Goal: Answer question/provide support

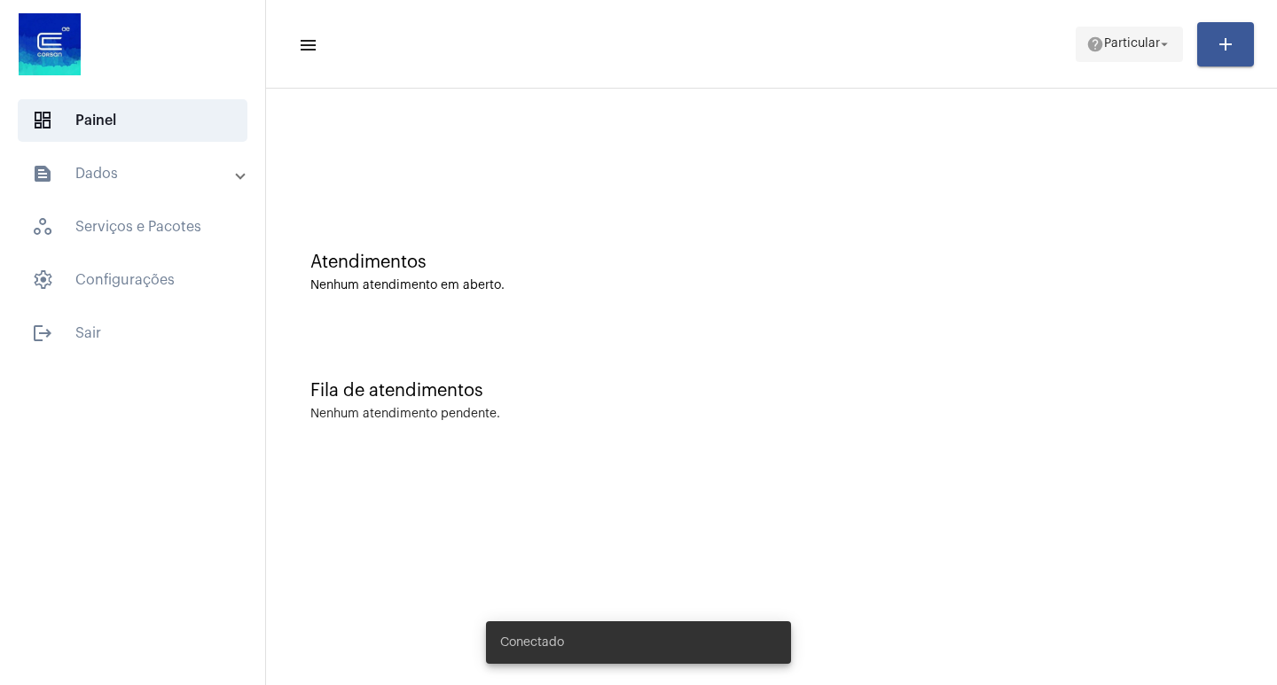
click at [1147, 45] on span "Particular" at bounding box center [1132, 44] width 56 height 12
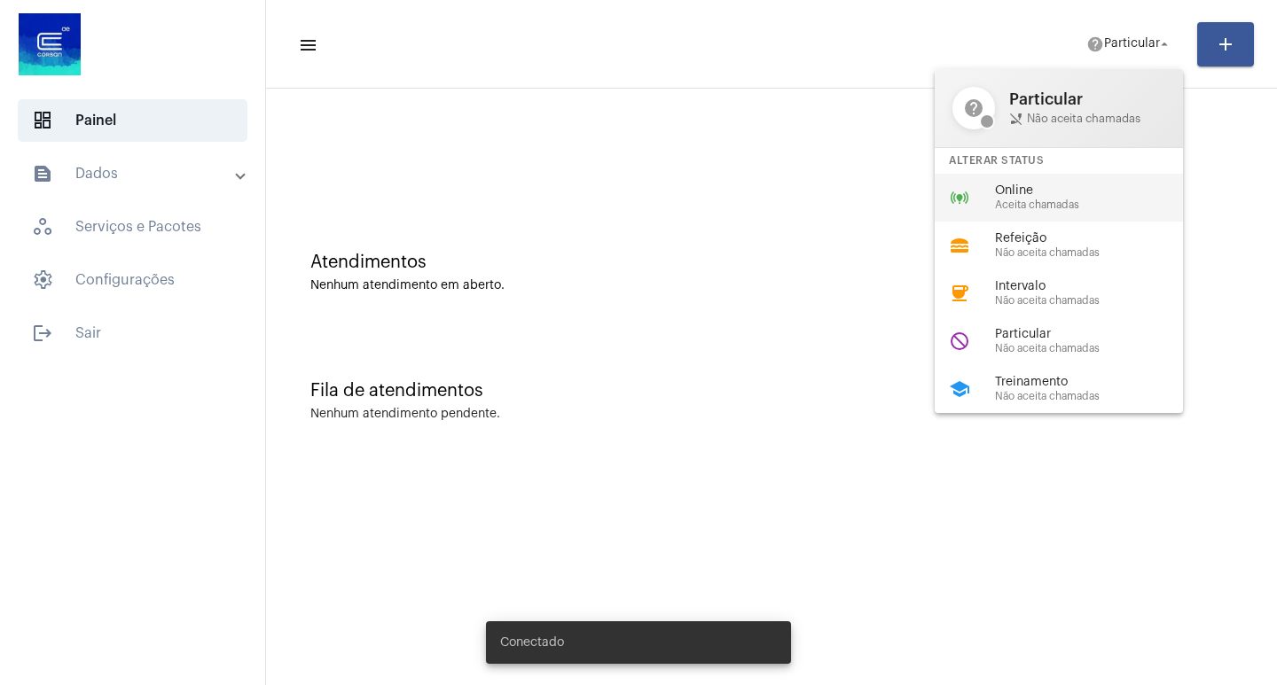
click at [1031, 186] on span "Online" at bounding box center [1096, 190] width 202 height 13
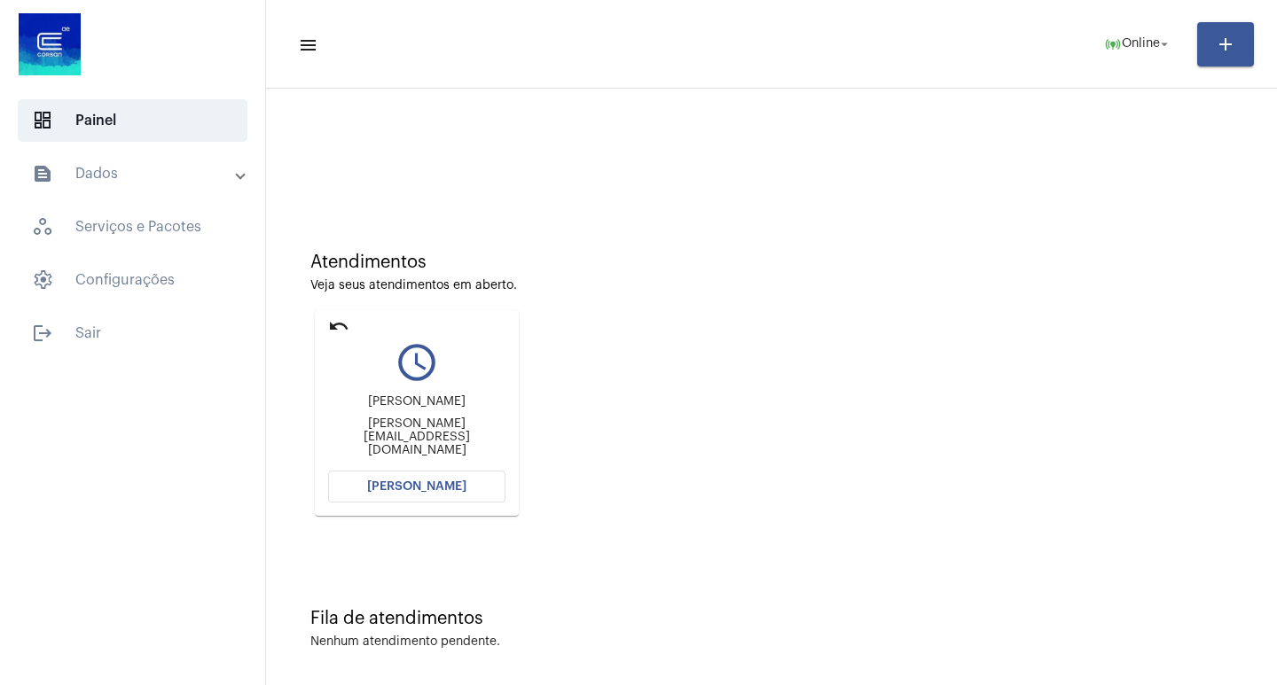
click at [384, 480] on button "[PERSON_NAME]" at bounding box center [416, 487] width 177 height 32
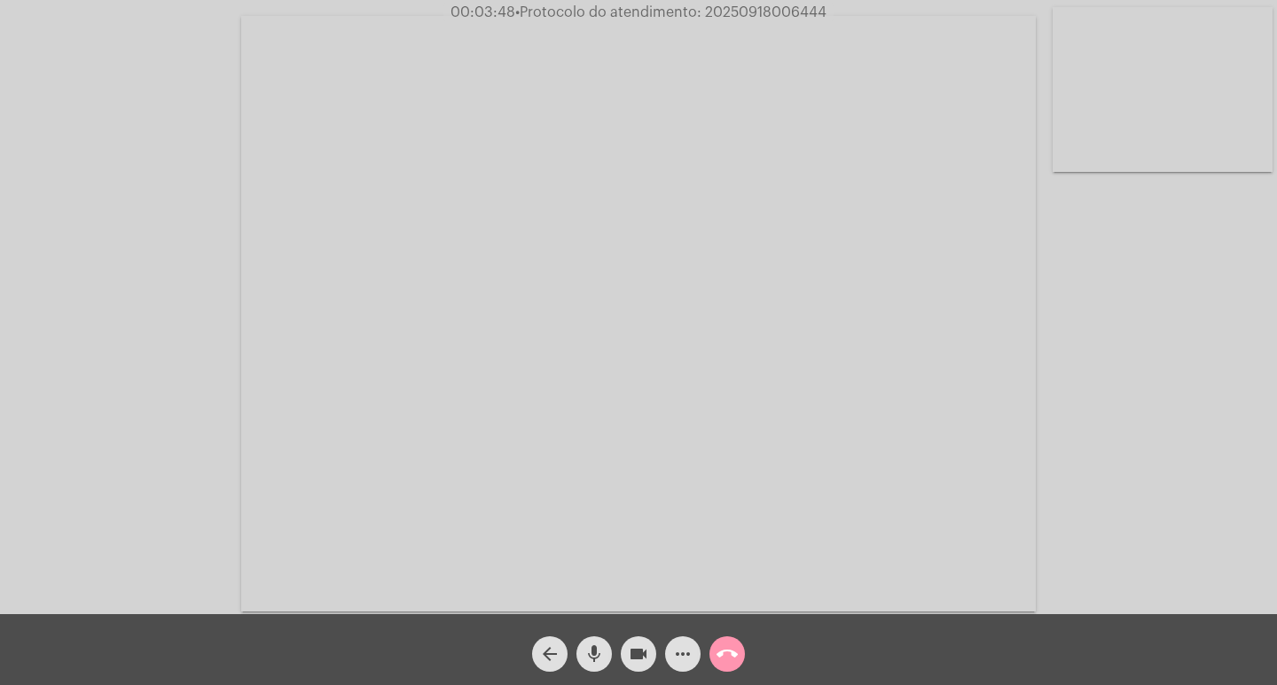
click at [648, 652] on mat-icon "videocam" at bounding box center [638, 654] width 21 height 21
click at [646, 651] on mat-icon "videocam_off" at bounding box center [638, 654] width 21 height 21
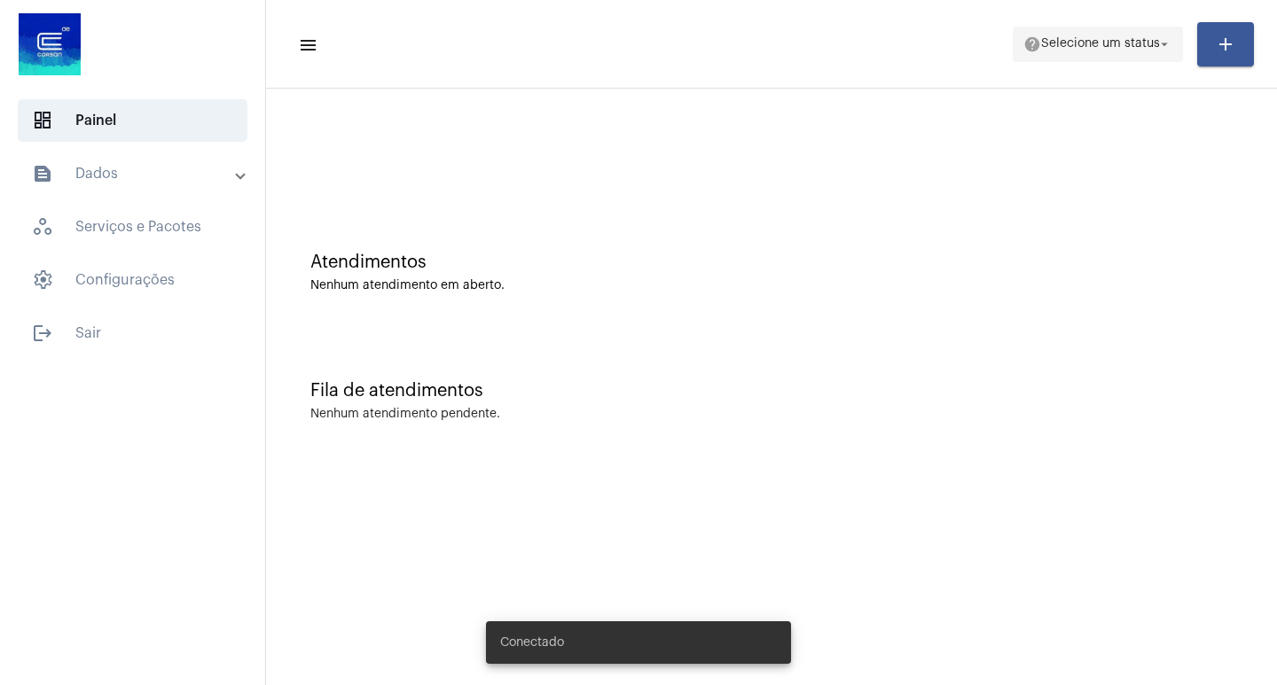
click at [1129, 35] on span "help Selecione um status arrow_drop_down" at bounding box center [1097, 43] width 149 height 32
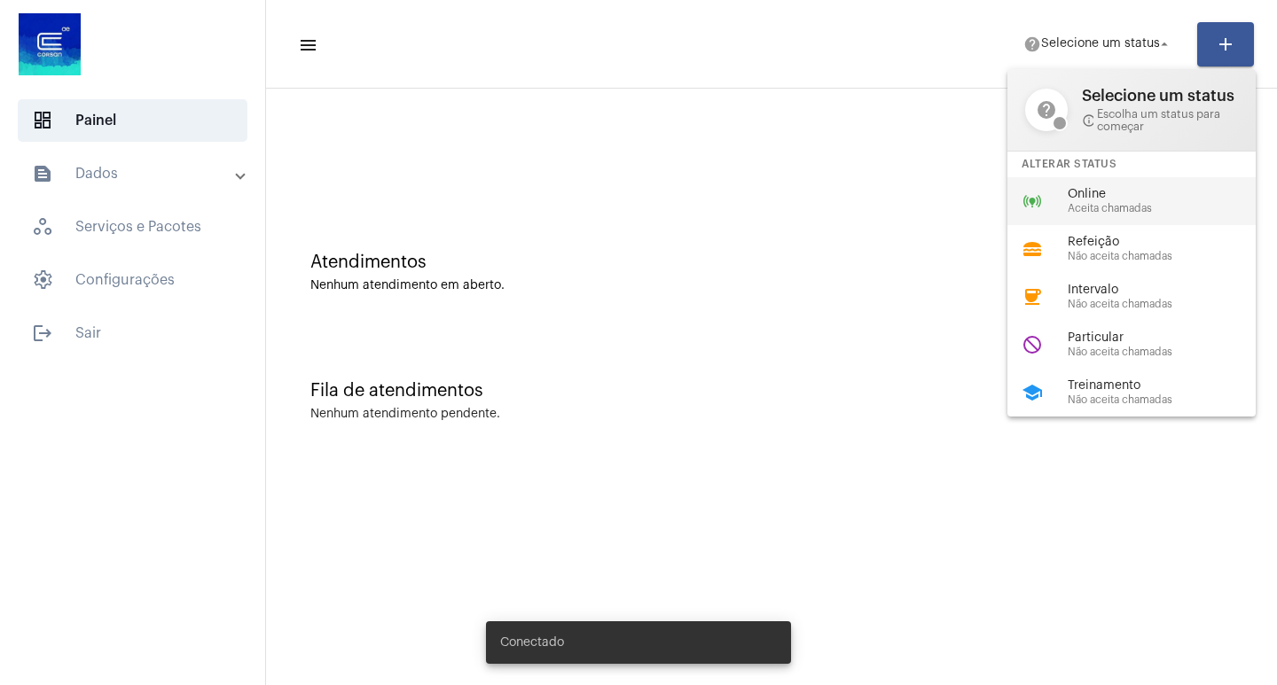
click at [1106, 197] on span "Online" at bounding box center [1168, 194] width 202 height 13
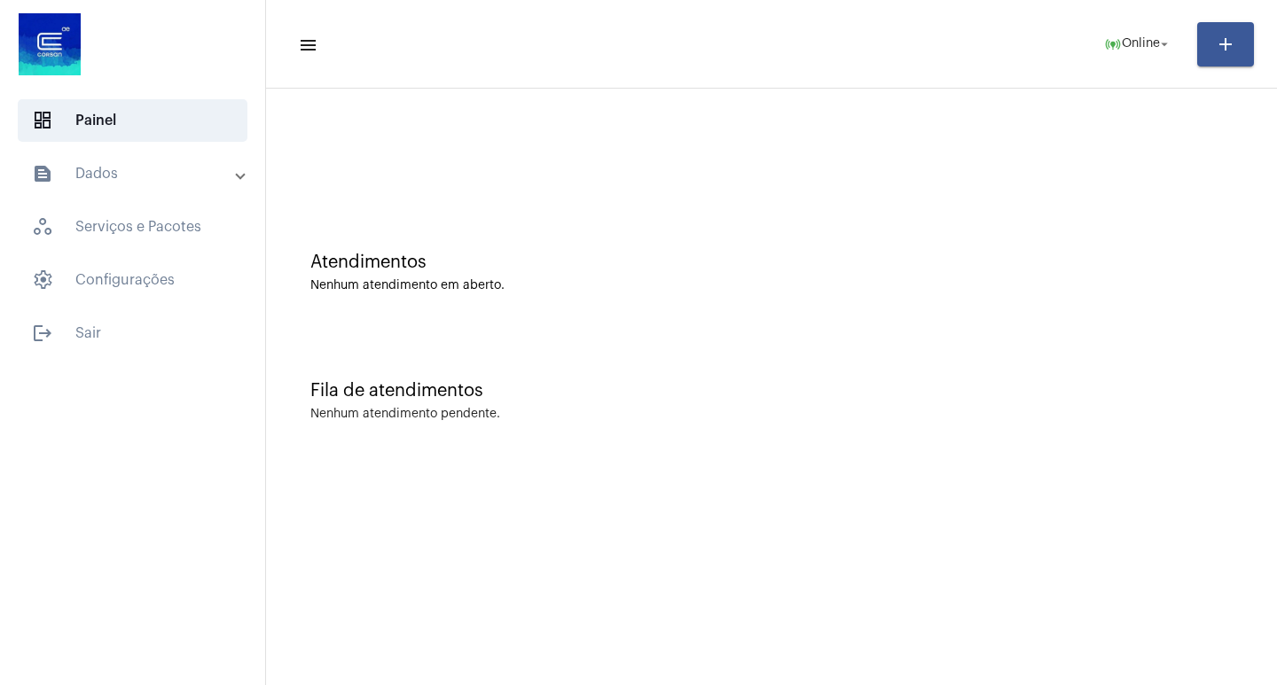
click at [99, 160] on mat-expansion-panel-header "text_snippet_outlined Dados" at bounding box center [138, 173] width 254 height 43
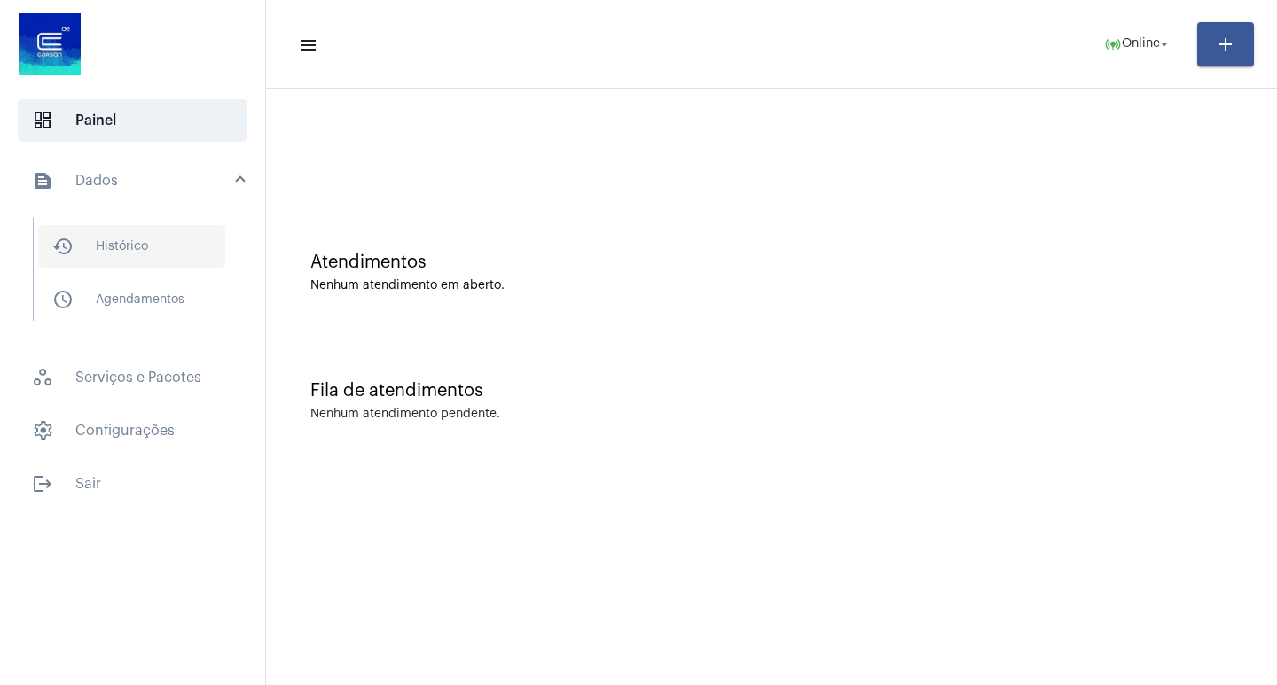
click at [134, 249] on span "history_outlined Histórico" at bounding box center [131, 246] width 187 height 43
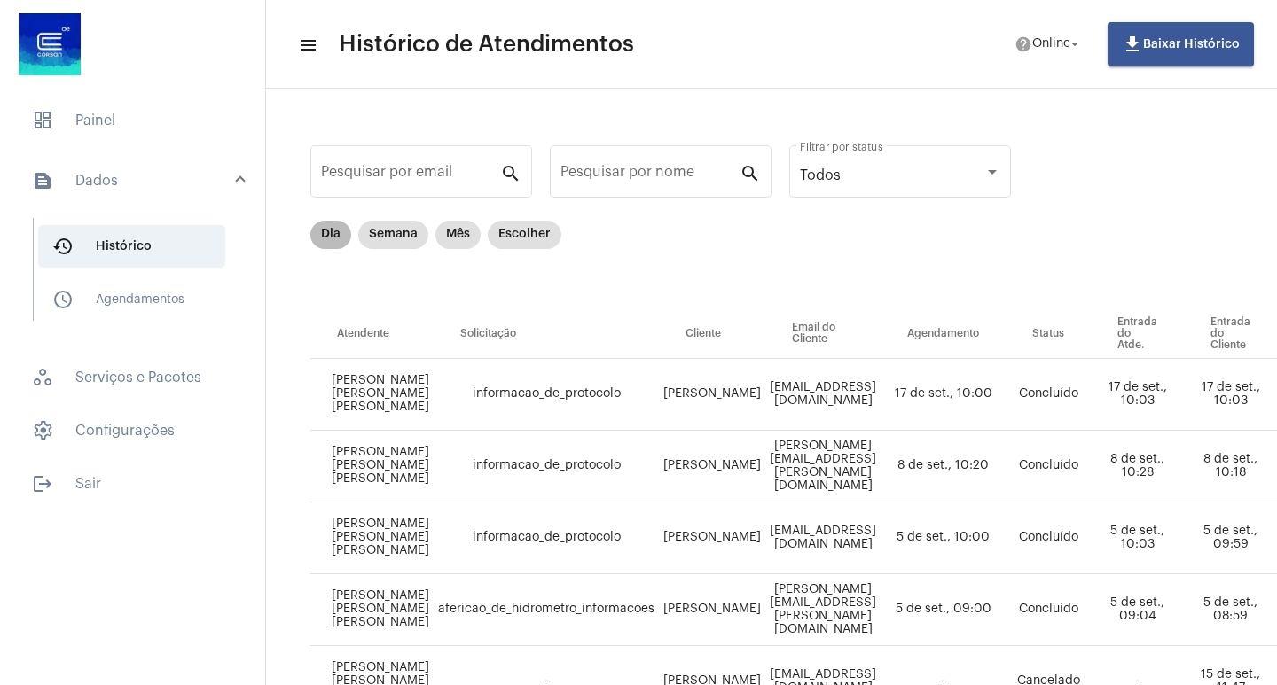
click at [327, 242] on mat-chip "Dia" at bounding box center [330, 235] width 41 height 28
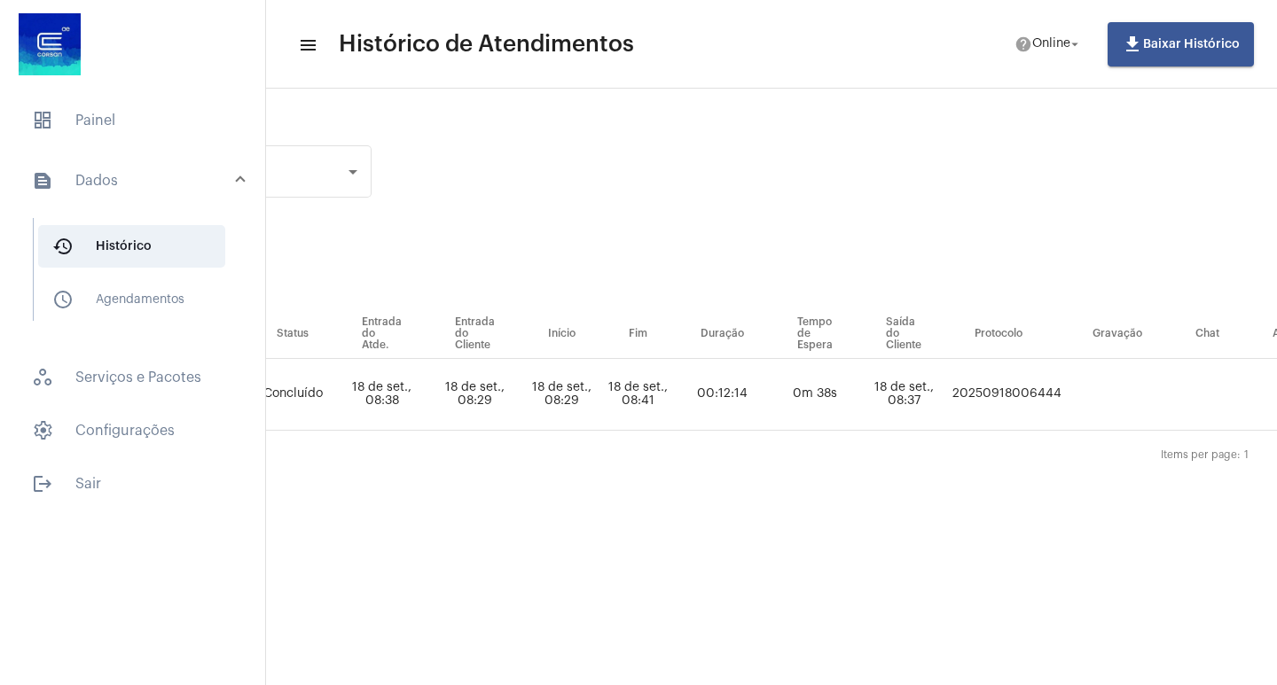
scroll to position [0, 636]
drag, startPoint x: 1116, startPoint y: 396, endPoint x: 1000, endPoint y: 392, distance: 116.2
click at [1000, 392] on tr "[PERSON_NAME] [PERSON_NAME] [PERSON_NAME] ligacao_caiu Jonas [EMAIL_ADDRESS][PE…" at bounding box center [551, 395] width 1753 height 72
copy td "20250918006444"
click at [872, 536] on mat-sidenav-content "menu Histórico de Atendimentos help Online arrow_drop_down file_download Baixar…" at bounding box center [771, 342] width 1011 height 685
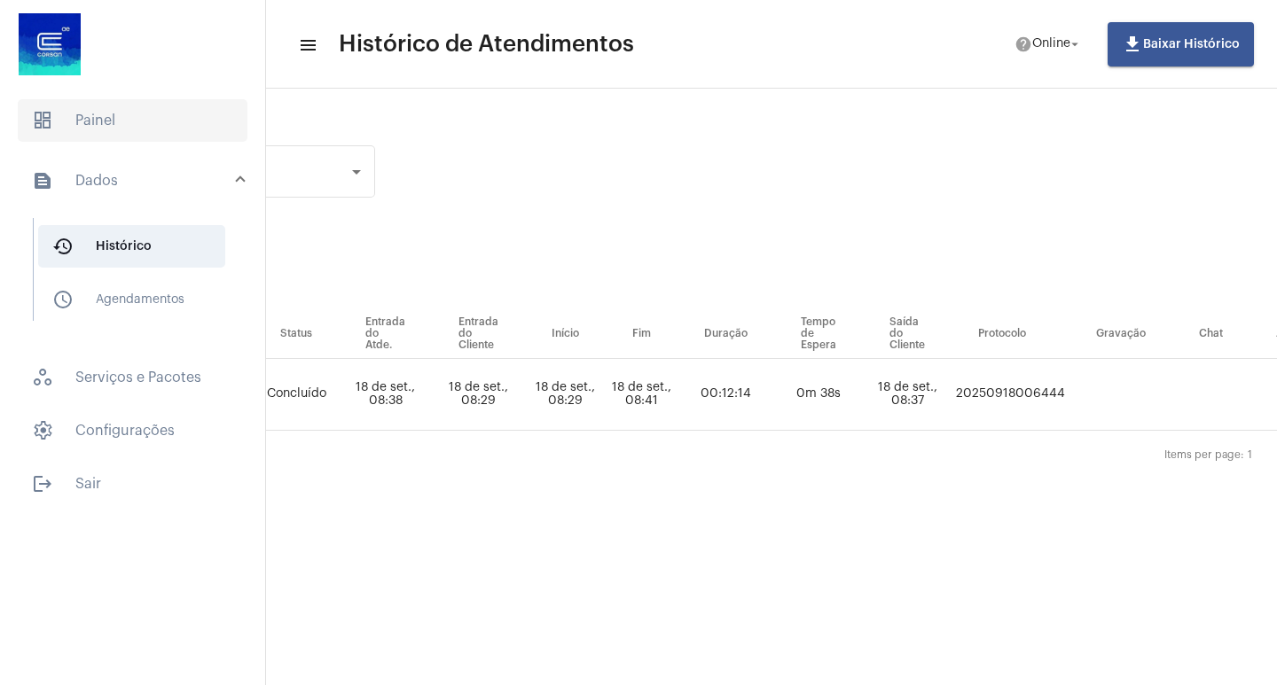
click at [107, 128] on span "dashboard Painel" at bounding box center [133, 120] width 230 height 43
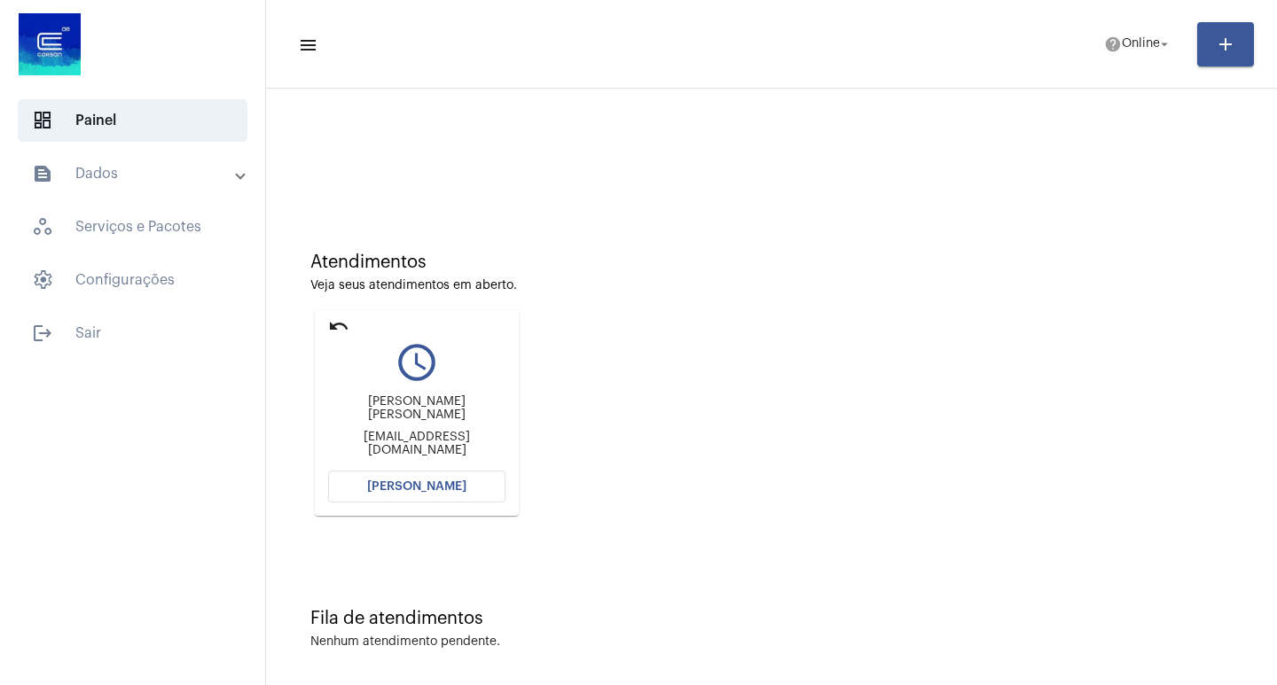
click at [374, 495] on button "[PERSON_NAME]" at bounding box center [416, 487] width 177 height 32
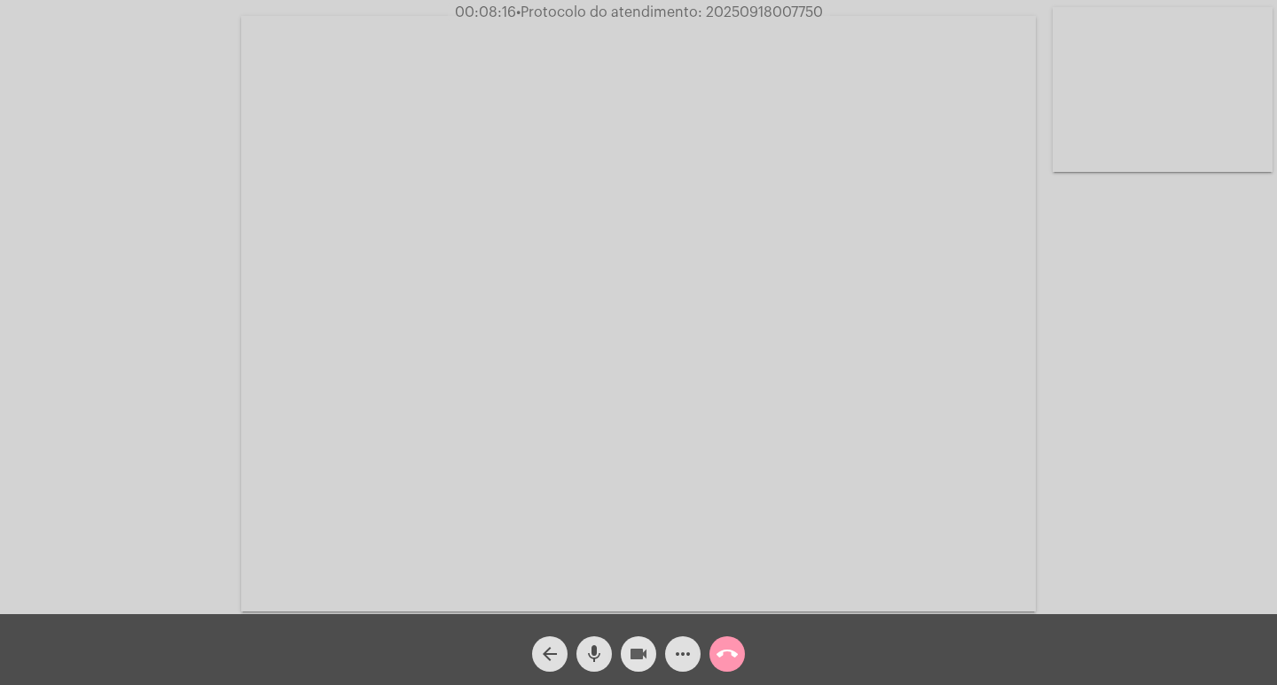
click at [645, 647] on mat-icon "videocam" at bounding box center [638, 654] width 21 height 21
click at [630, 644] on mat-icon "videocam_off" at bounding box center [638, 654] width 21 height 21
click at [632, 654] on mat-icon "videocam" at bounding box center [638, 654] width 21 height 21
click at [648, 652] on mat-icon "videocam_off" at bounding box center [638, 654] width 21 height 21
click at [688, 653] on mat-icon "more_horiz" at bounding box center [682, 654] width 21 height 21
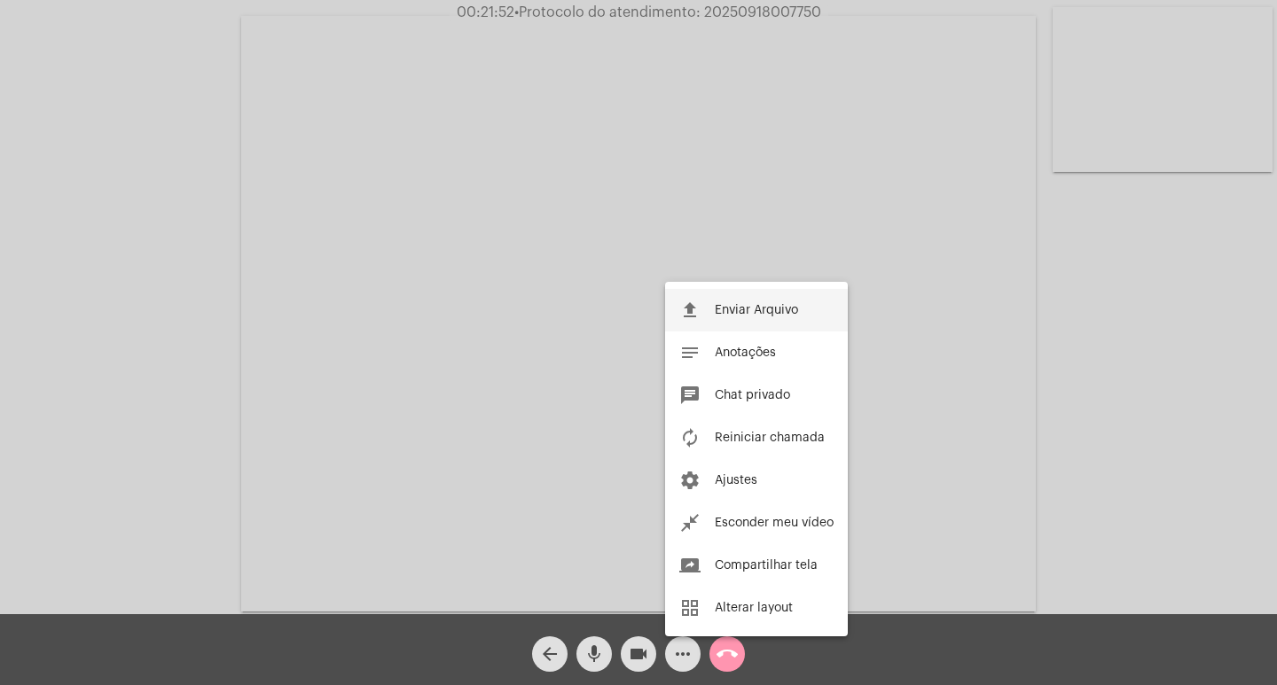
click at [762, 319] on button "file_upload Enviar Arquivo" at bounding box center [756, 310] width 183 height 43
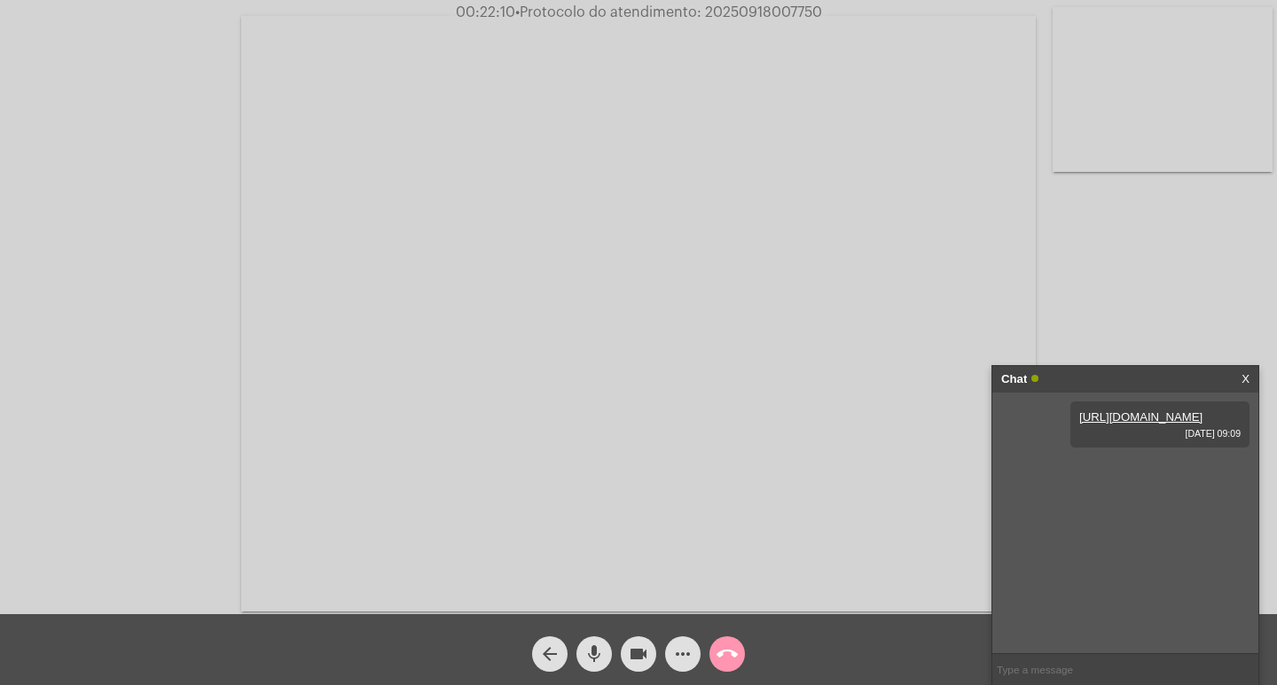
click at [737, 15] on span "• Protocolo do atendimento: 20250918007750" at bounding box center [668, 12] width 307 height 14
copy span "20250918007750"
drag, startPoint x: 737, startPoint y: 657, endPoint x: 727, endPoint y: 659, distance: 9.9
click at [727, 659] on mat-icon "call_end" at bounding box center [726, 654] width 21 height 21
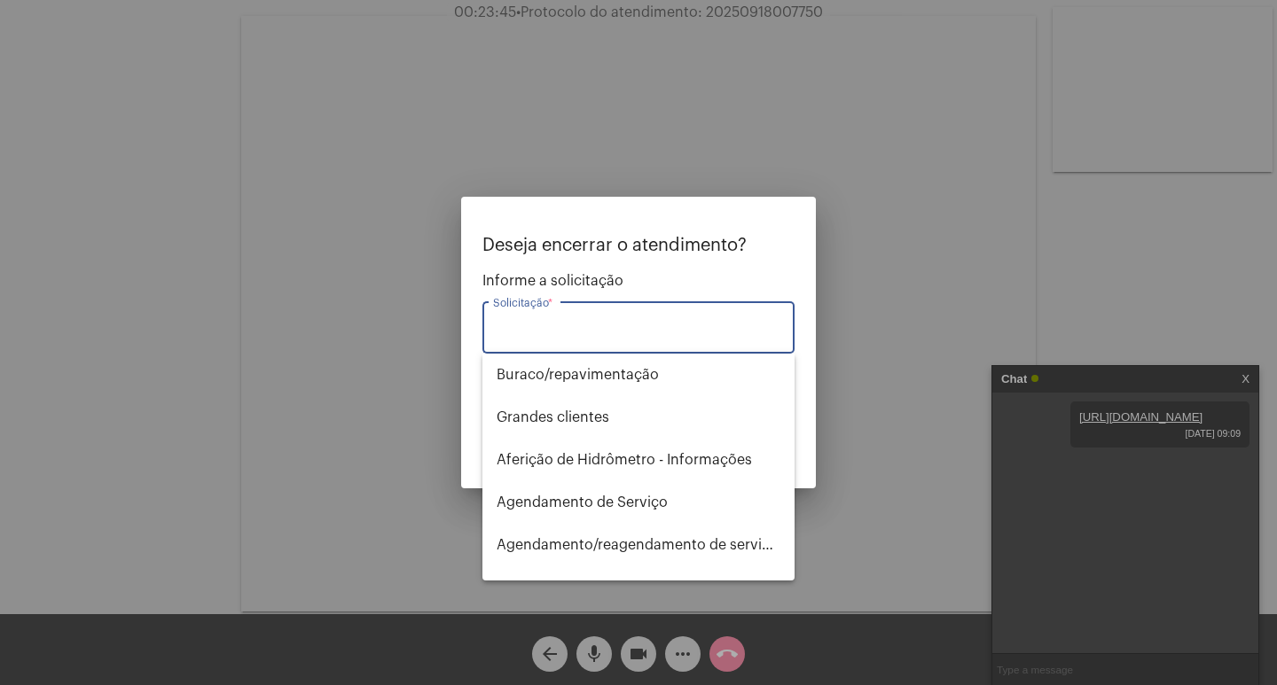
type input "i"
click at [559, 462] on span "Fatura Eventual" at bounding box center [639, 460] width 284 height 43
type input "Fatura Eventual"
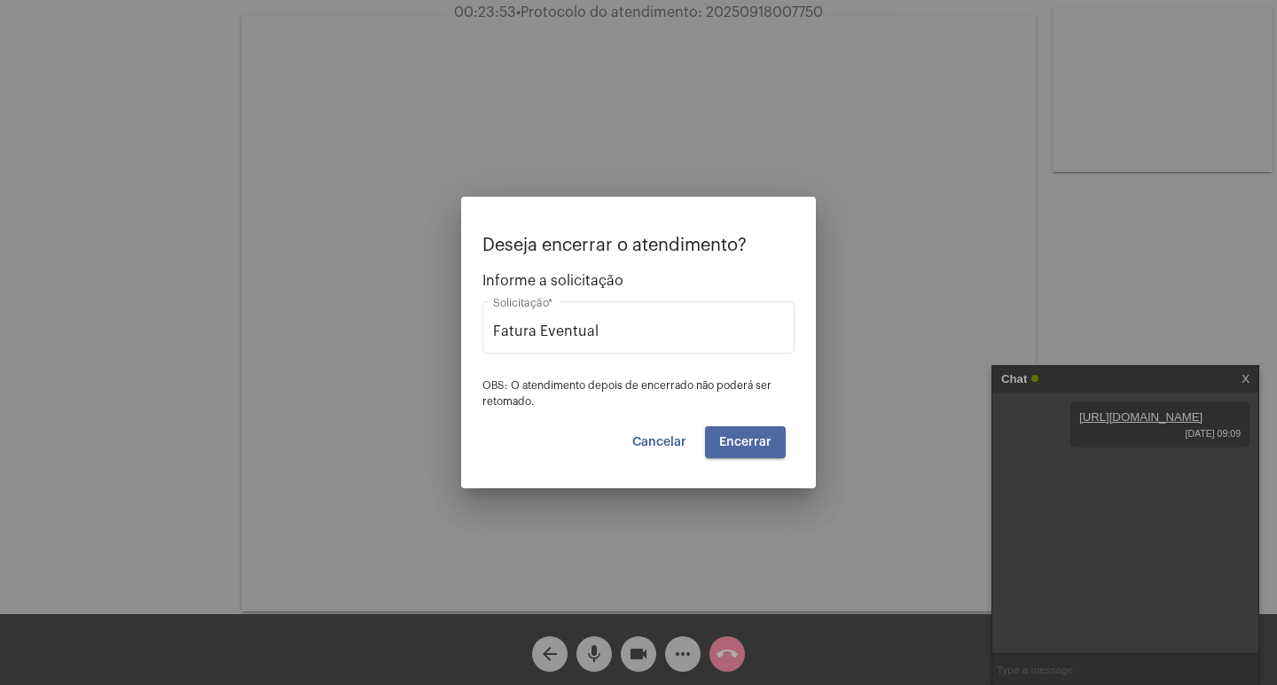
click at [747, 451] on button "Encerrar" at bounding box center [745, 442] width 81 height 32
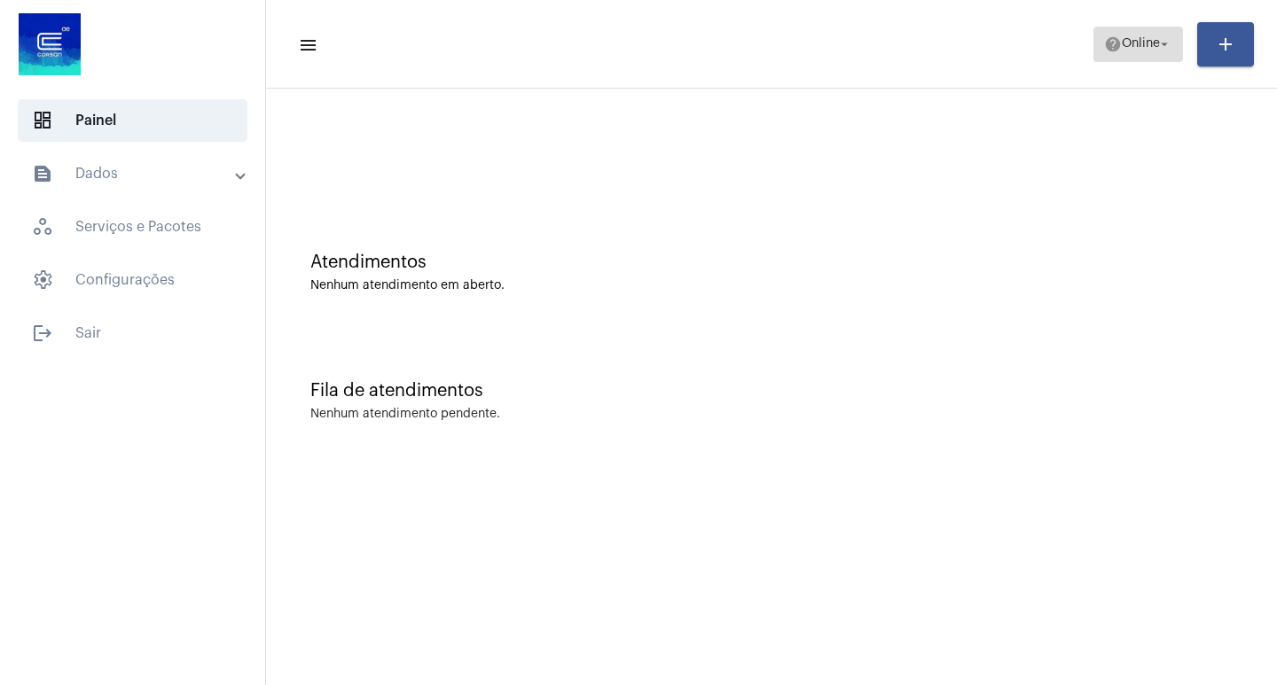
click at [1118, 54] on span "help Online arrow_drop_down" at bounding box center [1138, 43] width 68 height 32
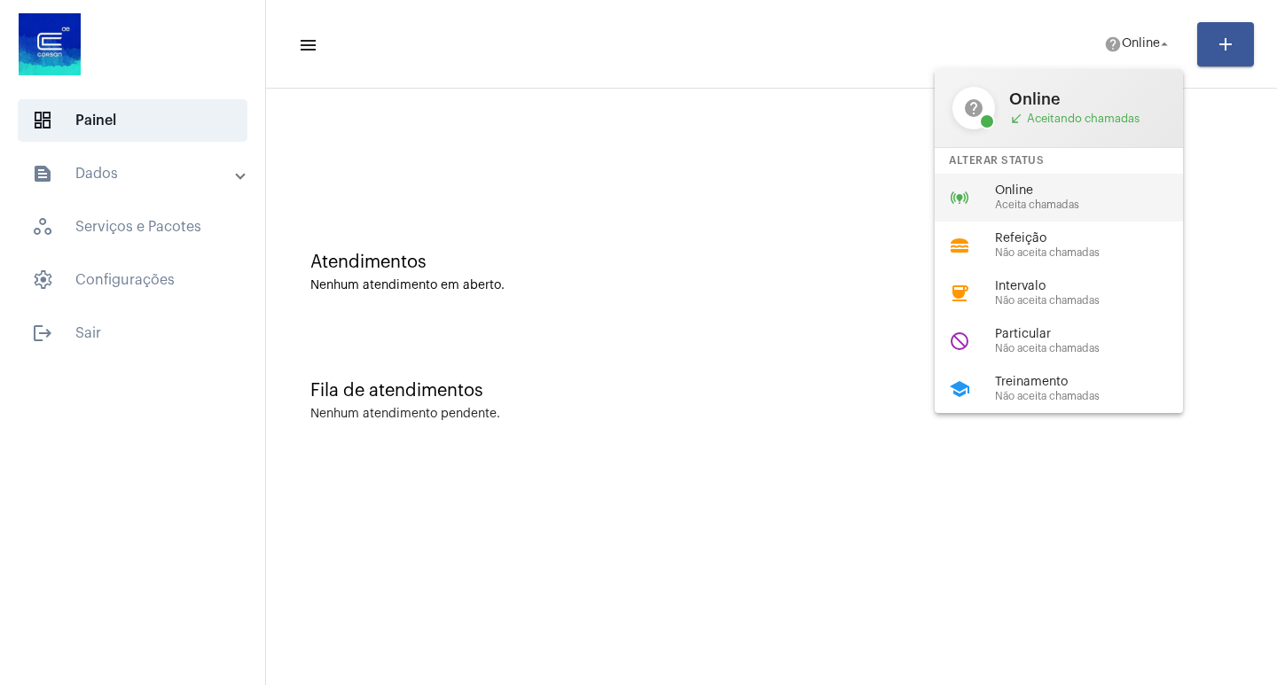
click at [1026, 215] on div "online_prediction Online Aceita chamadas" at bounding box center [1072, 198] width 277 height 48
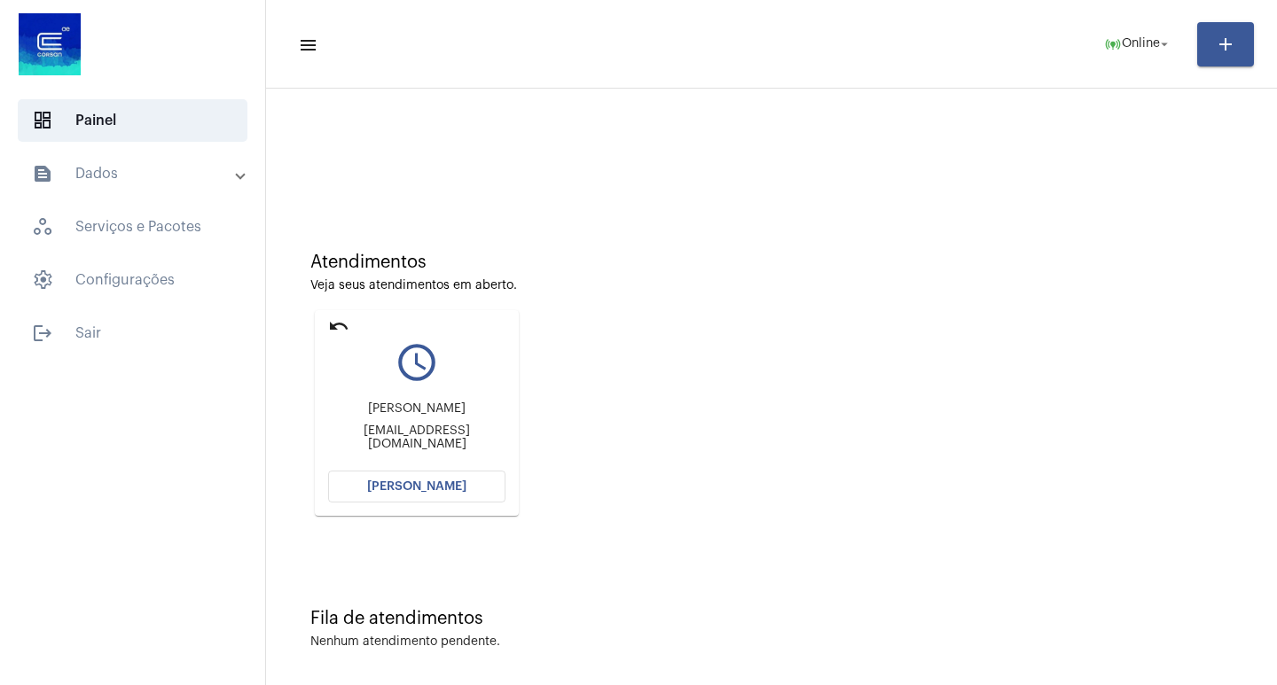
click at [465, 496] on button "[PERSON_NAME]" at bounding box center [416, 487] width 177 height 32
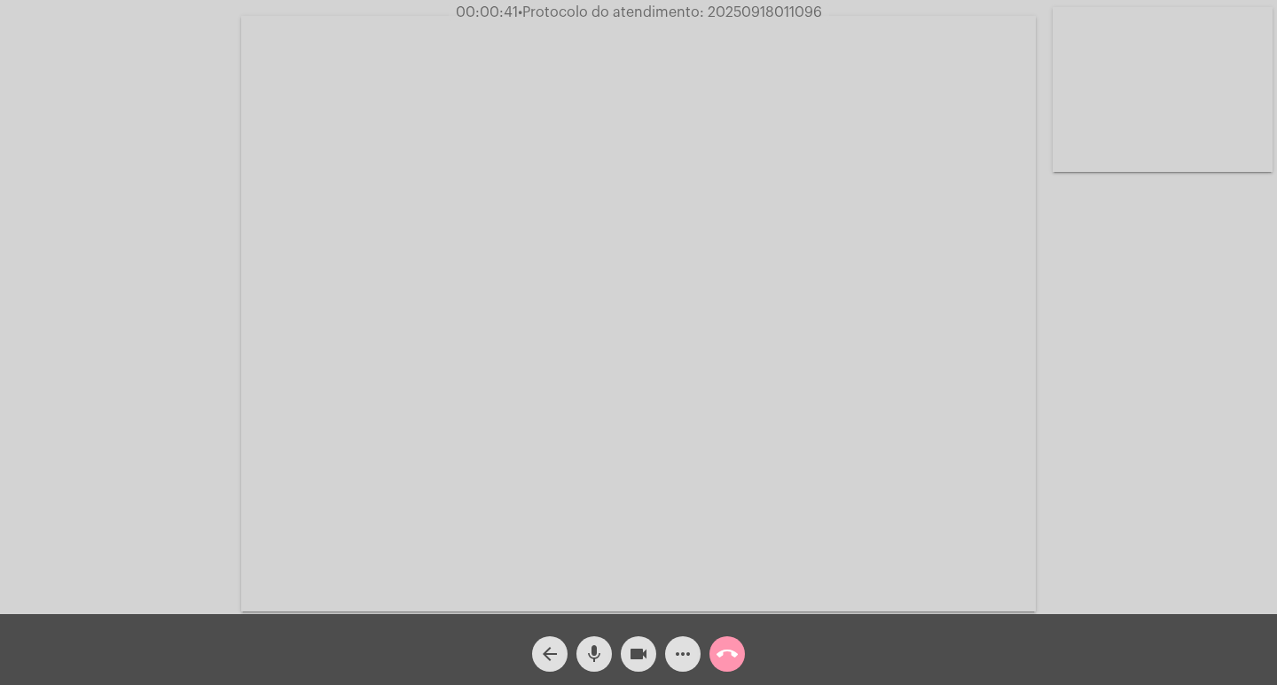
click at [685, 636] on div "more_horiz" at bounding box center [683, 650] width 44 height 44
click at [686, 662] on mat-icon "more_horiz" at bounding box center [682, 654] width 21 height 21
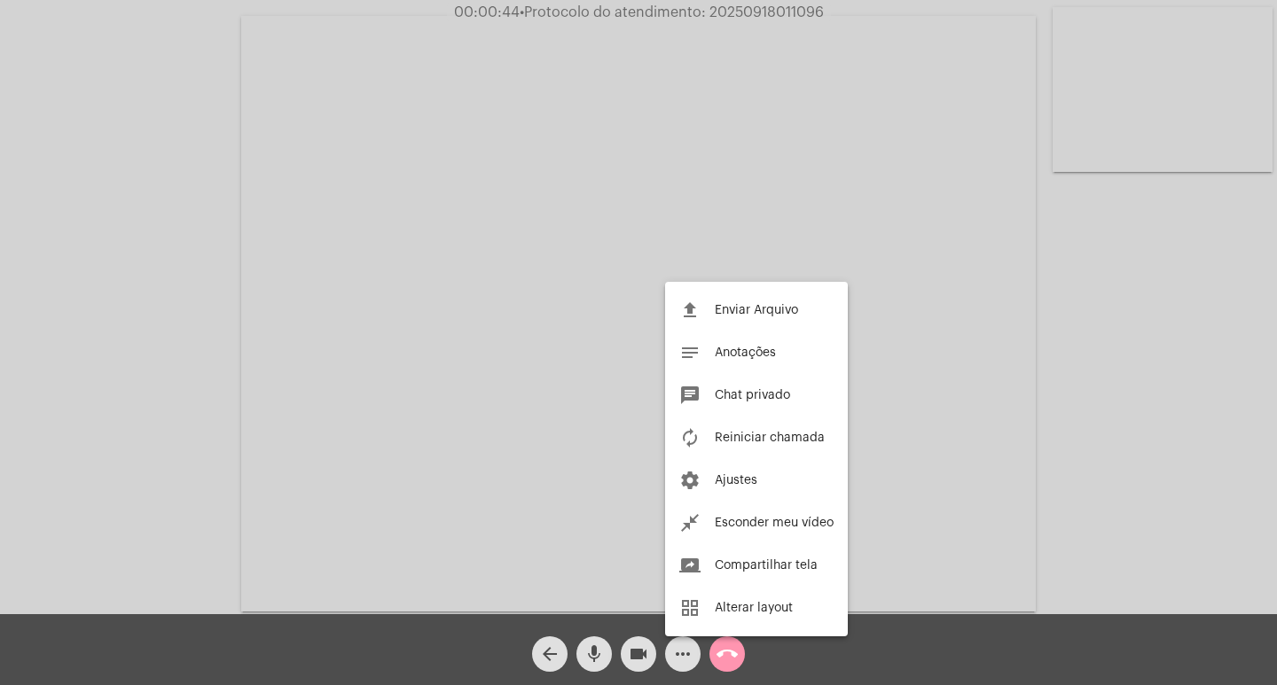
click at [197, 482] on div at bounding box center [638, 342] width 1277 height 685
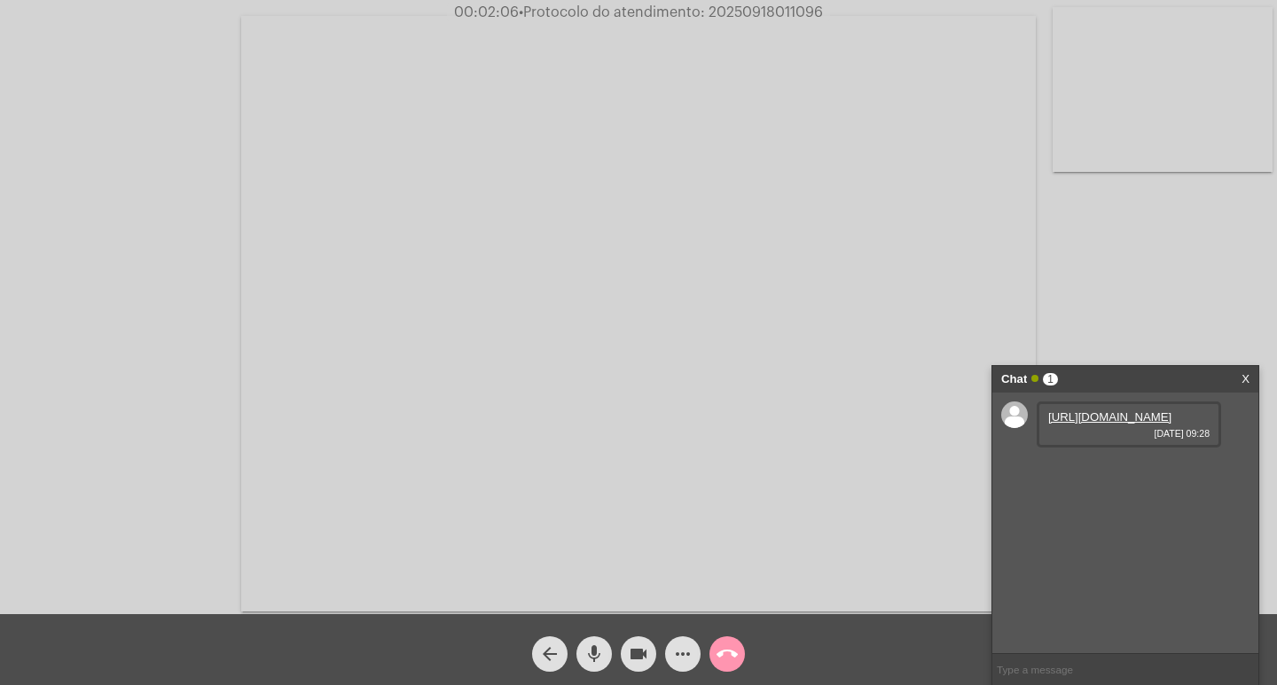
click at [1121, 424] on link "[URL][DOMAIN_NAME]" at bounding box center [1109, 417] width 123 height 13
click at [1095, 489] on span "[DATE] 09:29" at bounding box center [1128, 484] width 161 height 11
click at [1096, 474] on link "[URL][DOMAIN_NAME]" at bounding box center [1109, 467] width 123 height 13
click at [731, 16] on span "• Protocolo do atendimento: 20250918011096" at bounding box center [669, 12] width 304 height 14
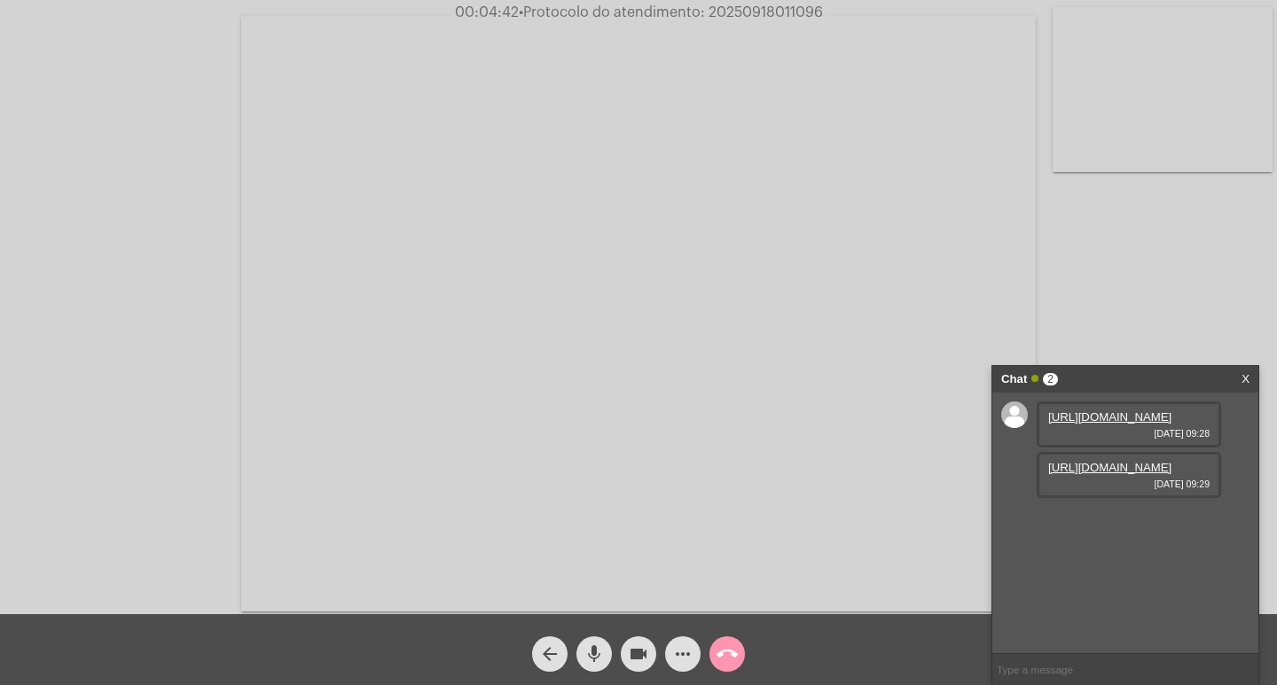
copy span "20250918011096"
click at [721, 652] on mat-icon "call_end" at bounding box center [726, 654] width 21 height 21
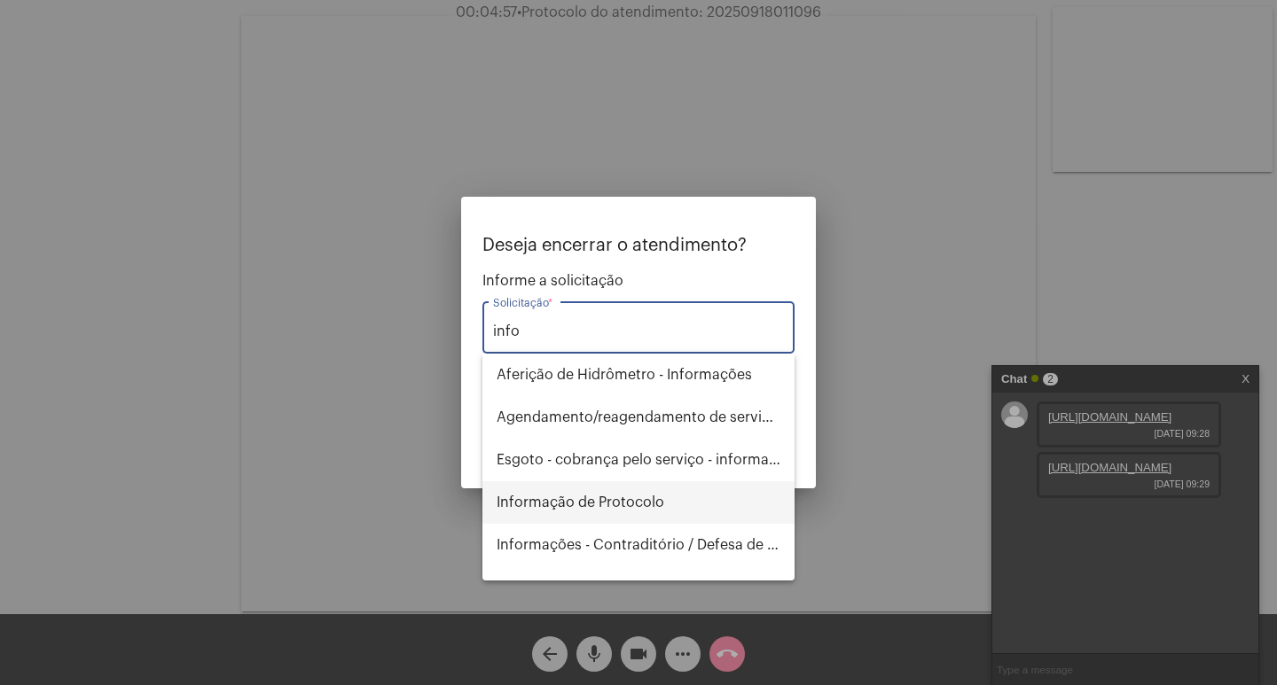
click at [612, 503] on span "Informação de Protocolo" at bounding box center [639, 502] width 284 height 43
type input "Informação de Protocolo"
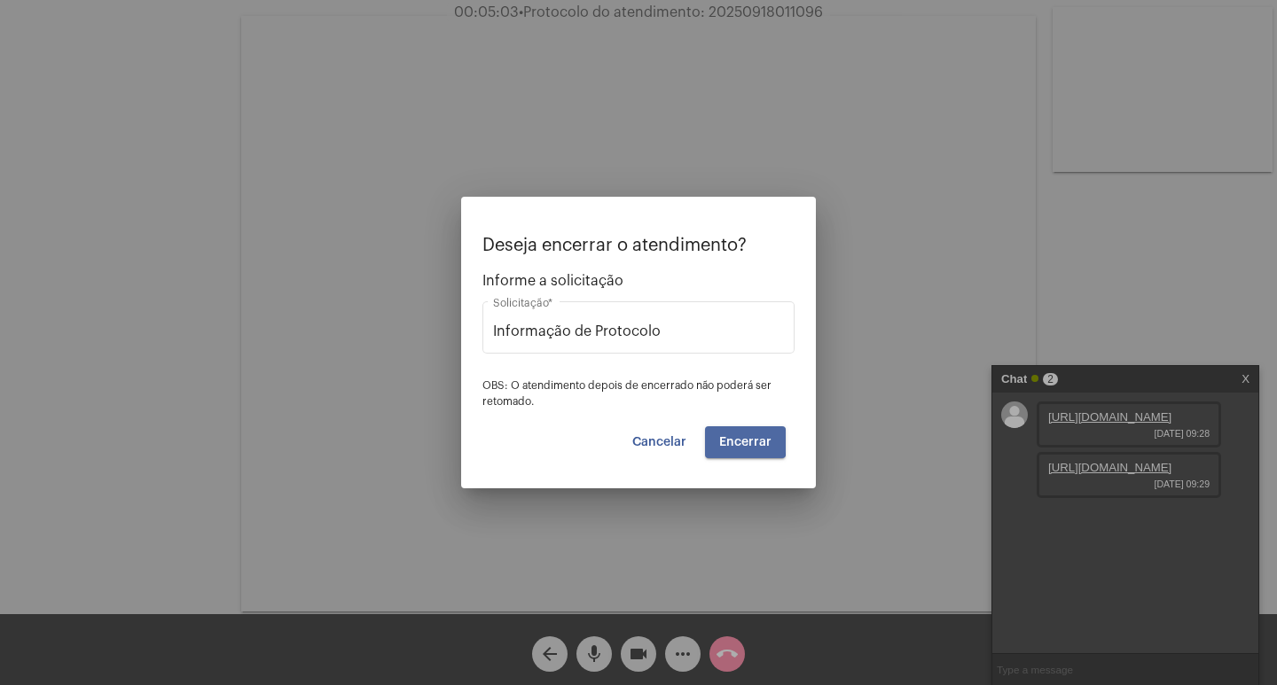
click at [726, 442] on span "Encerrar" at bounding box center [745, 442] width 52 height 12
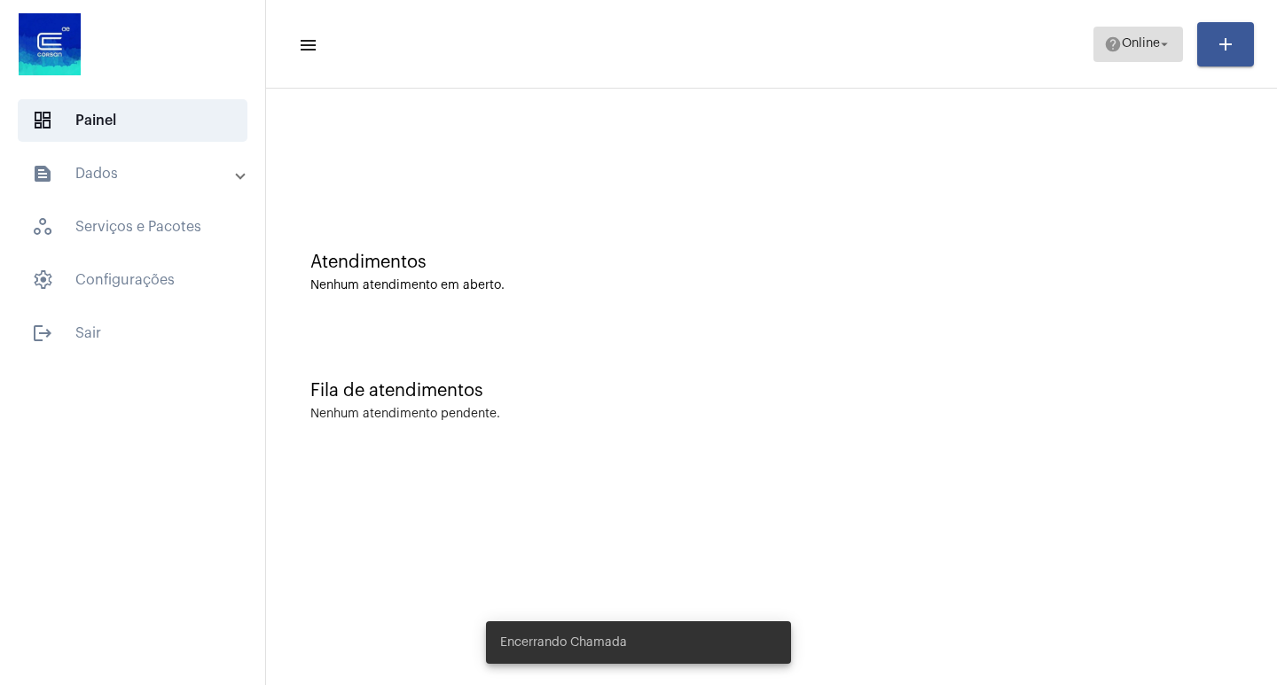
click at [1133, 48] on span "Online" at bounding box center [1141, 44] width 38 height 12
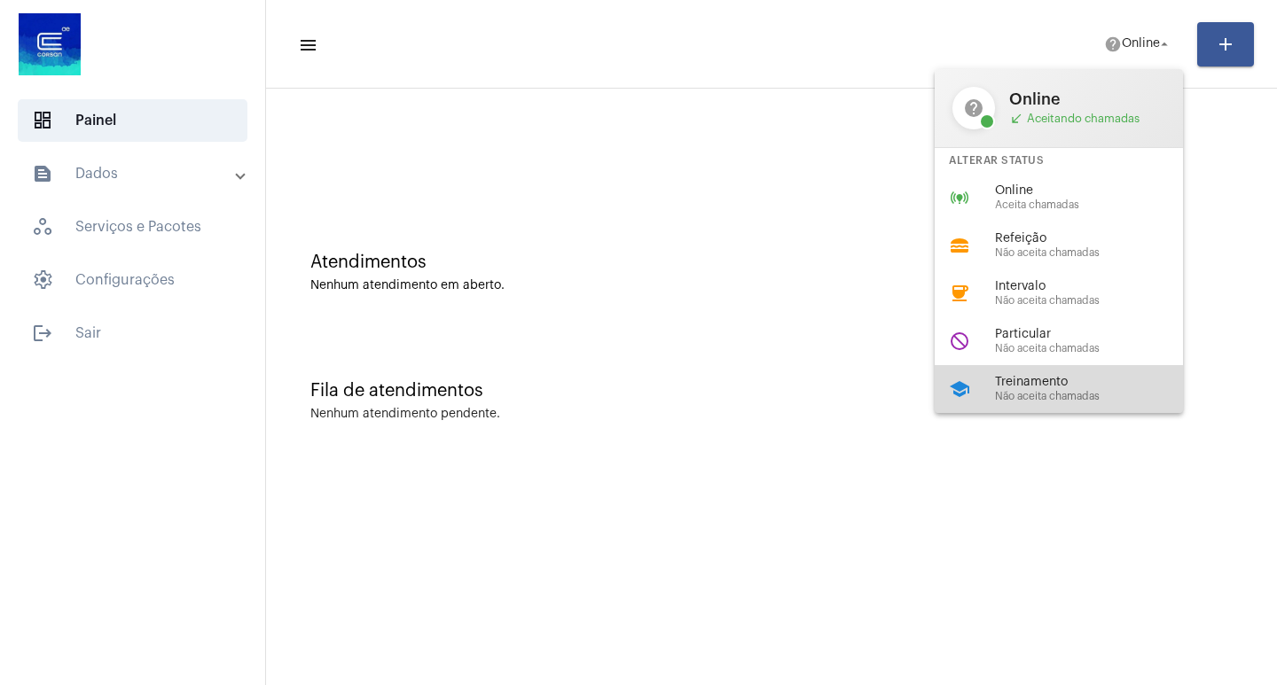
click at [1085, 401] on span "Não aceita chamadas" at bounding box center [1096, 397] width 202 height 12
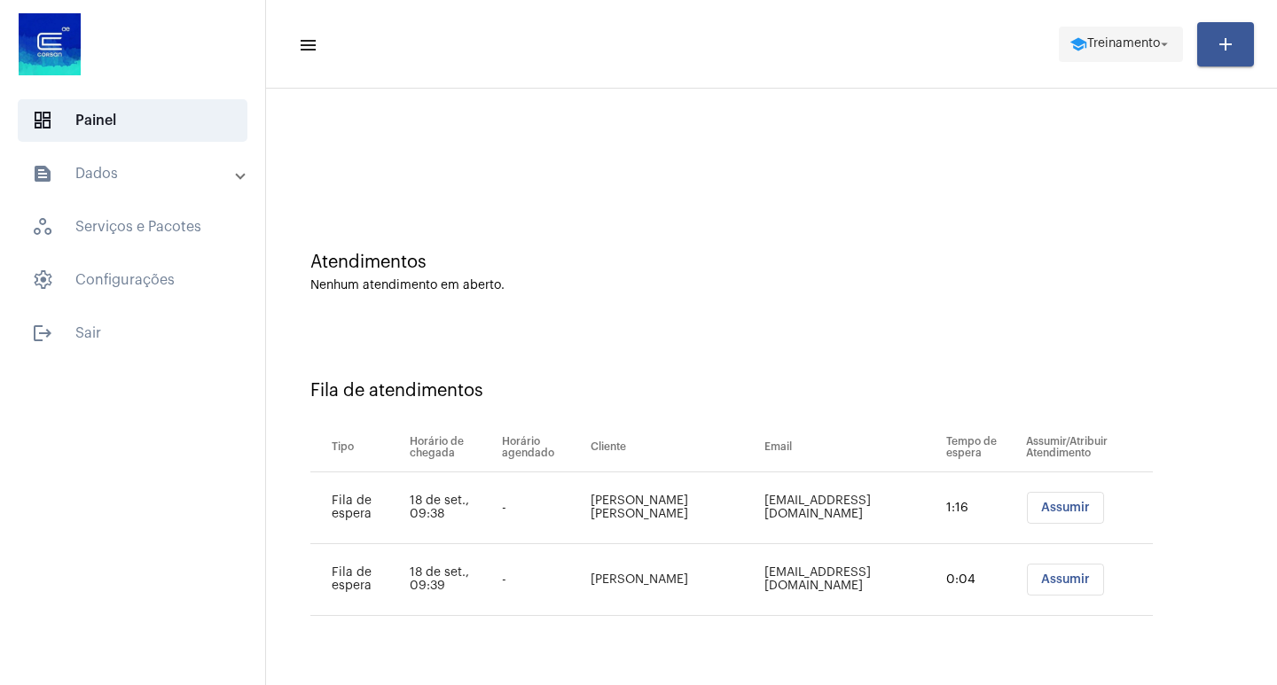
click at [1124, 27] on button "school Treinamento arrow_drop_down" at bounding box center [1121, 44] width 124 height 35
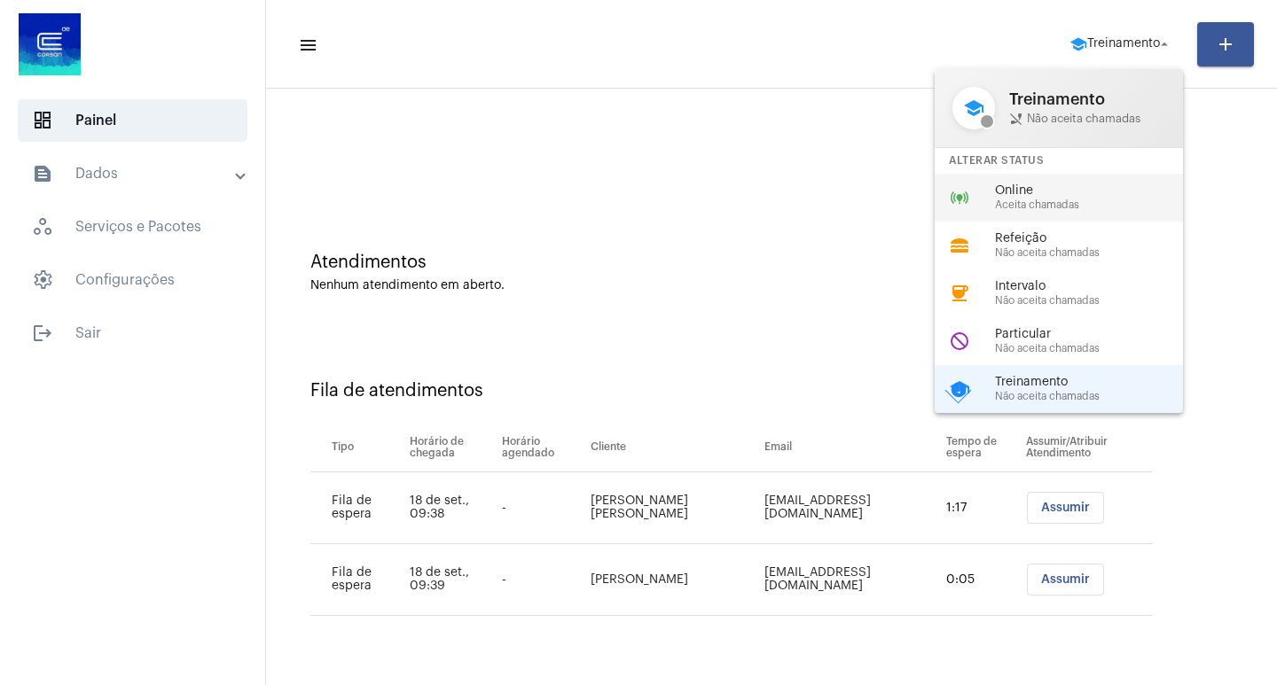
click at [1047, 203] on span "Aceita chamadas" at bounding box center [1096, 205] width 202 height 12
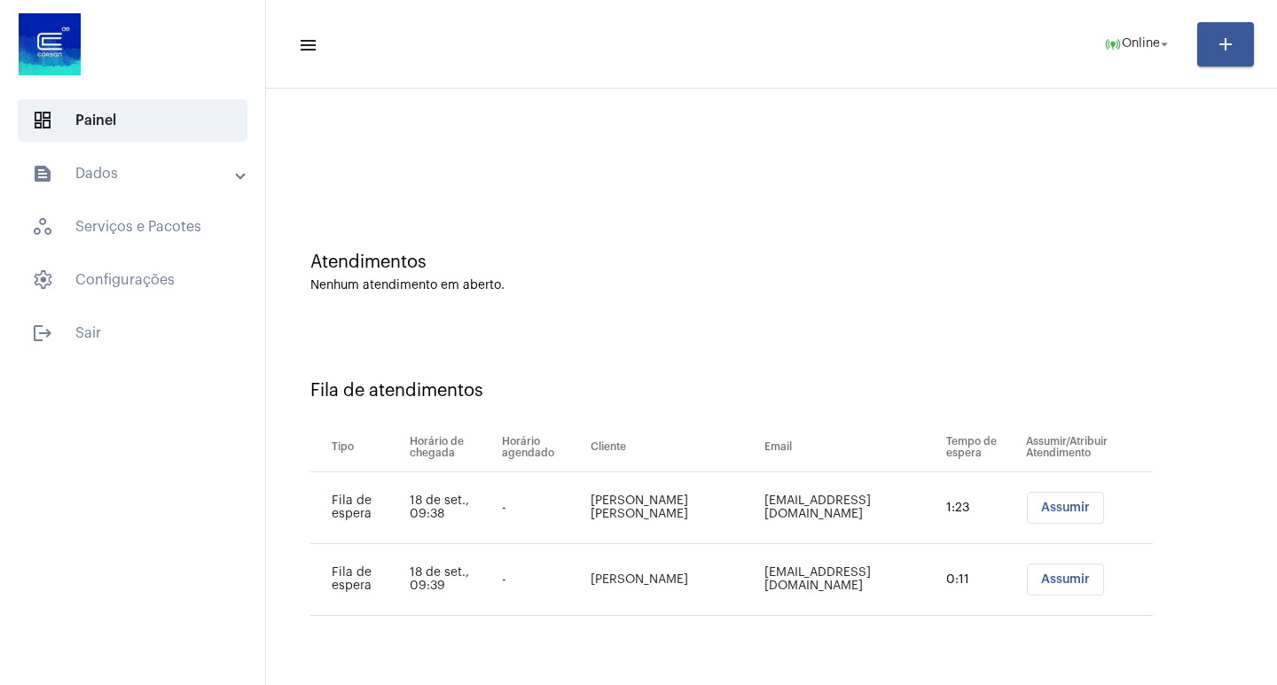
click at [1047, 498] on button "Assumir" at bounding box center [1065, 508] width 77 height 32
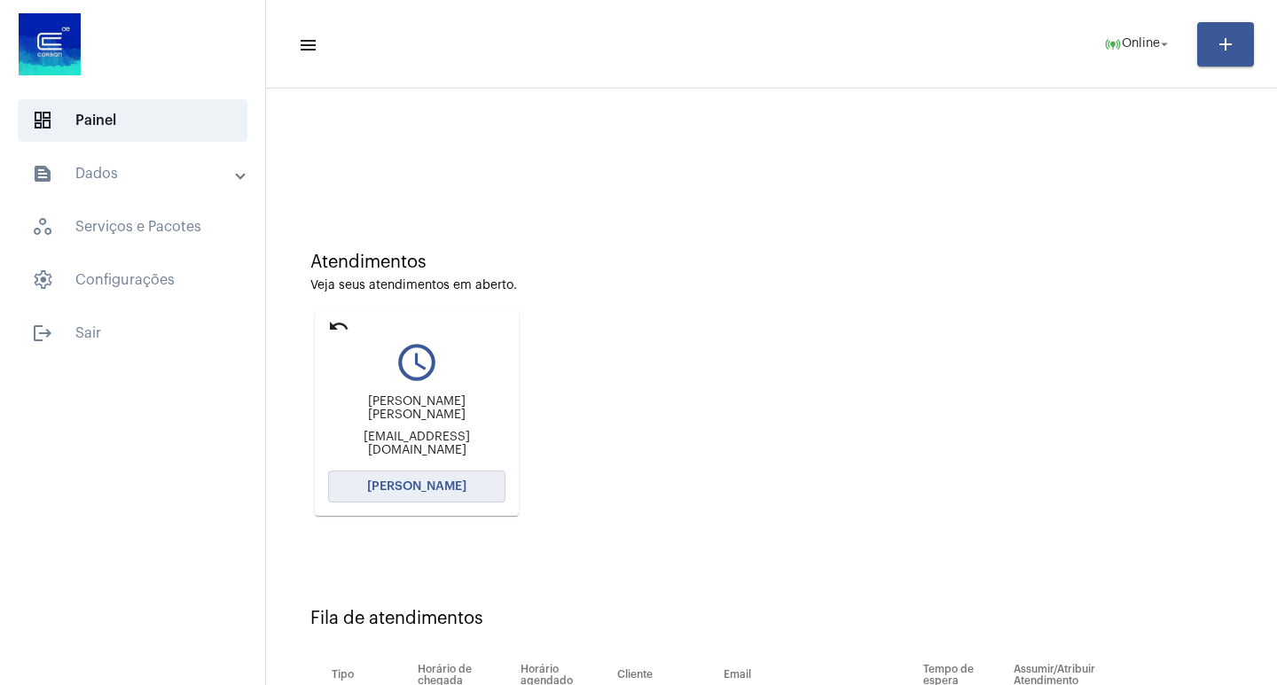
click at [447, 489] on span "[PERSON_NAME]" at bounding box center [416, 487] width 99 height 12
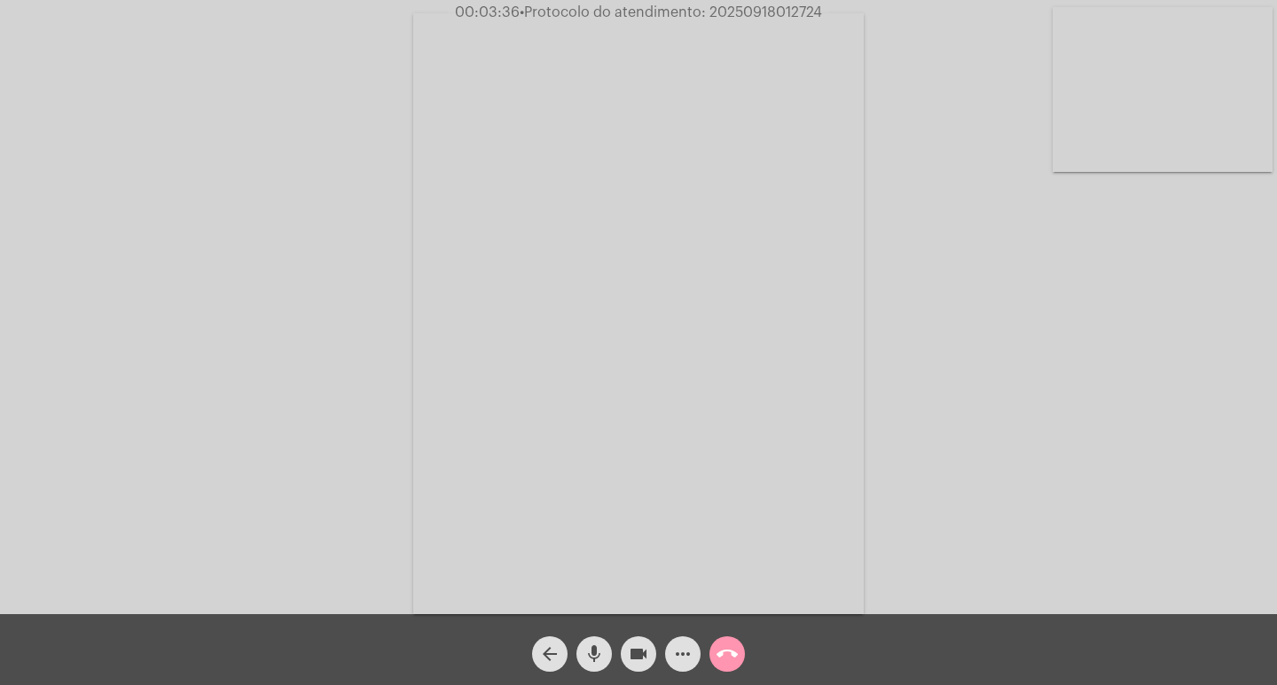
click at [629, 648] on mat-icon "videocam" at bounding box center [638, 654] width 21 height 21
click at [633, 654] on mat-icon "videocam_off" at bounding box center [638, 654] width 21 height 21
click at [634, 656] on mat-icon "videocam" at bounding box center [638, 654] width 21 height 21
click at [638, 657] on mat-icon "videocam_off" at bounding box center [638, 654] width 21 height 21
click at [637, 649] on mat-icon "videocam" at bounding box center [638, 654] width 21 height 21
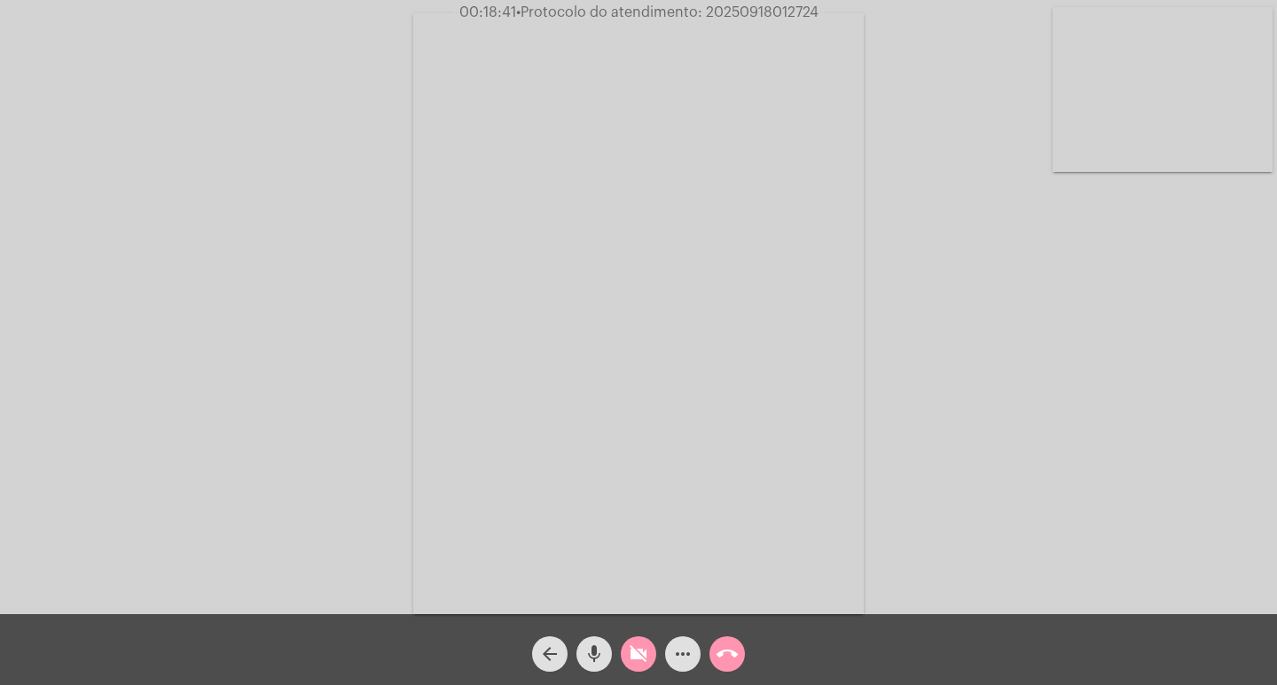
click at [637, 658] on mat-icon "videocam_off" at bounding box center [638, 654] width 21 height 21
click at [676, 653] on mat-icon "more_horiz" at bounding box center [682, 654] width 21 height 21
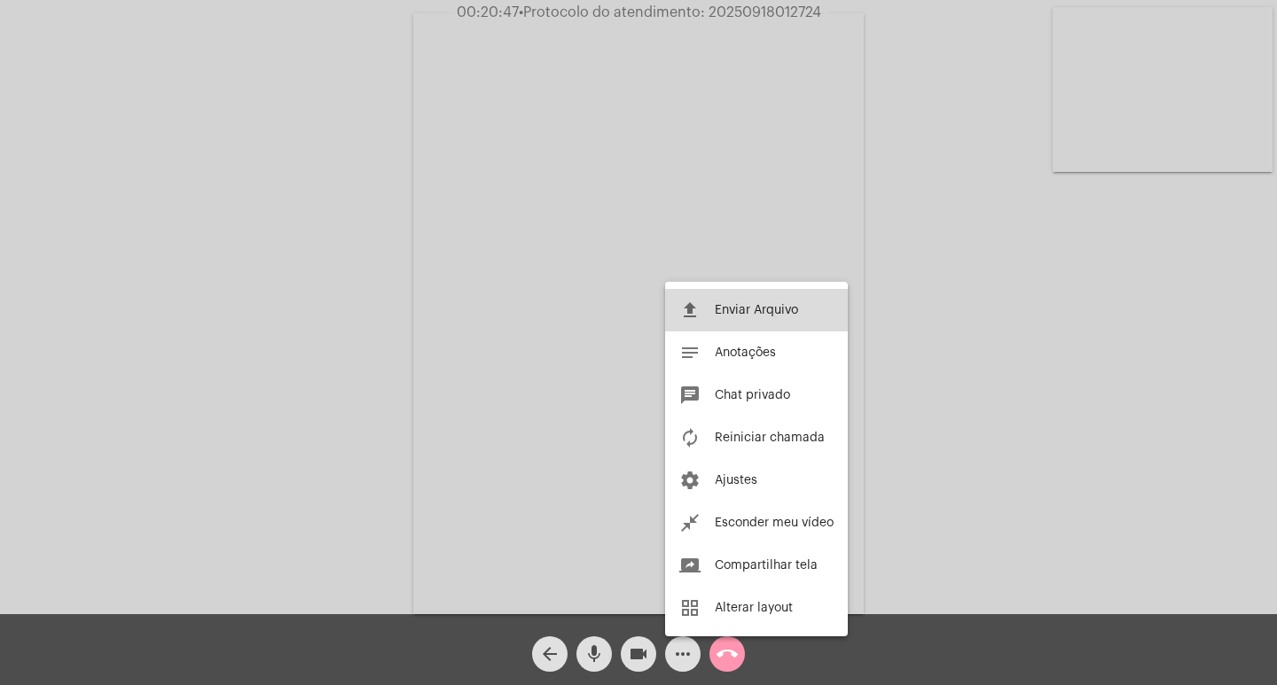
click at [760, 306] on span "Enviar Arquivo" at bounding box center [756, 310] width 83 height 12
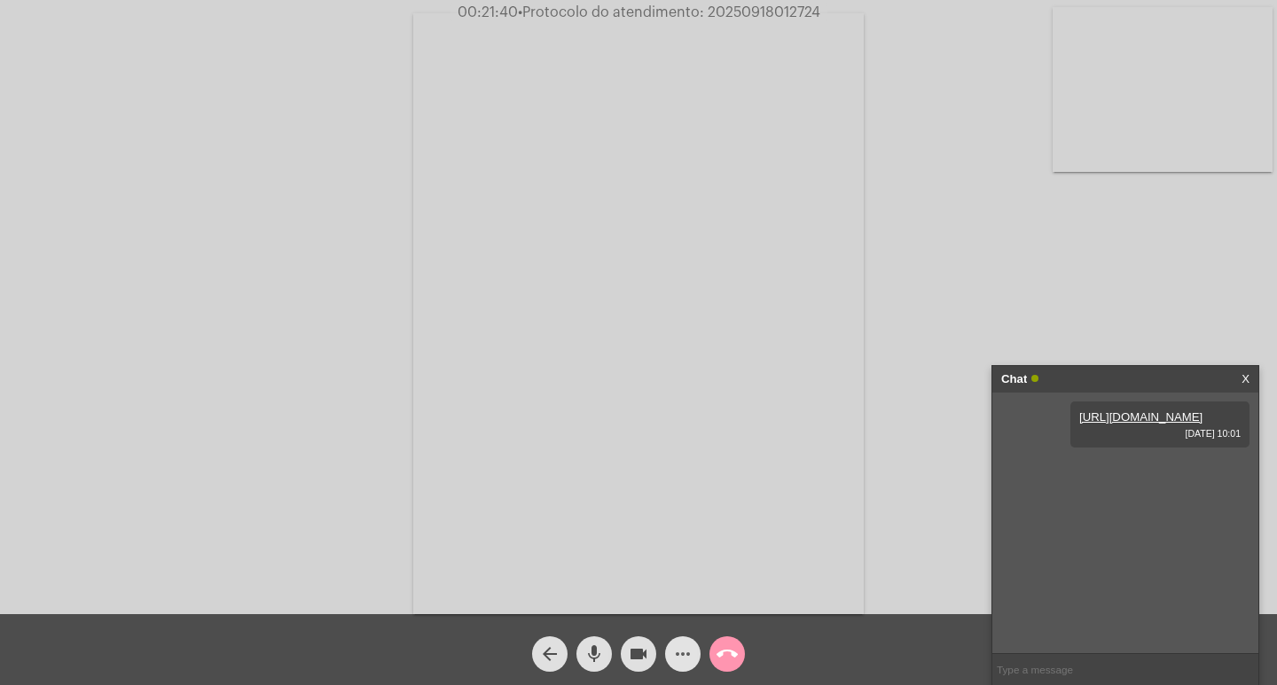
click at [683, 654] on mat-icon "more_horiz" at bounding box center [682, 654] width 21 height 21
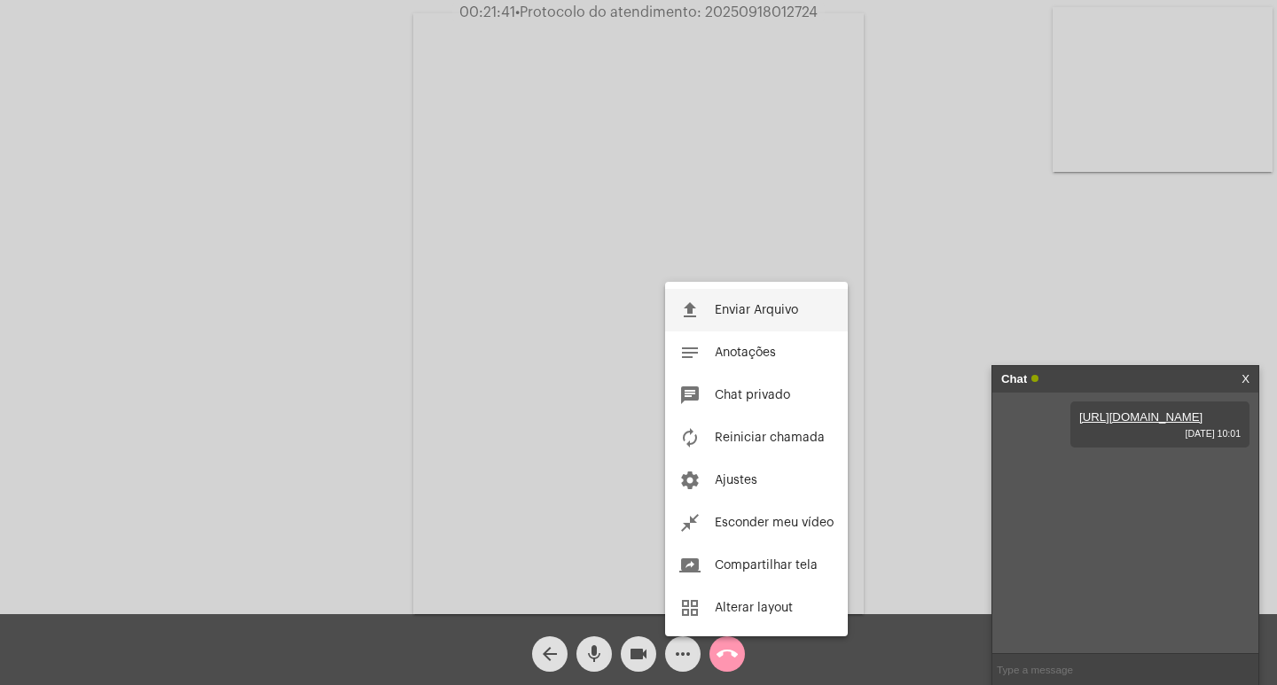
click at [739, 308] on span "Enviar Arquivo" at bounding box center [756, 310] width 83 height 12
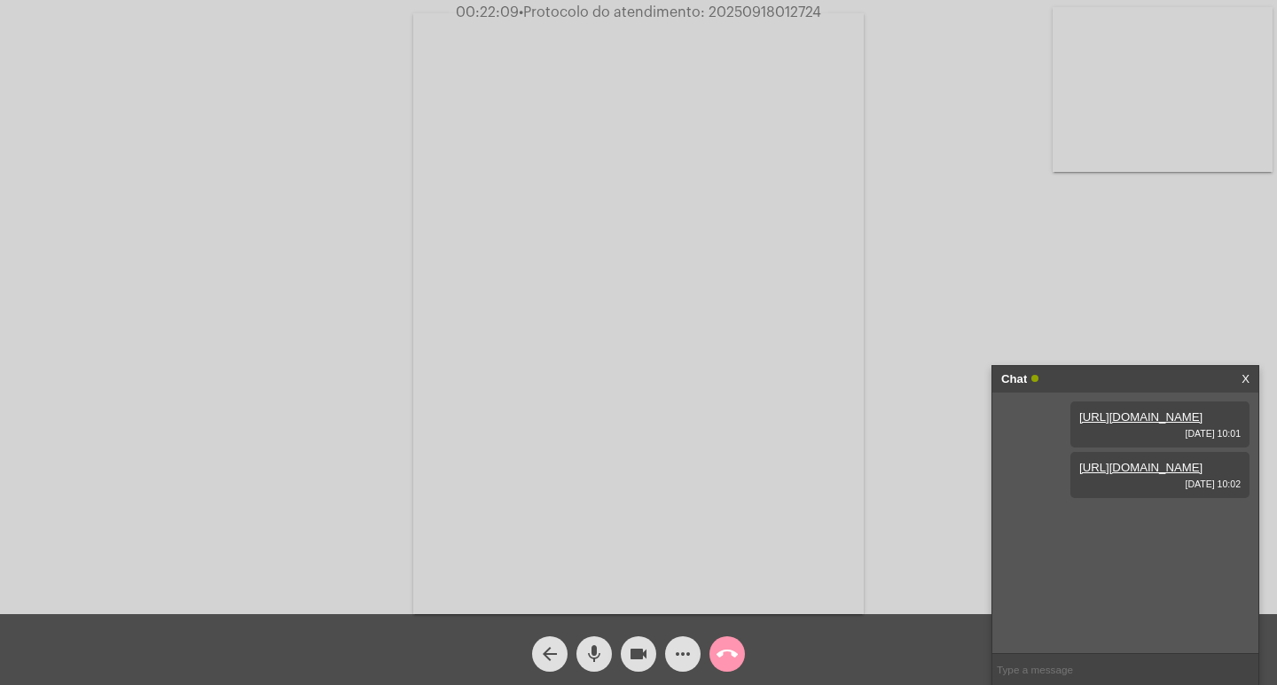
click at [1183, 474] on link "[URL][DOMAIN_NAME]" at bounding box center [1140, 467] width 123 height 13
click at [678, 648] on mat-icon "more_horiz" at bounding box center [682, 654] width 21 height 21
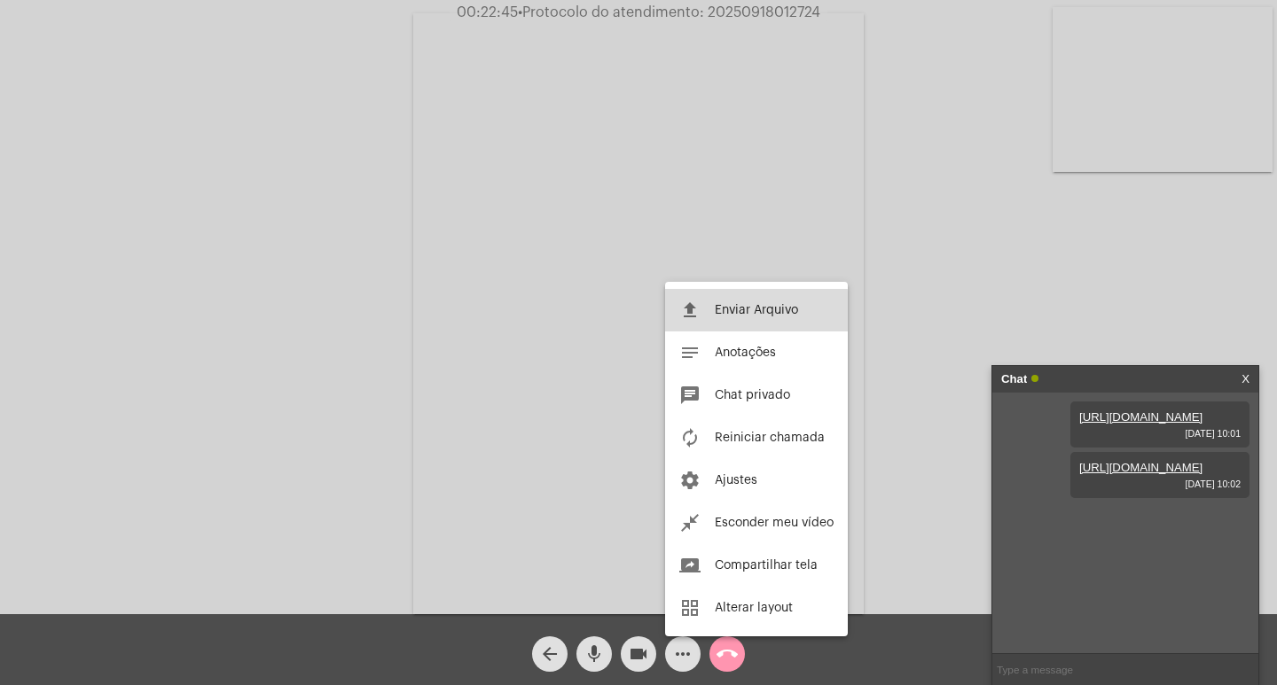
click at [740, 321] on button "file_upload Enviar Arquivo" at bounding box center [756, 310] width 183 height 43
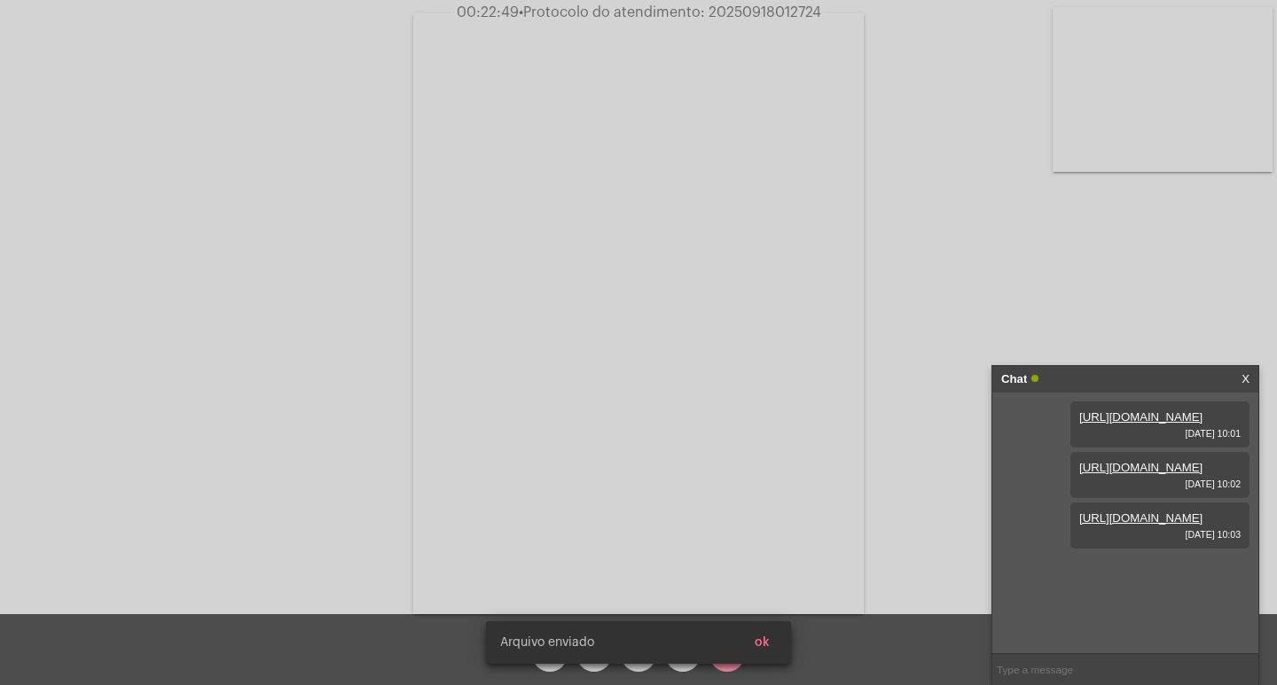
scroll to position [15, 0]
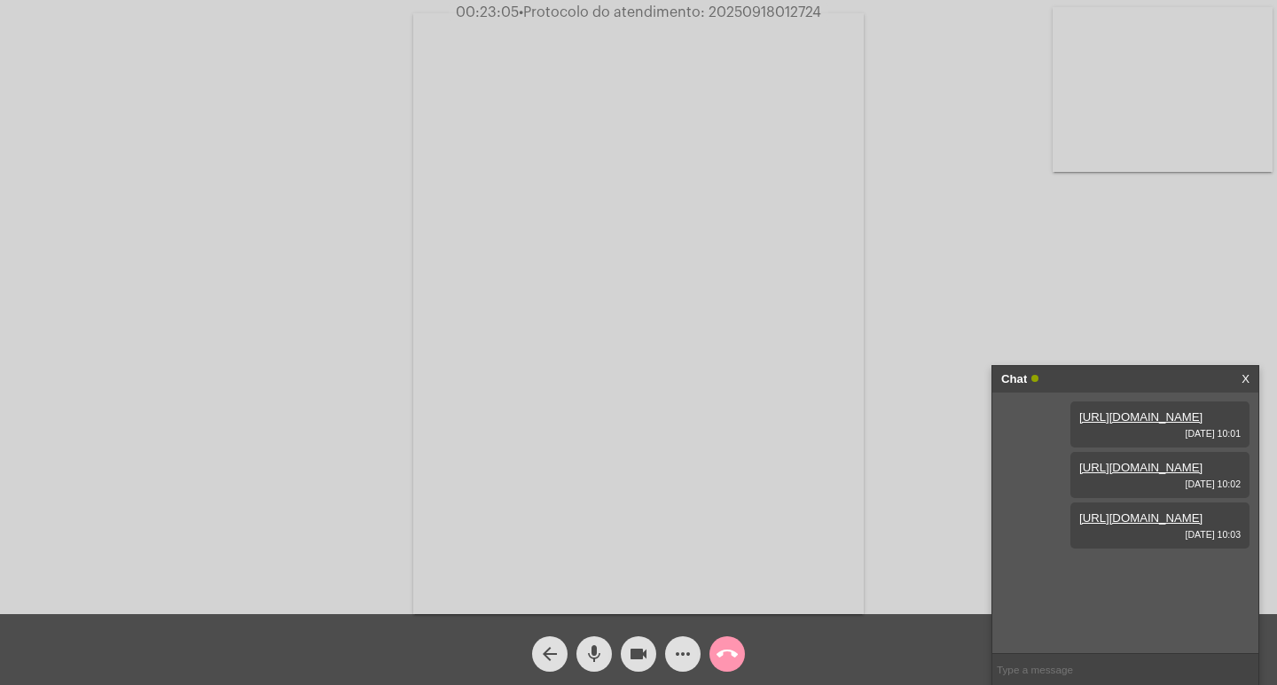
click at [676, 656] on mat-icon "more_horiz" at bounding box center [682, 654] width 21 height 21
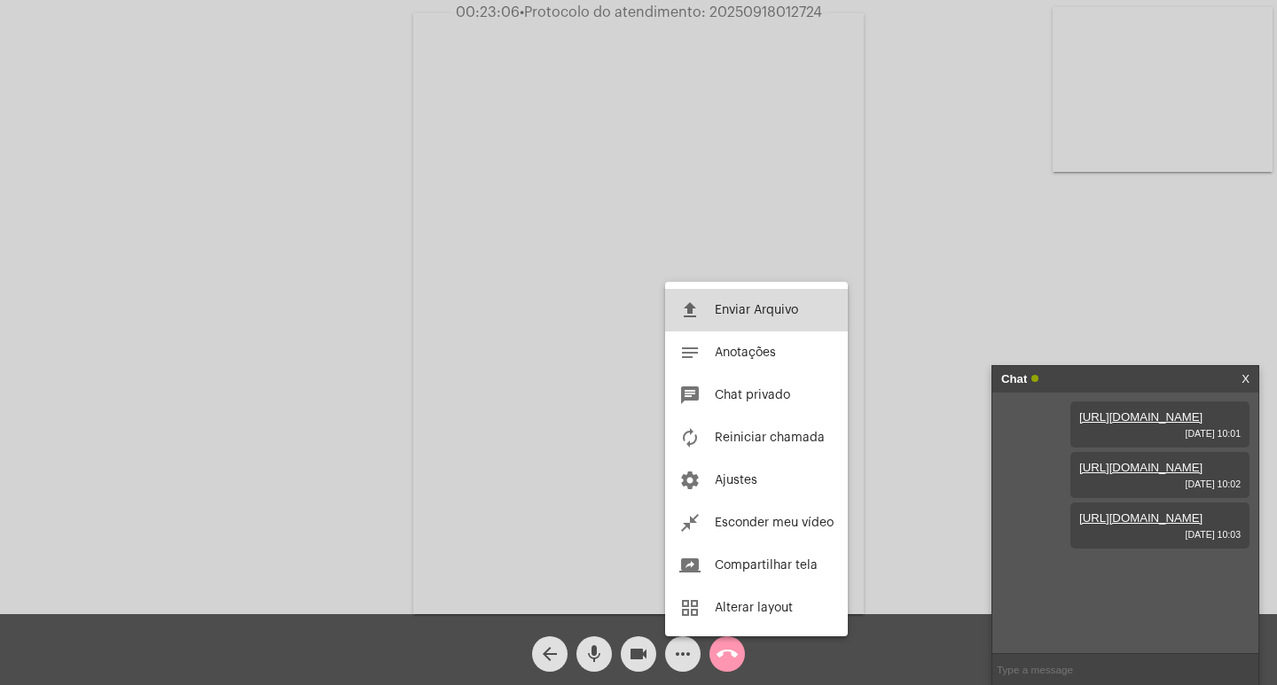
click at [720, 300] on button "file_upload Enviar Arquivo" at bounding box center [756, 310] width 183 height 43
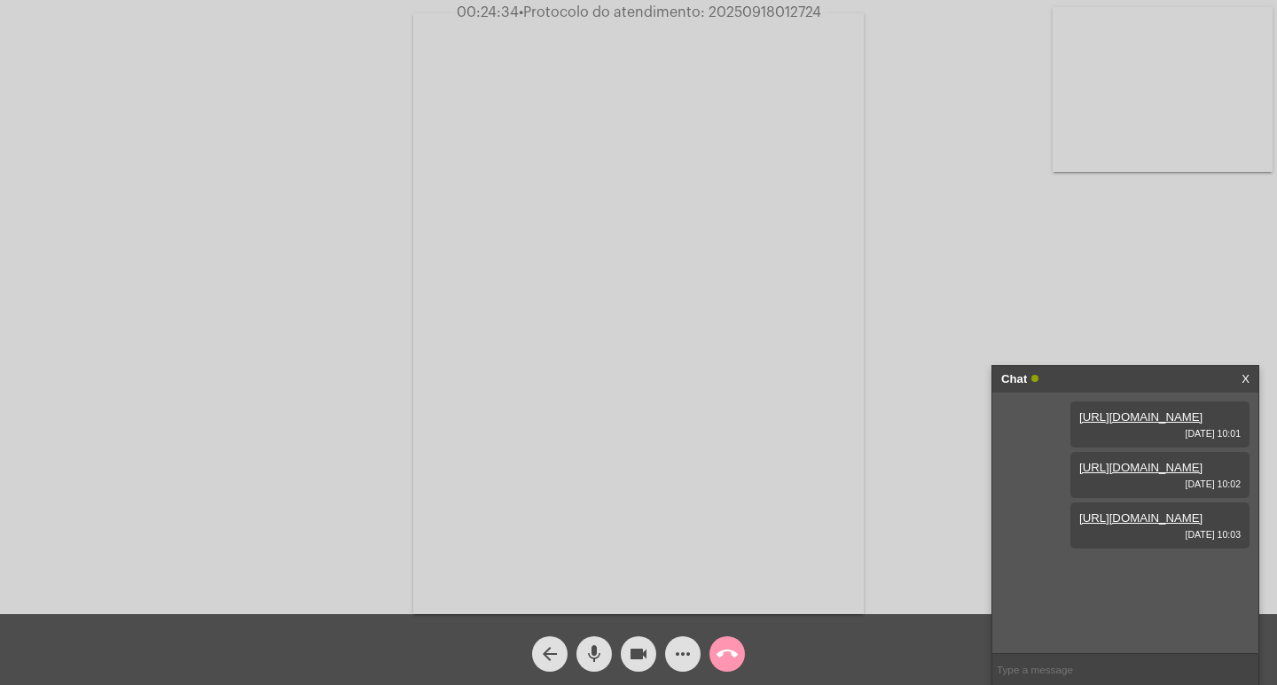
click at [1244, 384] on link "X" at bounding box center [1245, 379] width 8 height 27
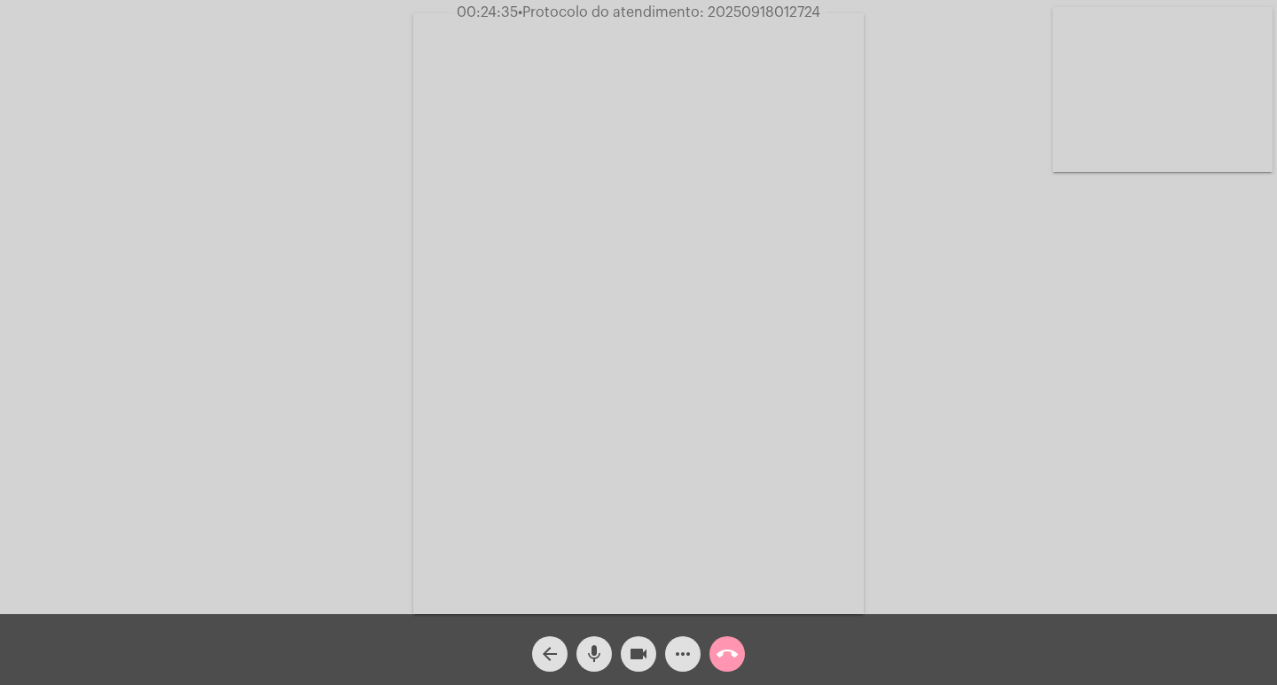
click at [690, 661] on mat-icon "more_horiz" at bounding box center [682, 654] width 21 height 21
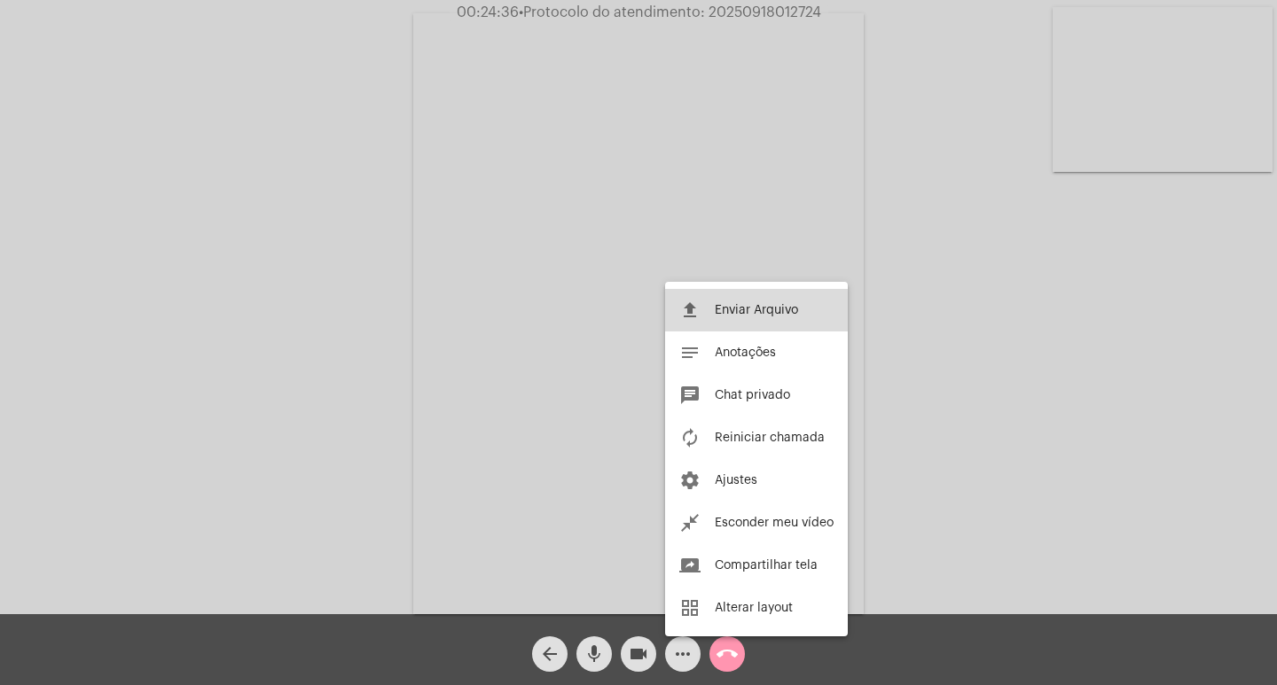
click at [709, 307] on button "file_upload Enviar Arquivo" at bounding box center [756, 310] width 183 height 43
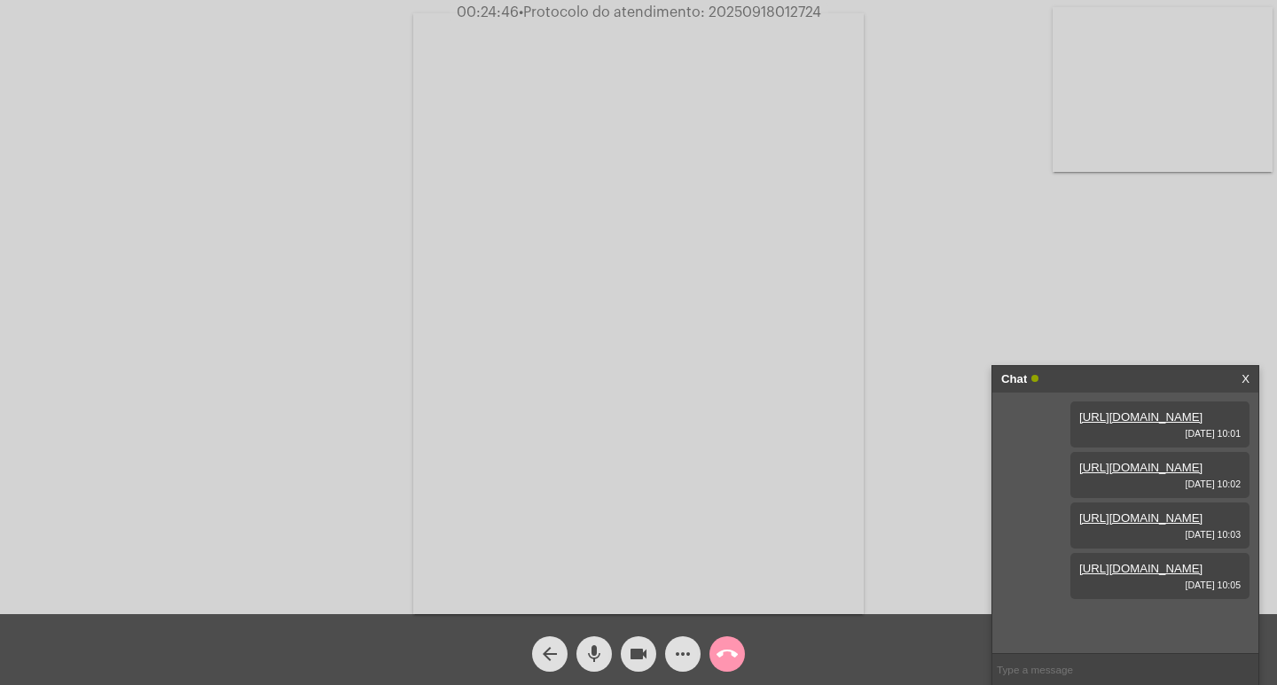
scroll to position [106, 0]
click at [1125, 575] on link "[URL][DOMAIN_NAME]" at bounding box center [1140, 568] width 123 height 13
click at [679, 657] on mat-icon "more_horiz" at bounding box center [682, 654] width 21 height 21
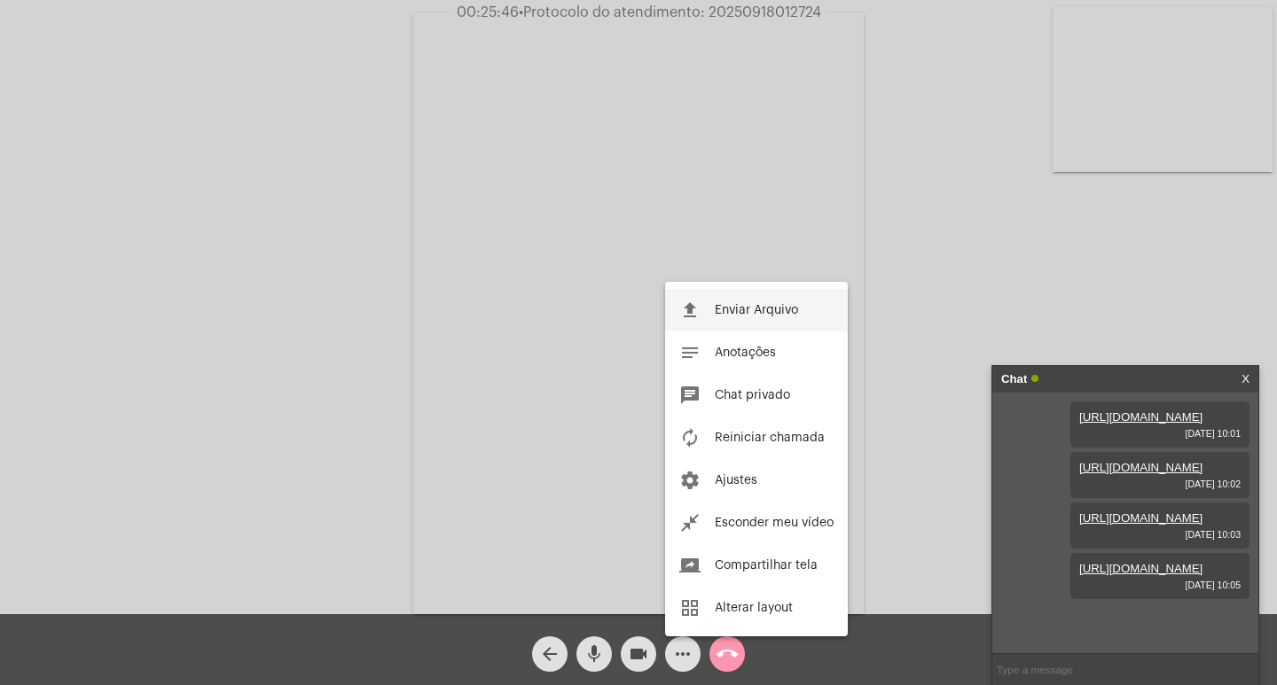
click at [724, 312] on span "Enviar Arquivo" at bounding box center [756, 310] width 83 height 12
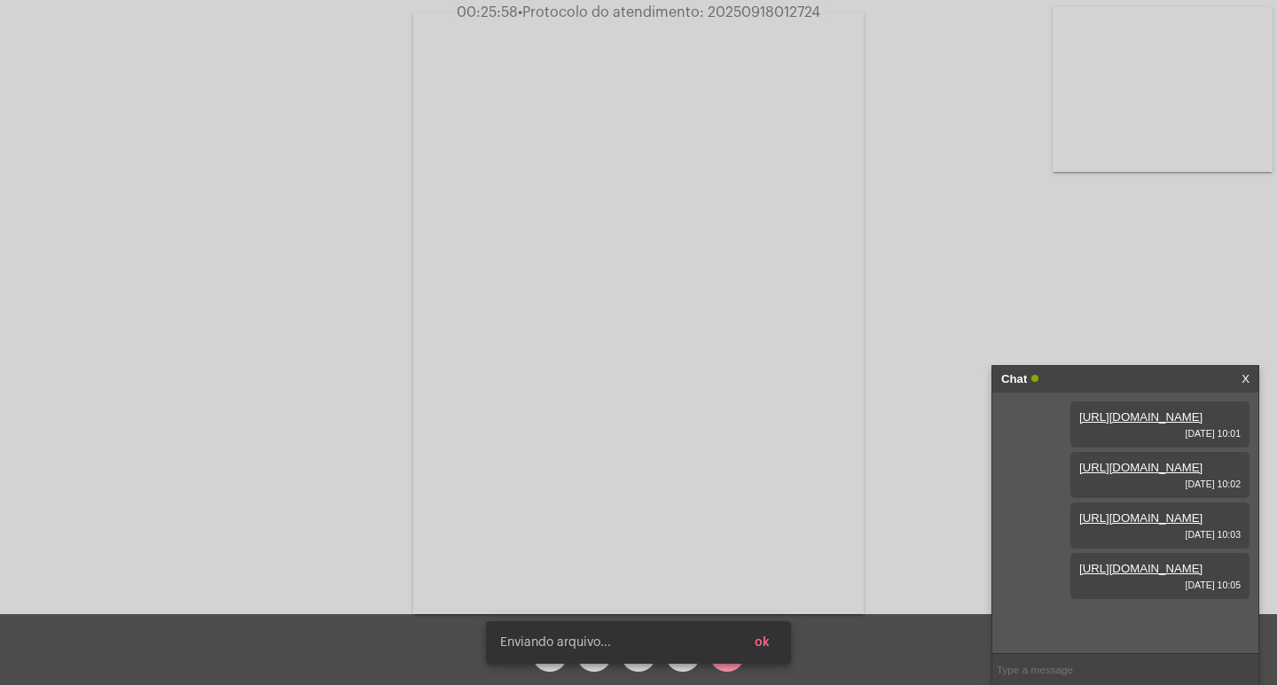
scroll to position [196, 0]
click at [1125, 613] on link "[URL][DOMAIN_NAME]" at bounding box center [1140, 619] width 123 height 13
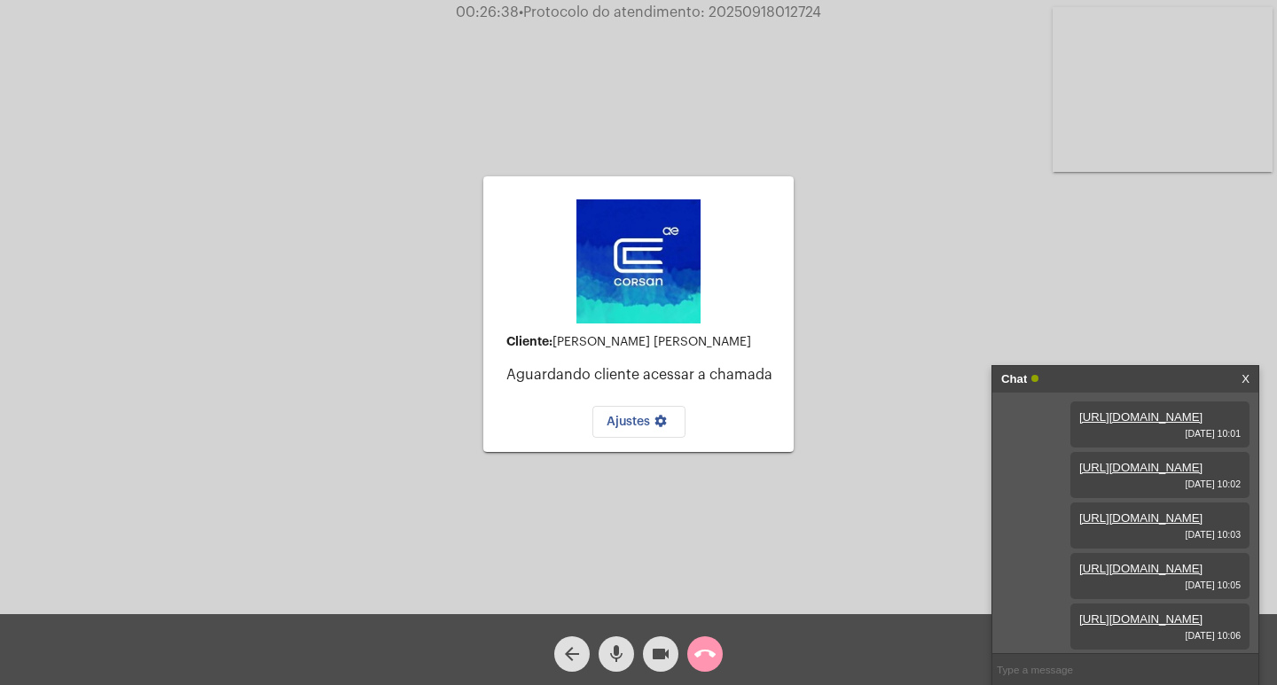
scroll to position [89, 0]
click at [1137, 525] on link "[URL][DOMAIN_NAME]" at bounding box center [1140, 518] width 123 height 13
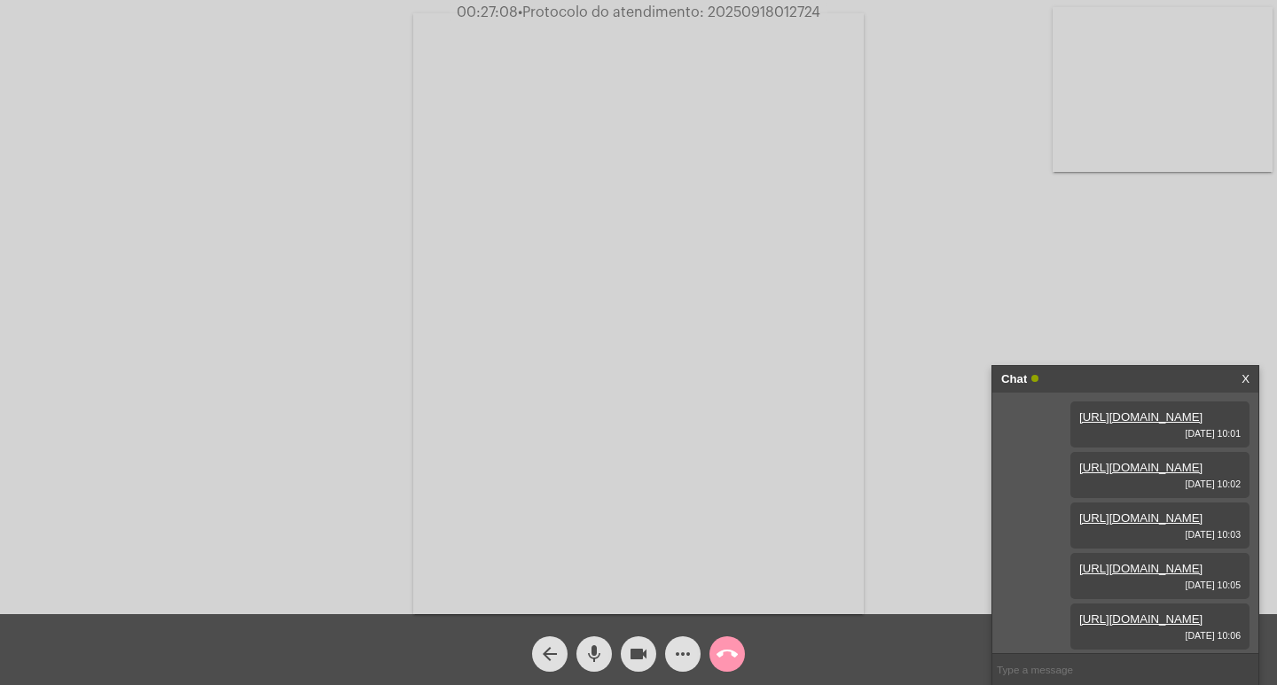
scroll to position [0, 0]
click at [1122, 424] on link "[URL][DOMAIN_NAME]" at bounding box center [1140, 417] width 123 height 13
click at [1122, 474] on link "[URL][DOMAIN_NAME]" at bounding box center [1140, 467] width 123 height 13
click at [1092, 562] on link "[URL][DOMAIN_NAME]" at bounding box center [1140, 568] width 123 height 13
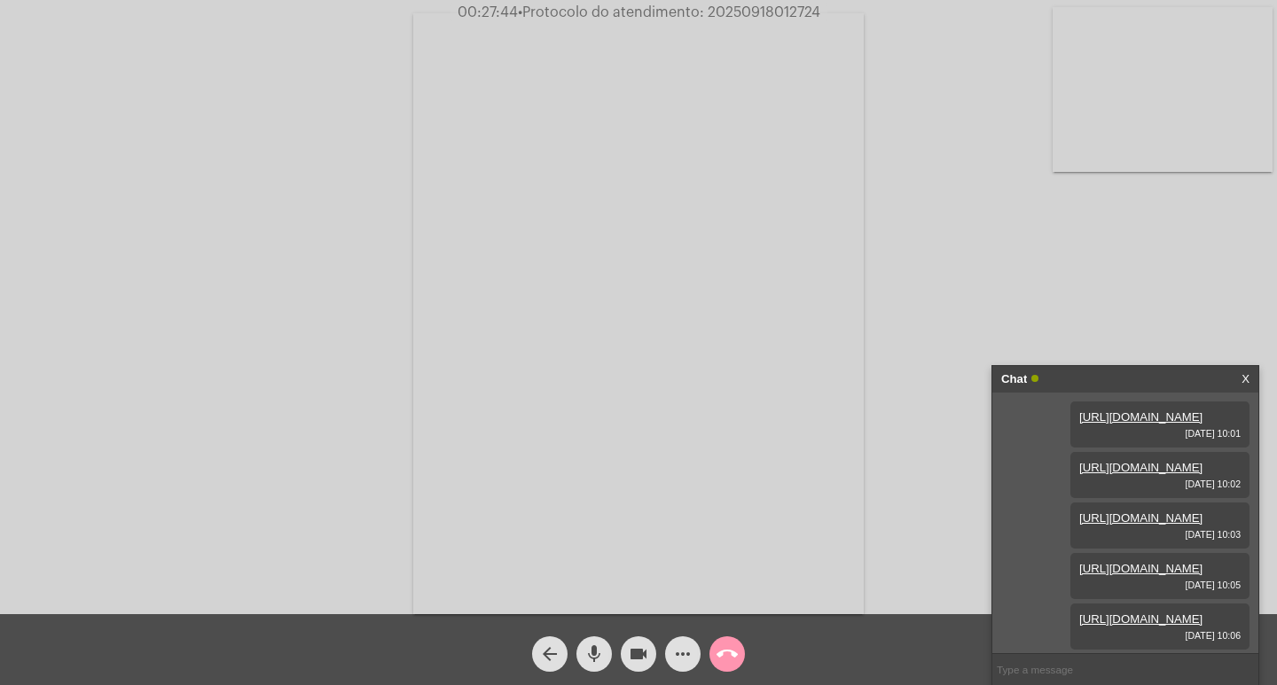
click at [1101, 613] on link "[URL][DOMAIN_NAME]" at bounding box center [1140, 619] width 123 height 13
click at [1149, 613] on link "[URL][DOMAIN_NAME]" at bounding box center [1140, 619] width 123 height 13
click at [1162, 613] on link "[URL][DOMAIN_NAME]" at bounding box center [1140, 619] width 123 height 13
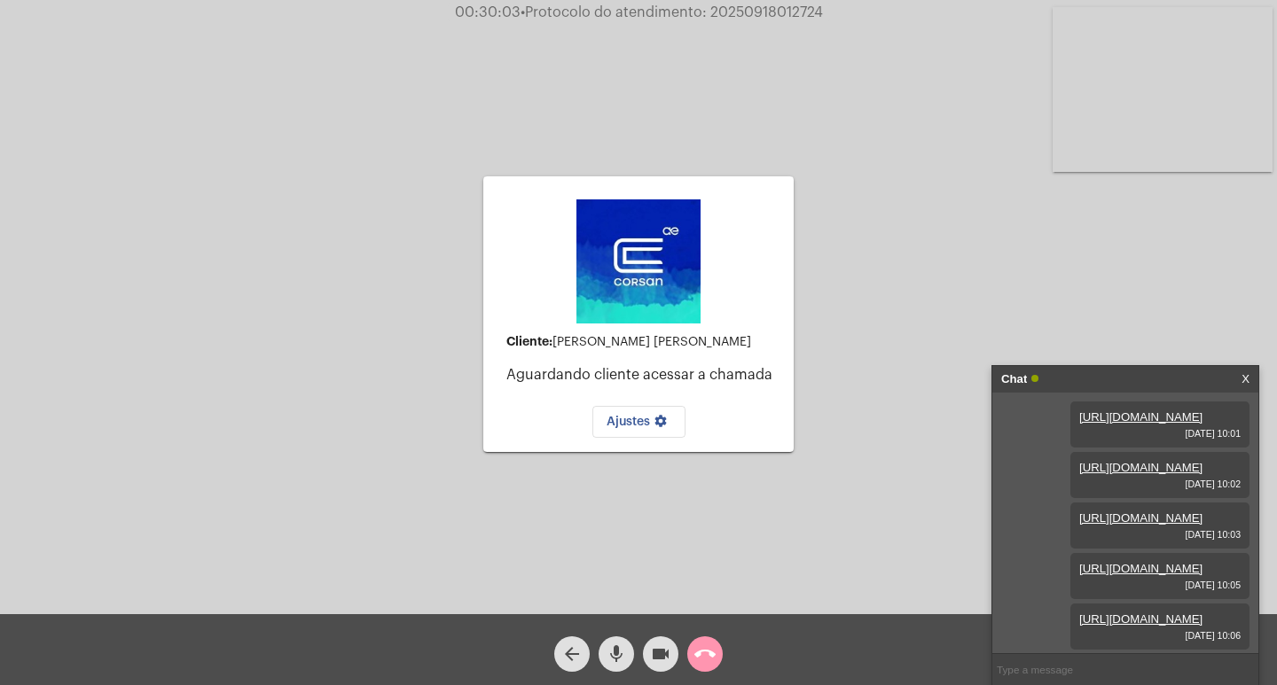
click at [783, 6] on span "• Protocolo do atendimento: 20250918012724" at bounding box center [671, 12] width 302 height 14
copy span "20250918012724"
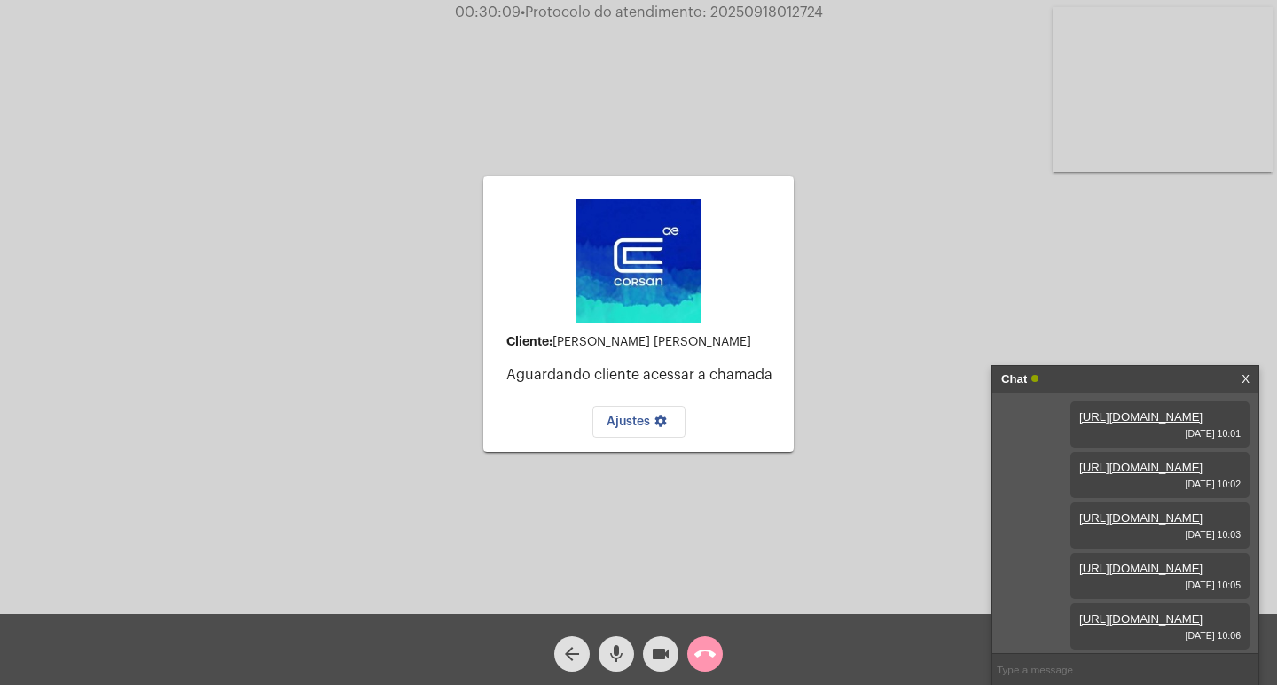
click at [701, 647] on mat-icon "call_end" at bounding box center [704, 654] width 21 height 21
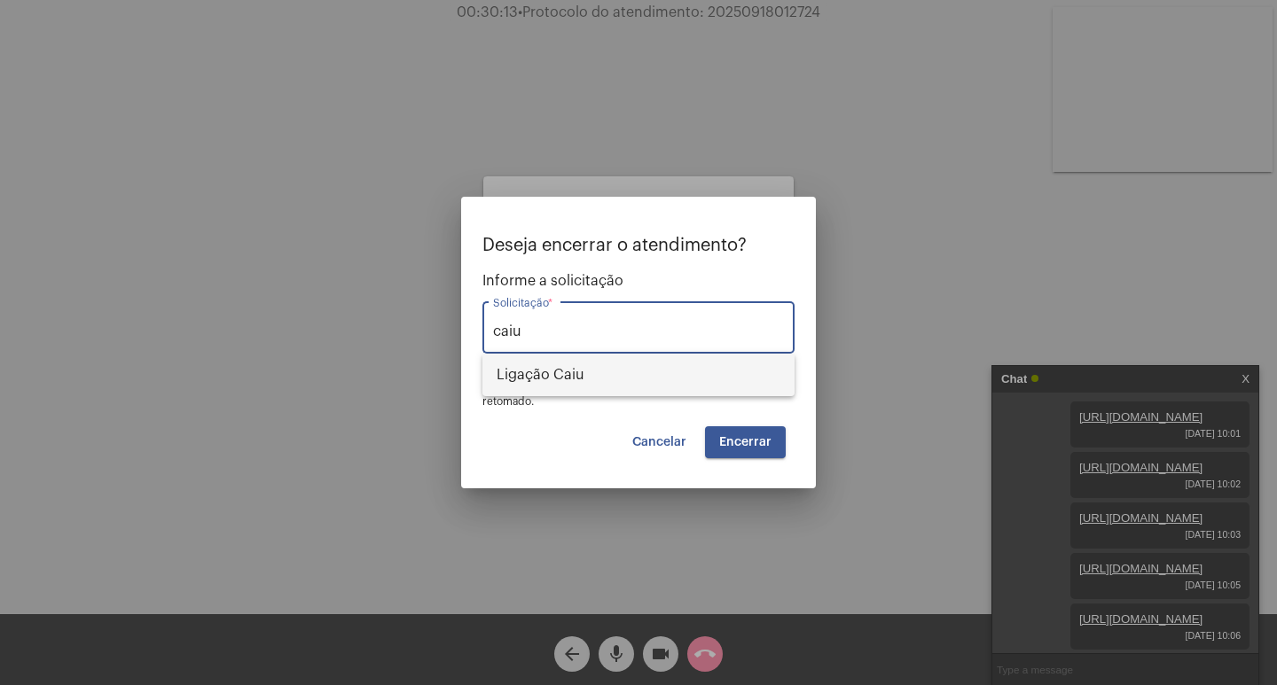
click at [580, 388] on span "Ligação Caiu" at bounding box center [639, 375] width 284 height 43
type input "Ligação Caiu"
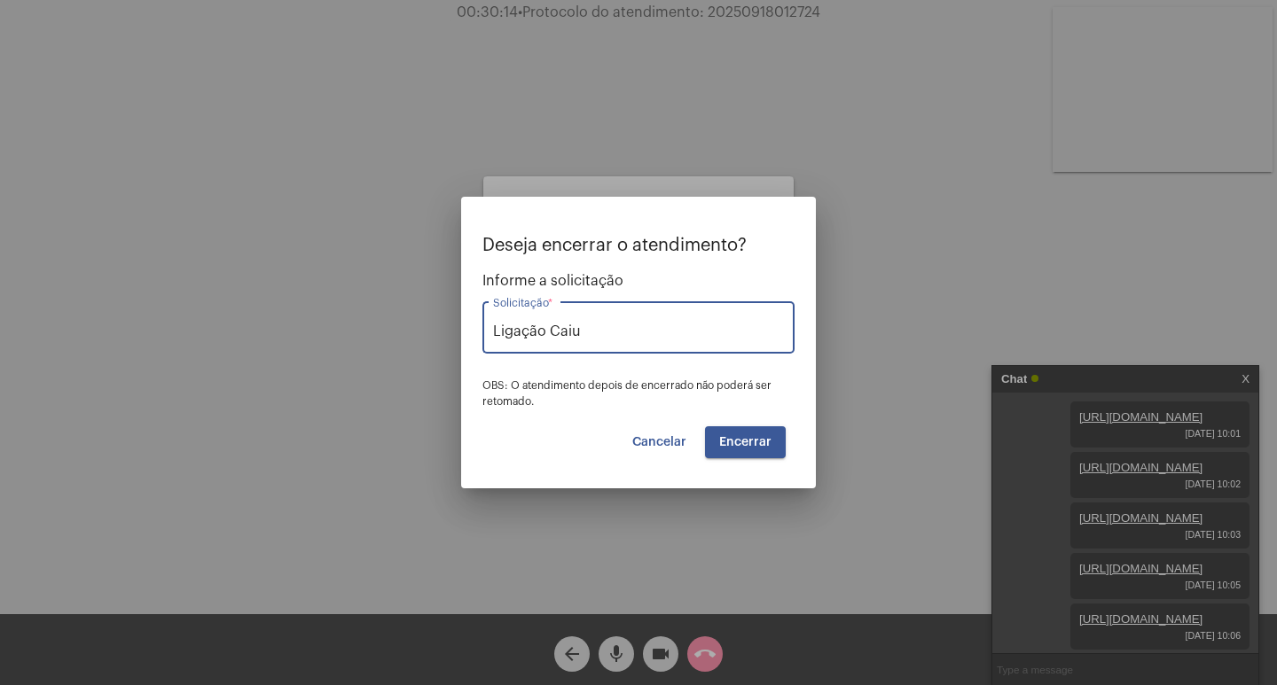
click at [714, 442] on button "Encerrar" at bounding box center [745, 442] width 81 height 32
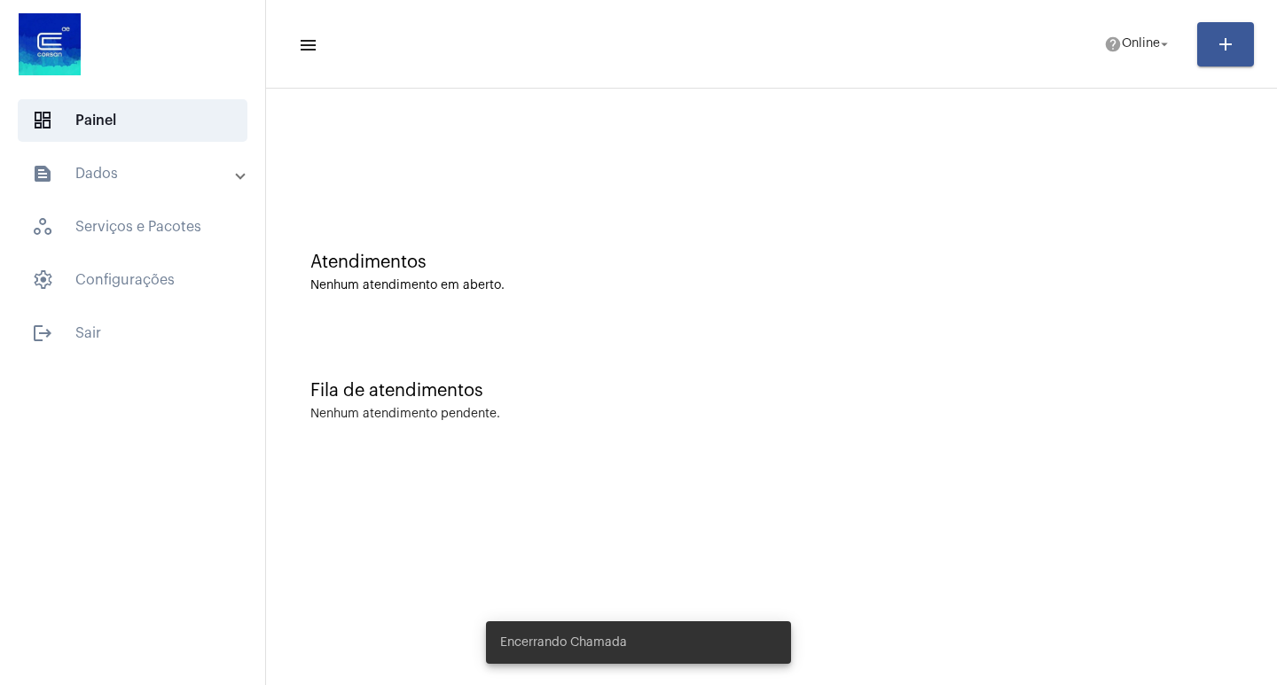
drag, startPoint x: 1083, startPoint y: 50, endPoint x: 1129, endPoint y: 18, distance: 55.3
click at [1090, 44] on mat-toolbar-row "menu help Online arrow_drop_down add" at bounding box center [771, 44] width 1011 height 57
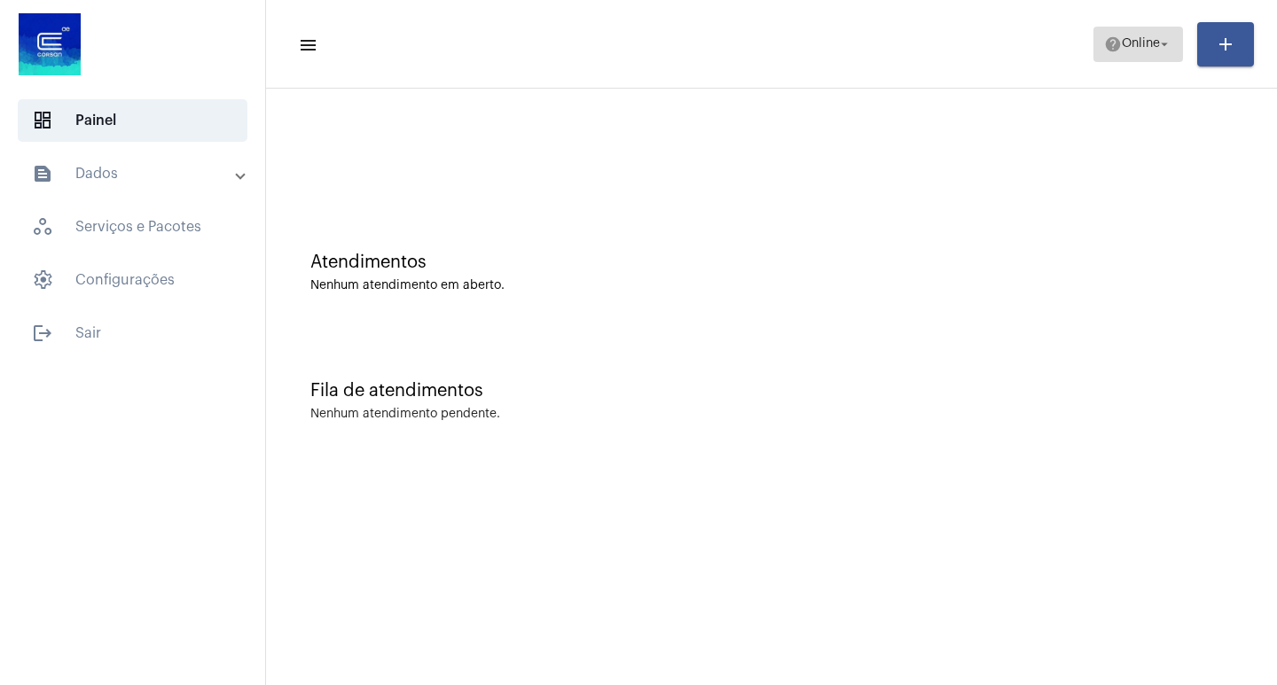
click at [1122, 40] on span "Online" at bounding box center [1141, 44] width 38 height 12
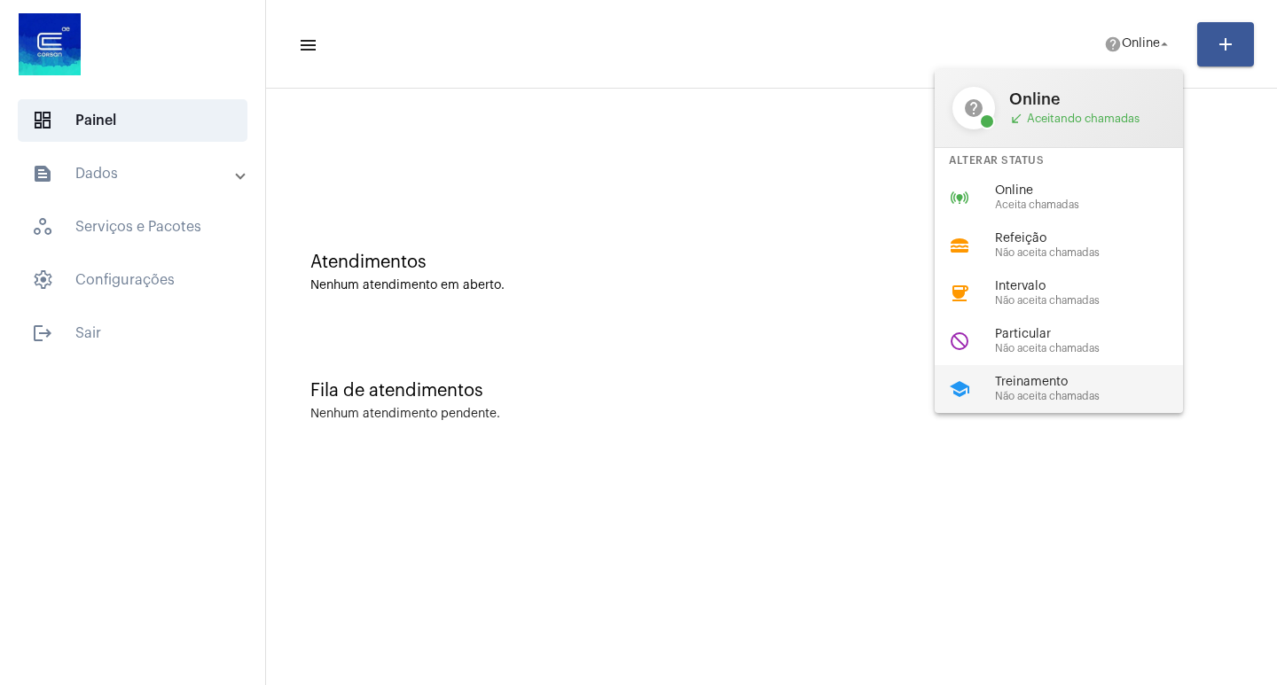
click at [1036, 369] on div "school Treinamento Não aceita chamadas" at bounding box center [1072, 389] width 277 height 48
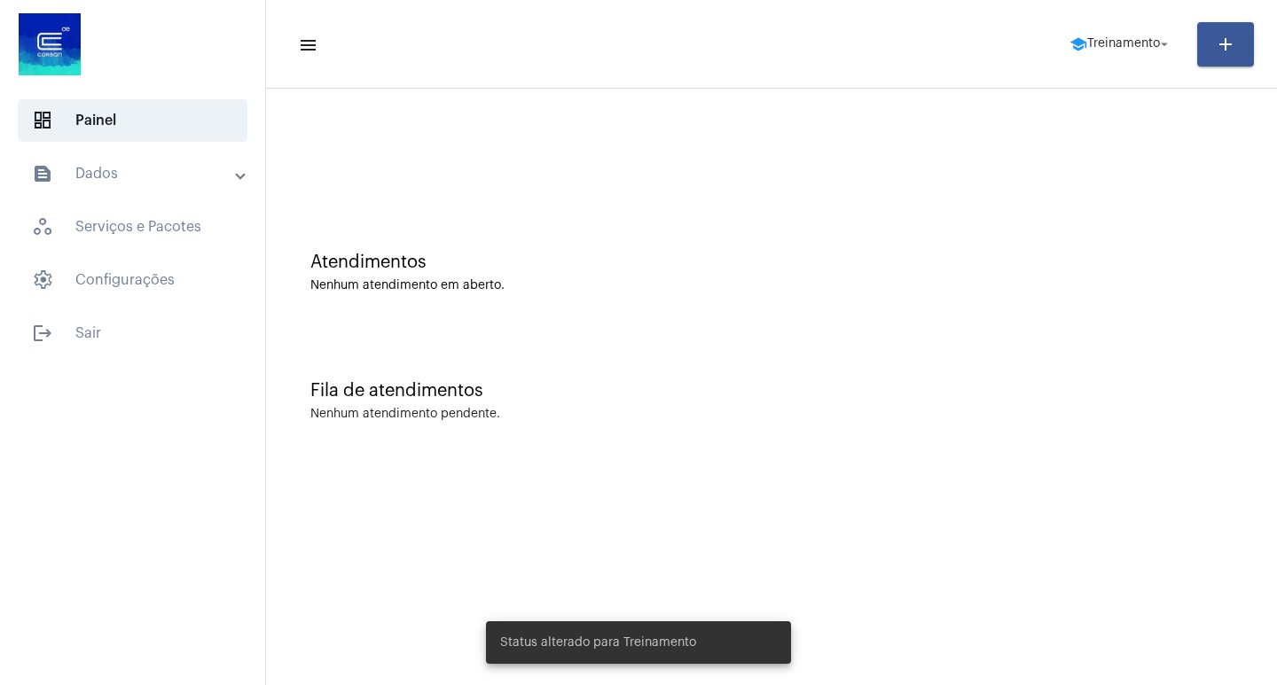
click at [71, 190] on mat-expansion-panel-header "text_snippet_outlined Dados" at bounding box center [138, 173] width 254 height 43
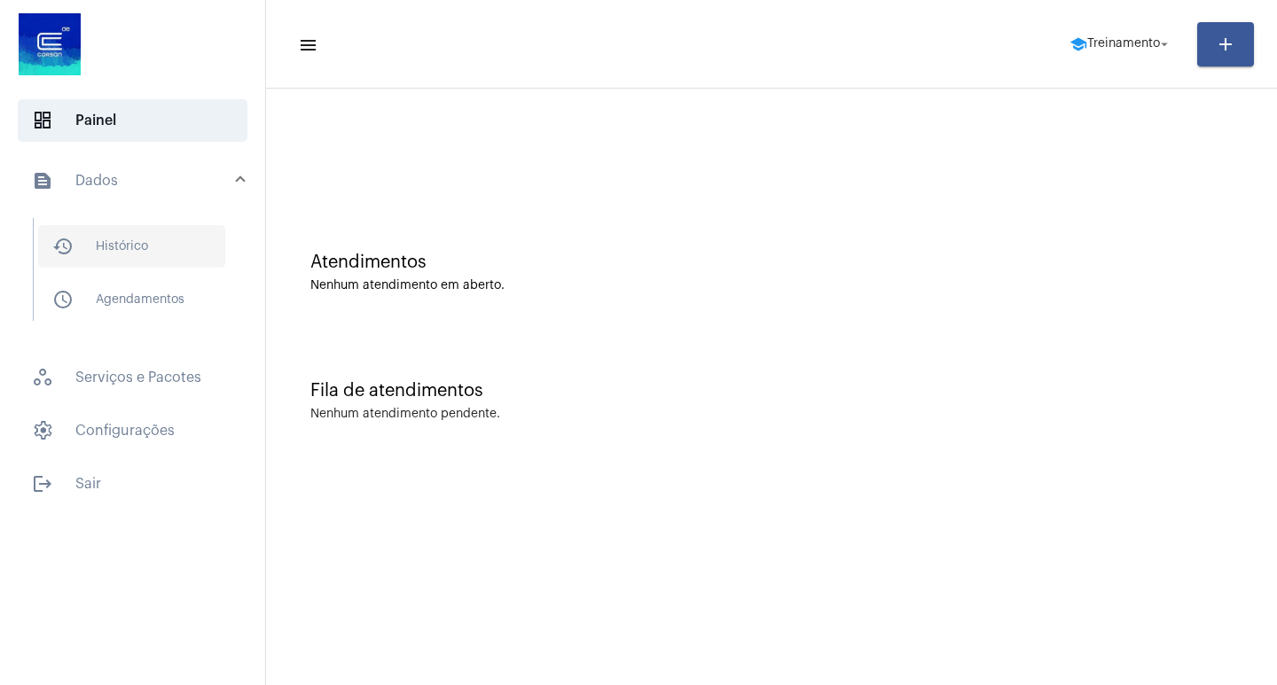
click at [91, 265] on span "history_outlined Histórico" at bounding box center [131, 246] width 187 height 43
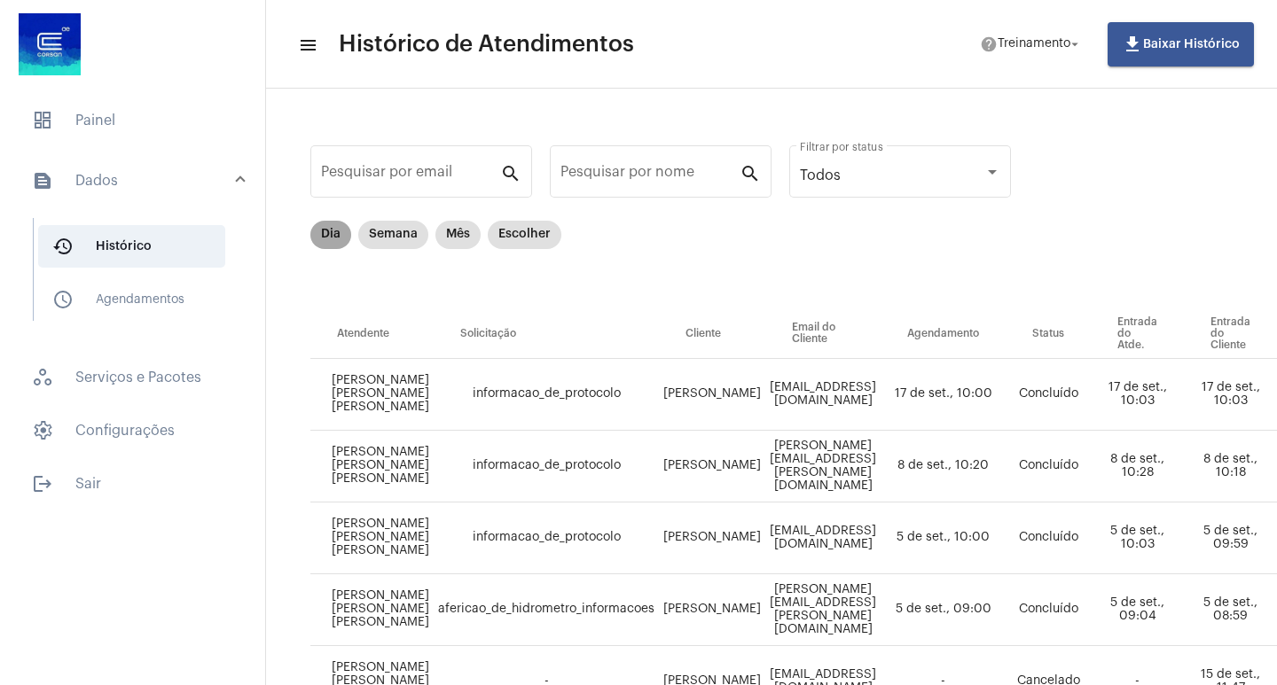
click at [325, 246] on mat-chip "Dia" at bounding box center [330, 235] width 41 height 28
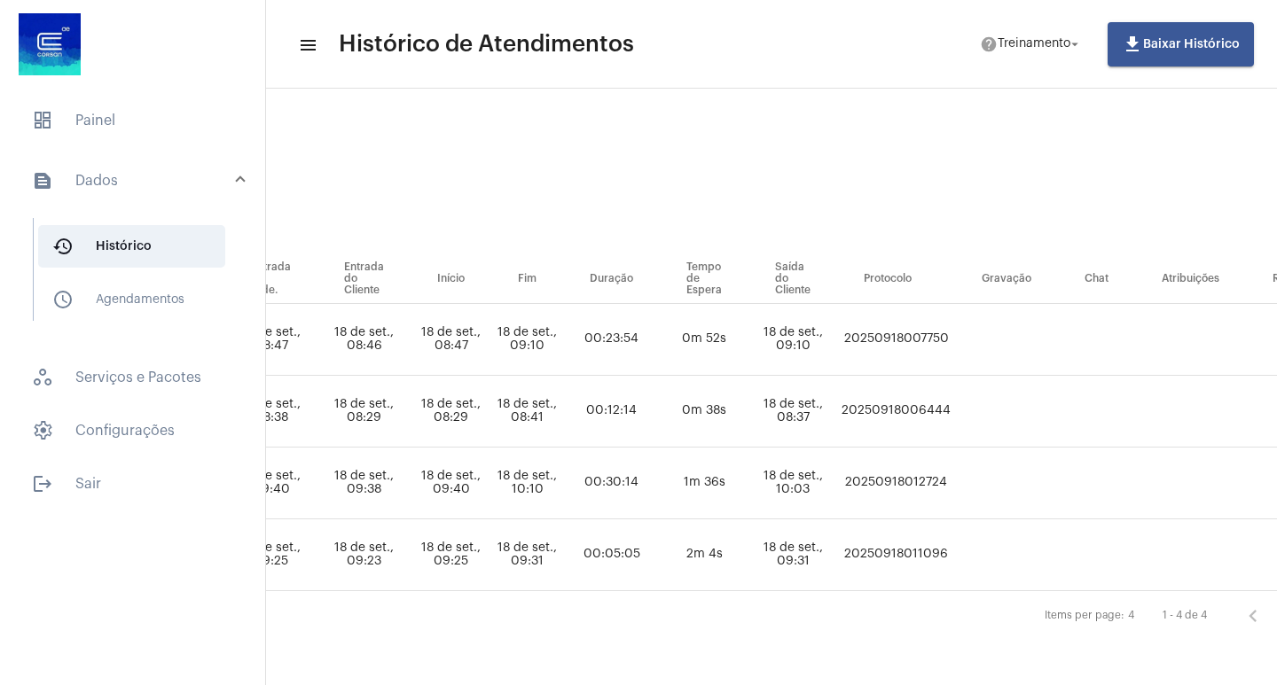
scroll to position [68, 816]
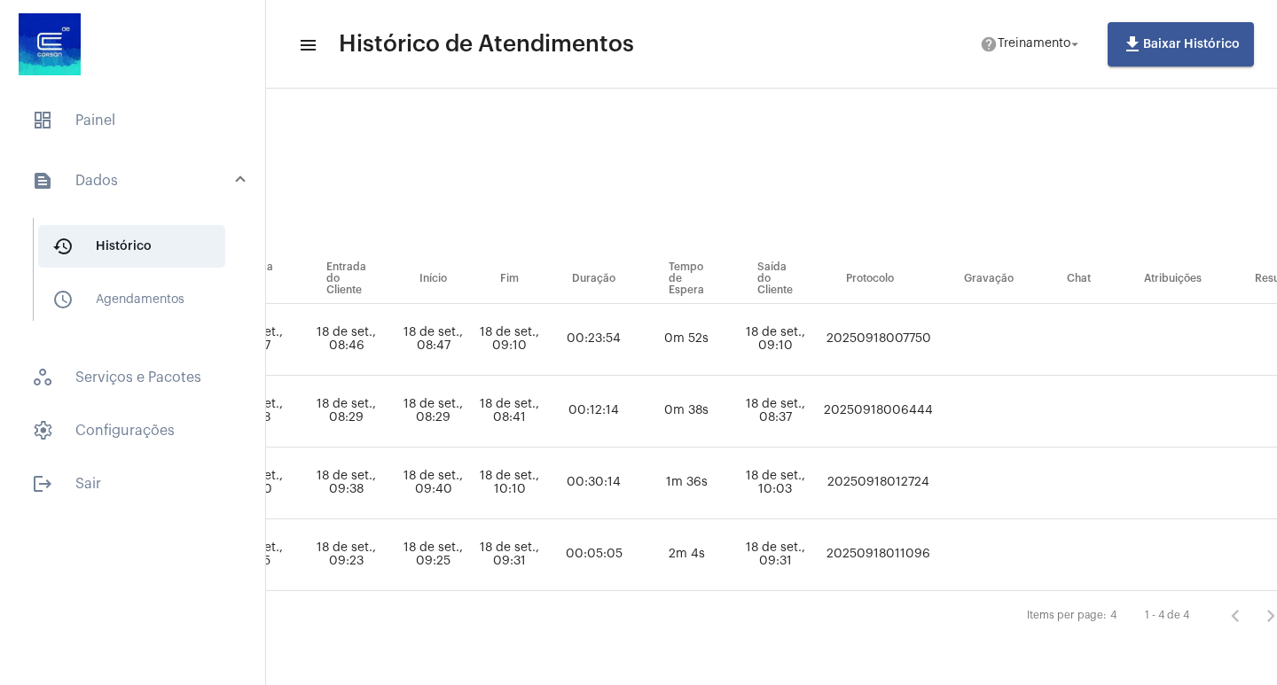
click at [904, 465] on td "20250918012724" at bounding box center [878, 484] width 118 height 72
copy td "20250918012724"
click at [90, 109] on span "dashboard Painel" at bounding box center [133, 120] width 230 height 43
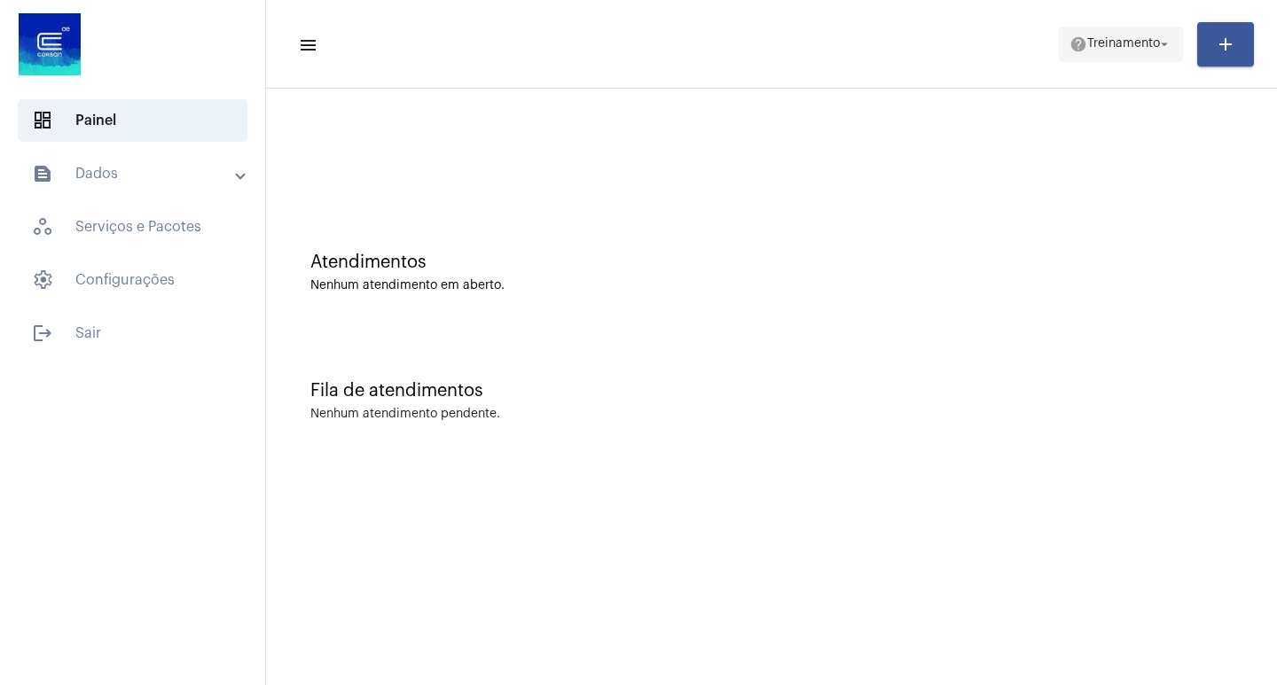
click at [1124, 28] on span "help Treinamento arrow_drop_down" at bounding box center [1120, 43] width 103 height 32
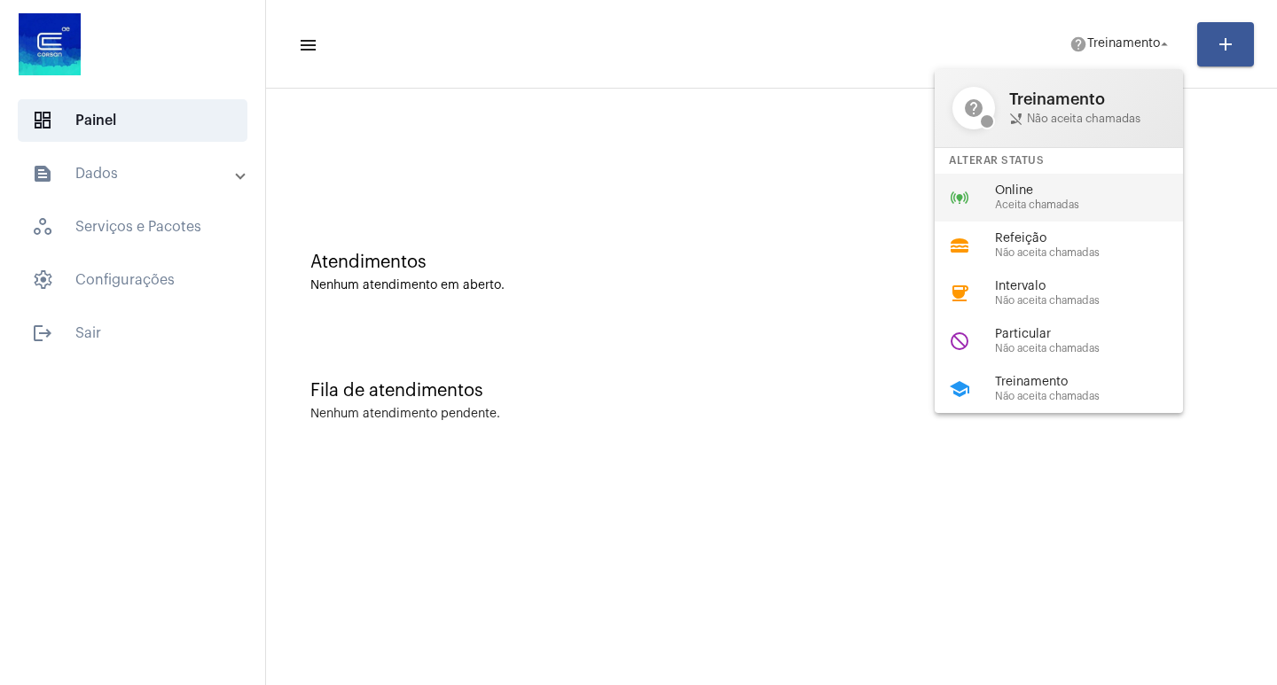
click at [1028, 196] on span "Online" at bounding box center [1096, 190] width 202 height 13
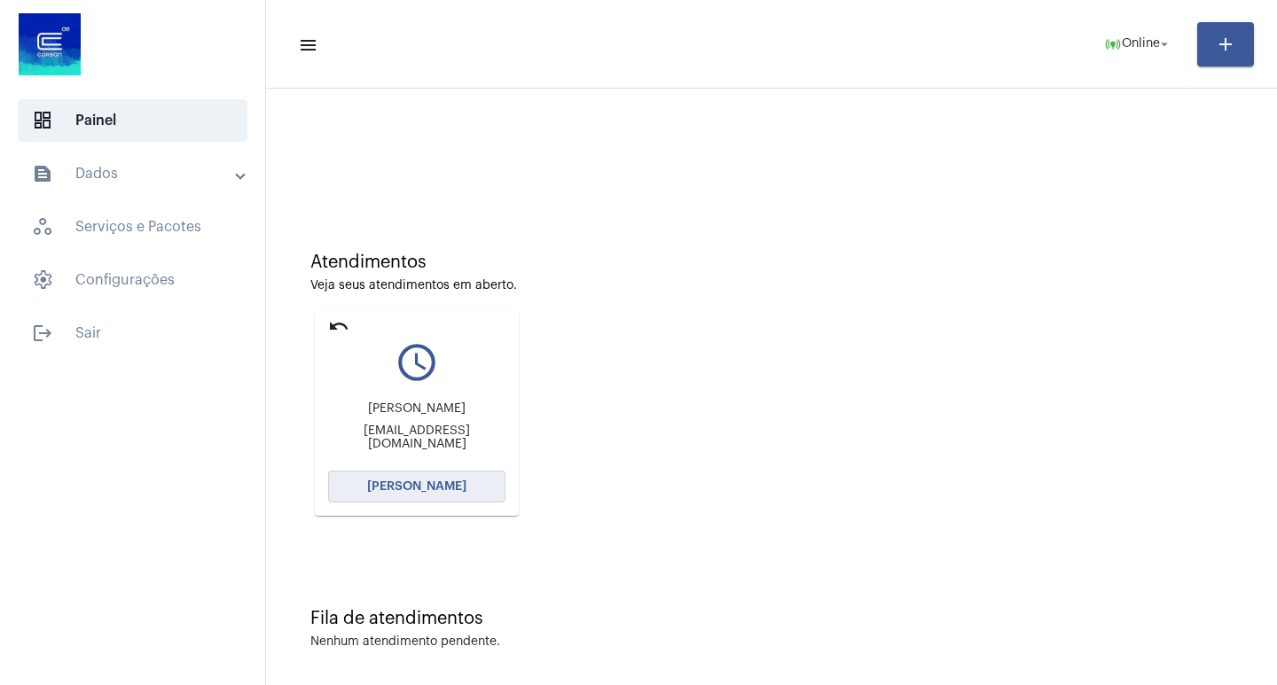
click at [443, 498] on button "[PERSON_NAME]" at bounding box center [416, 487] width 177 height 32
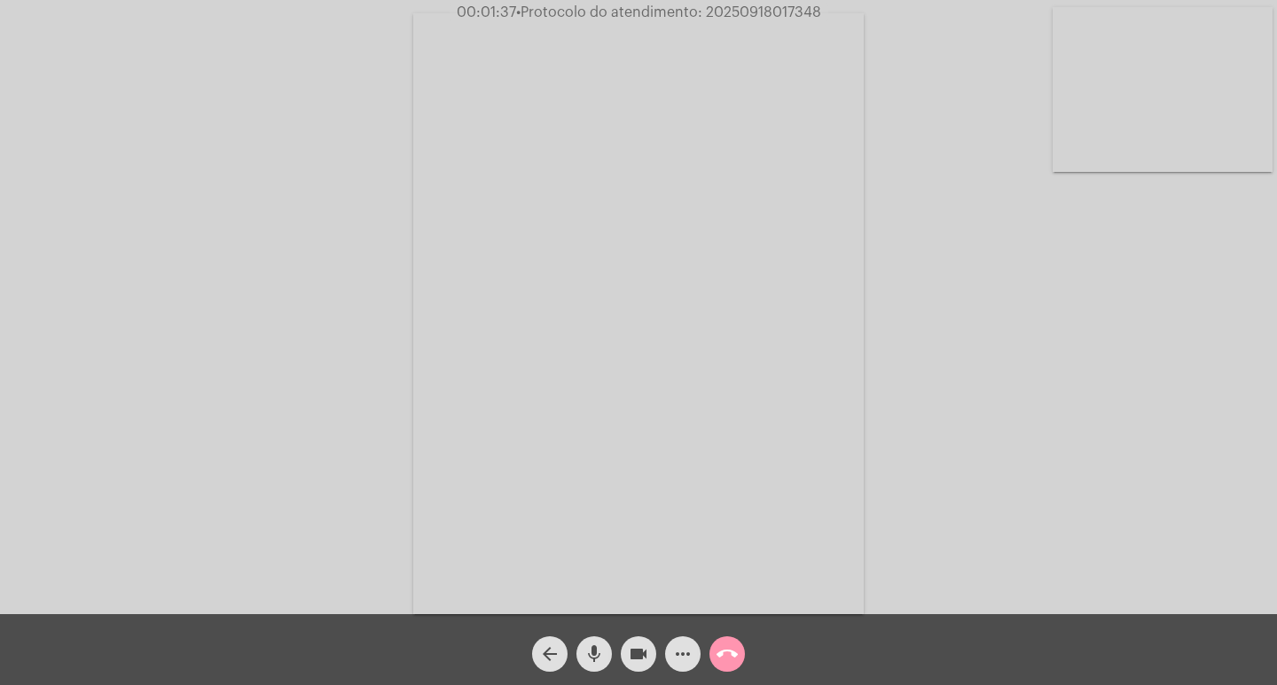
click at [642, 645] on mat-icon "videocam" at bounding box center [638, 654] width 21 height 21
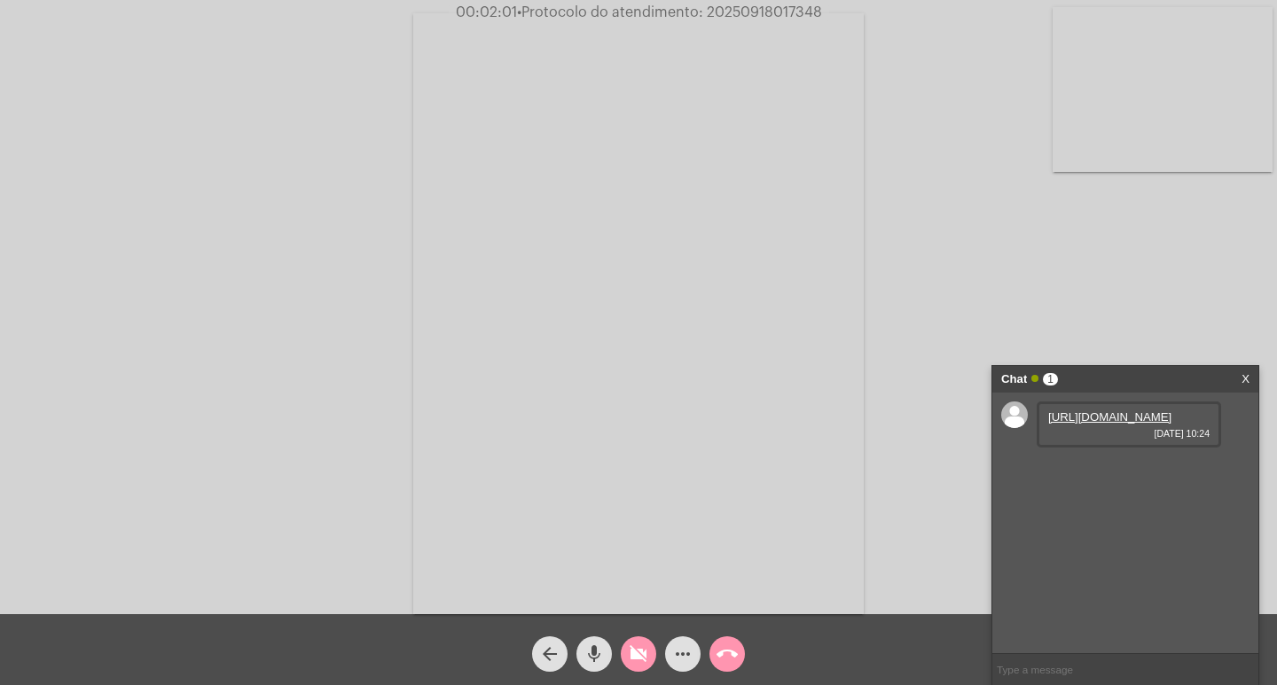
click at [1049, 424] on link "[URL][DOMAIN_NAME]" at bounding box center [1109, 417] width 123 height 13
click at [1104, 474] on link "[URL][DOMAIN_NAME]" at bounding box center [1109, 467] width 123 height 13
click at [643, 659] on mat-icon "videocam_off" at bounding box center [638, 654] width 21 height 21
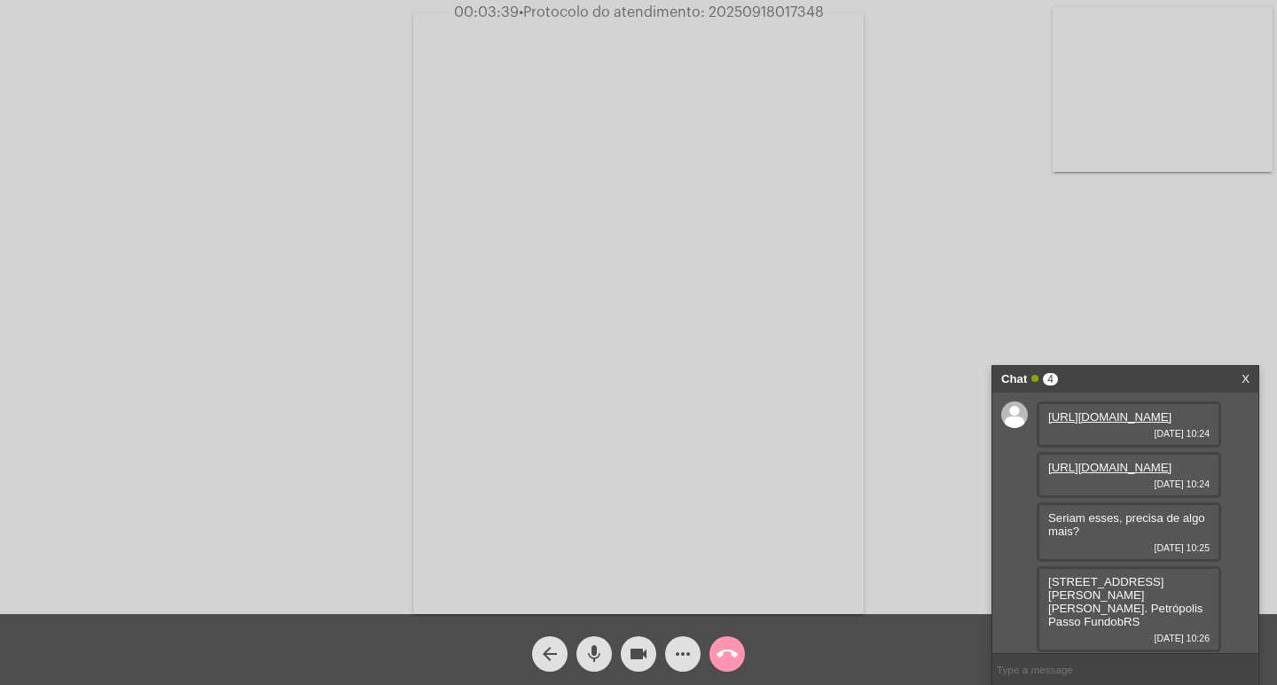
scroll to position [66, 0]
click at [1060, 596] on span "[STREET_ADDRESS][PERSON_NAME][PERSON_NAME]. Petrópolis Passo FundobRS" at bounding box center [1125, 601] width 154 height 53
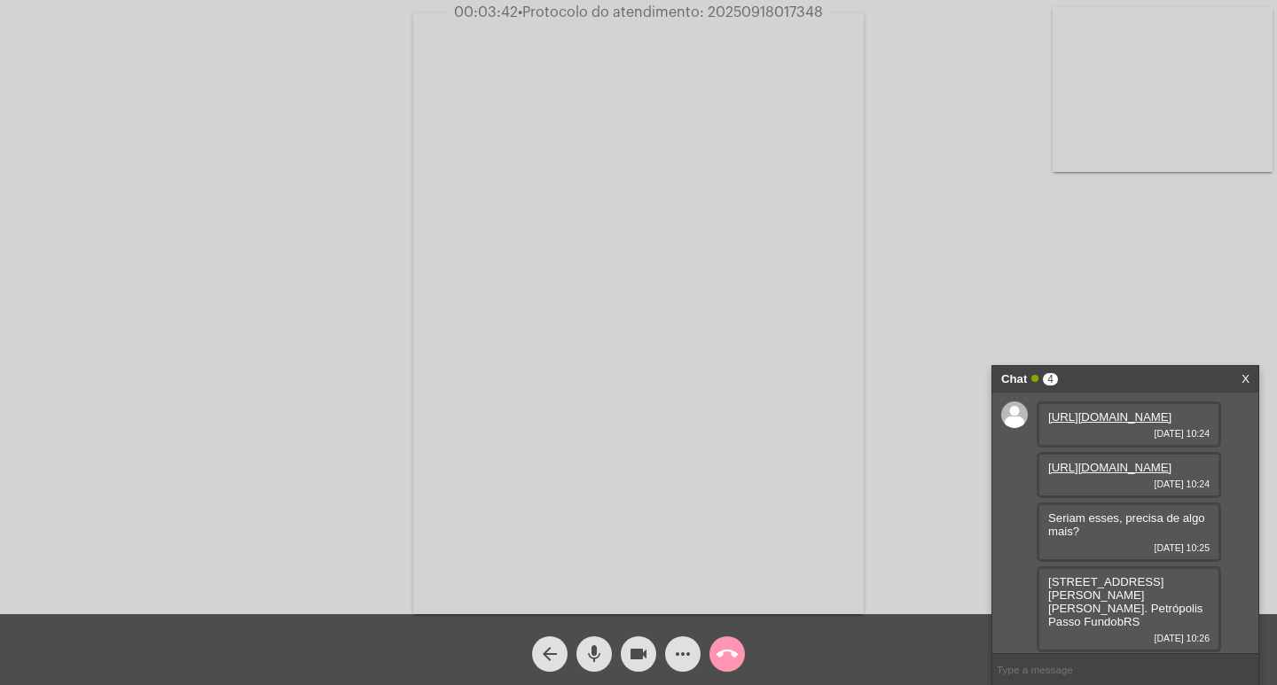
copy span "[STREET_ADDRESS][PERSON_NAME][PERSON_NAME]. Petrópolis Passo FundobRS"
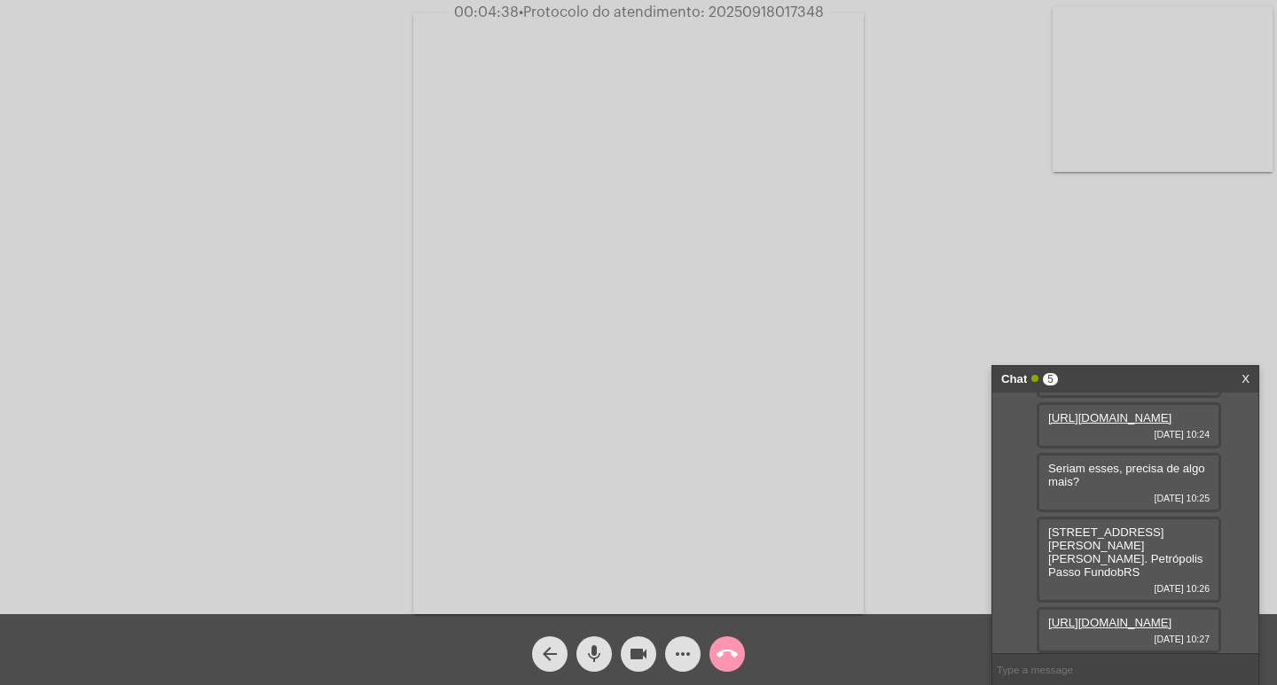
scroll to position [156, 0]
click at [1088, 526] on span "[STREET_ADDRESS][PERSON_NAME][PERSON_NAME]. Petrópolis Passo FundobRS" at bounding box center [1125, 552] width 154 height 53
drag, startPoint x: 1044, startPoint y: 505, endPoint x: 1199, endPoint y: 499, distance: 154.4
click at [1199, 517] on div "[STREET_ADDRESS][PERSON_NAME][PERSON_NAME]. Petrópolis Passo FundobRS [DATE] 10…" at bounding box center [1128, 560] width 184 height 86
copy span "Rua [PERSON_NAME] [PERSON_NAME],"
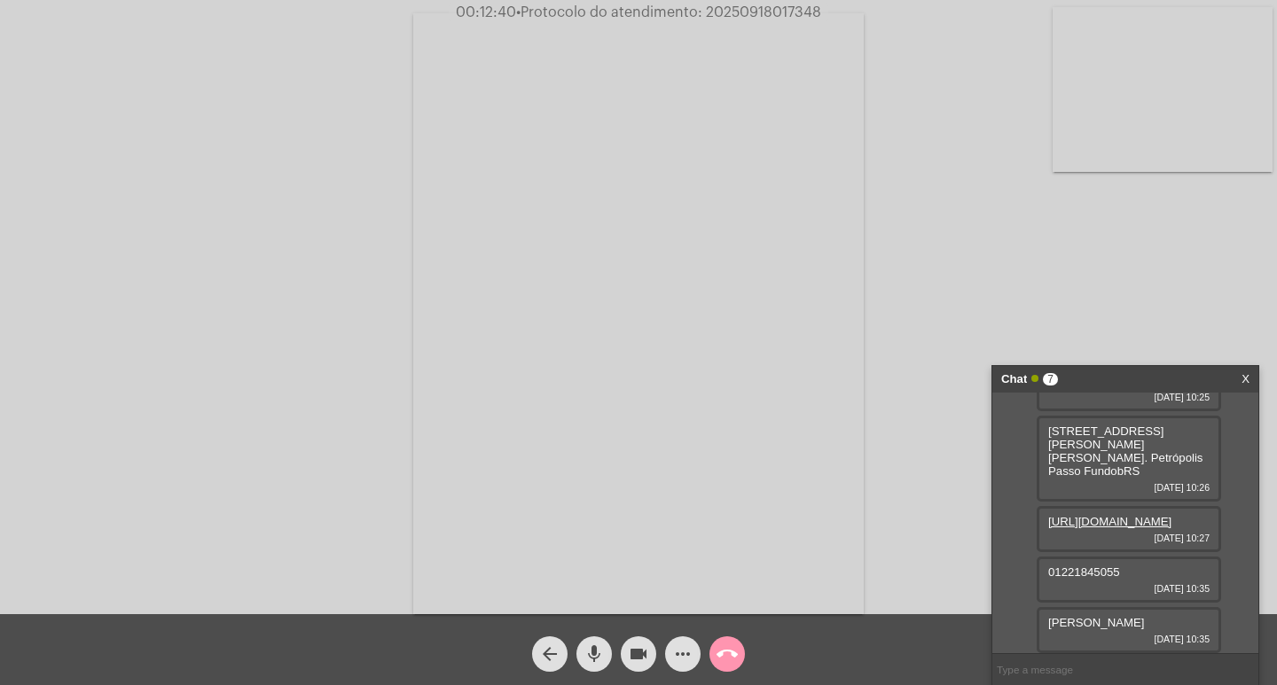
scroll to position [257, 0]
drag, startPoint x: 1179, startPoint y: 618, endPoint x: 1046, endPoint y: 637, distance: 134.3
click at [1043, 630] on div "[PERSON_NAME] [DATE] 10:35" at bounding box center [1128, 630] width 184 height 46
copy span
click at [1096, 626] on span "[PERSON_NAME]" at bounding box center [1096, 622] width 96 height 13
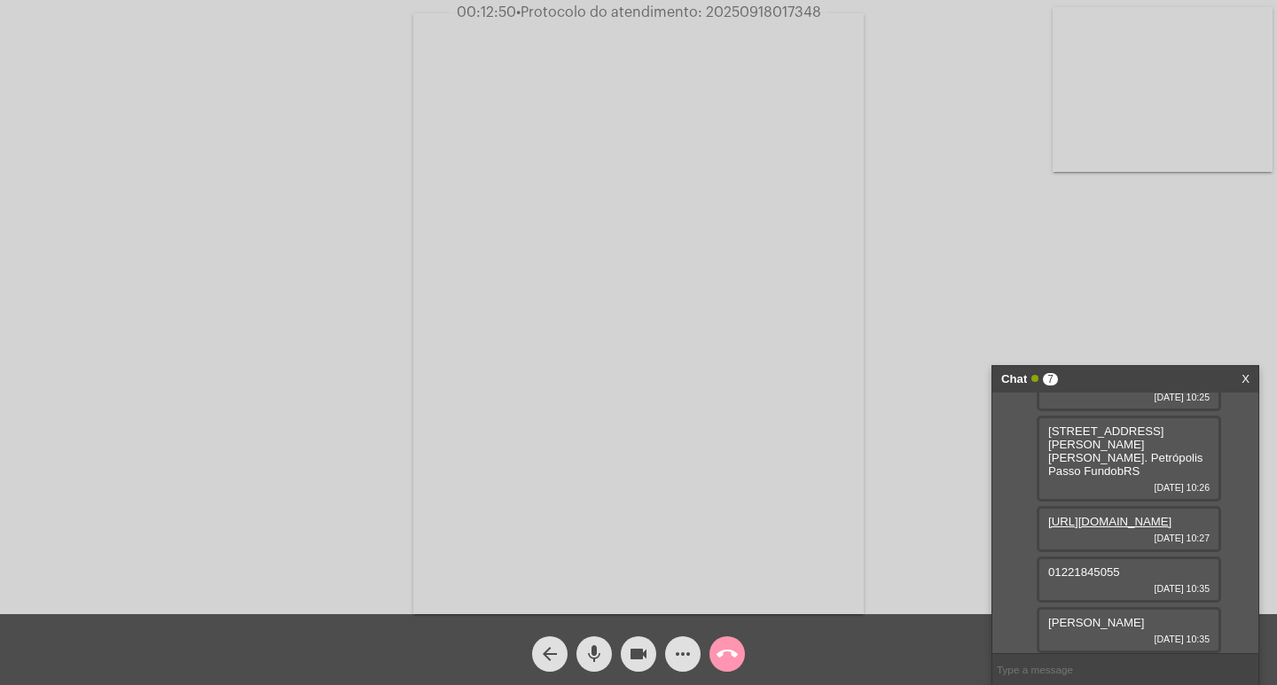
click at [1096, 626] on span "[PERSON_NAME]" at bounding box center [1096, 622] width 96 height 13
copy span "[PERSON_NAME]"
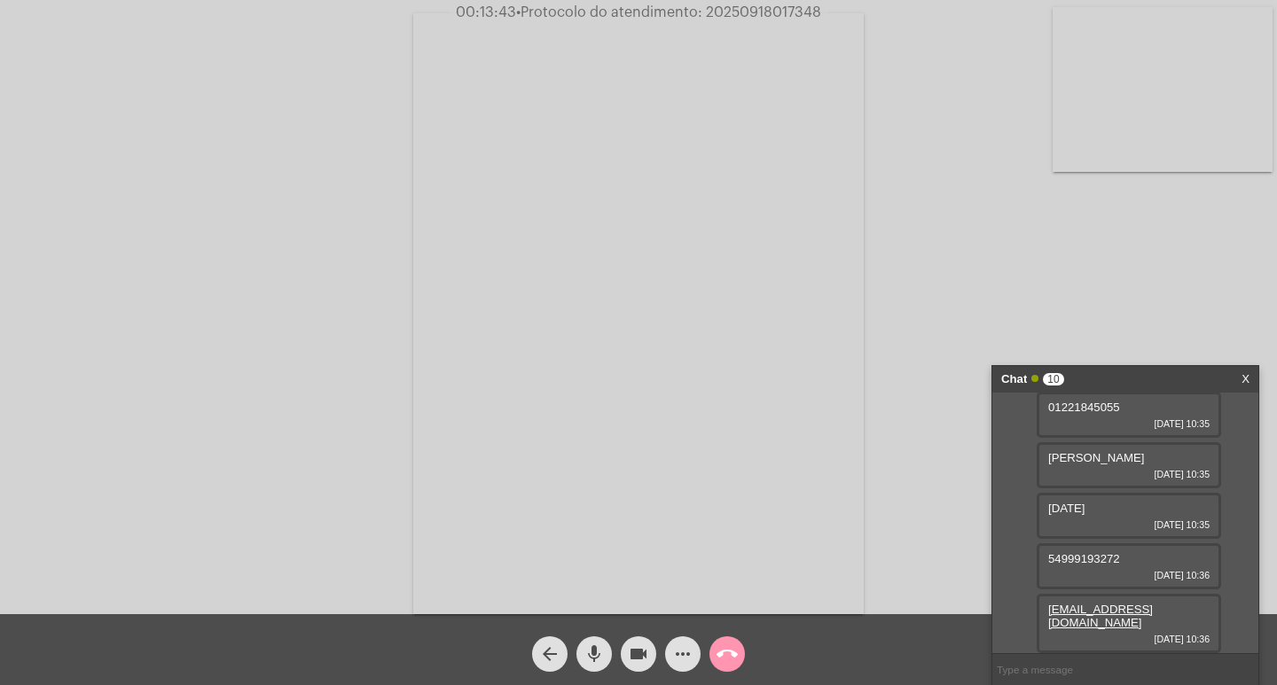
scroll to position [409, 0]
drag, startPoint x: 1062, startPoint y: 565, endPoint x: 1041, endPoint y: 565, distance: 21.3
click at [1041, 565] on div "54999193272 [DATE] 10:36" at bounding box center [1128, 566] width 184 height 46
drag, startPoint x: 1180, startPoint y: 627, endPoint x: 1027, endPoint y: 614, distance: 154.0
click at [1027, 614] on div "[URL][DOMAIN_NAME] [DATE] 10:24 [URL][DOMAIN_NAME] [DATE] 10:24 Seriam esses, p…" at bounding box center [1125, 523] width 266 height 261
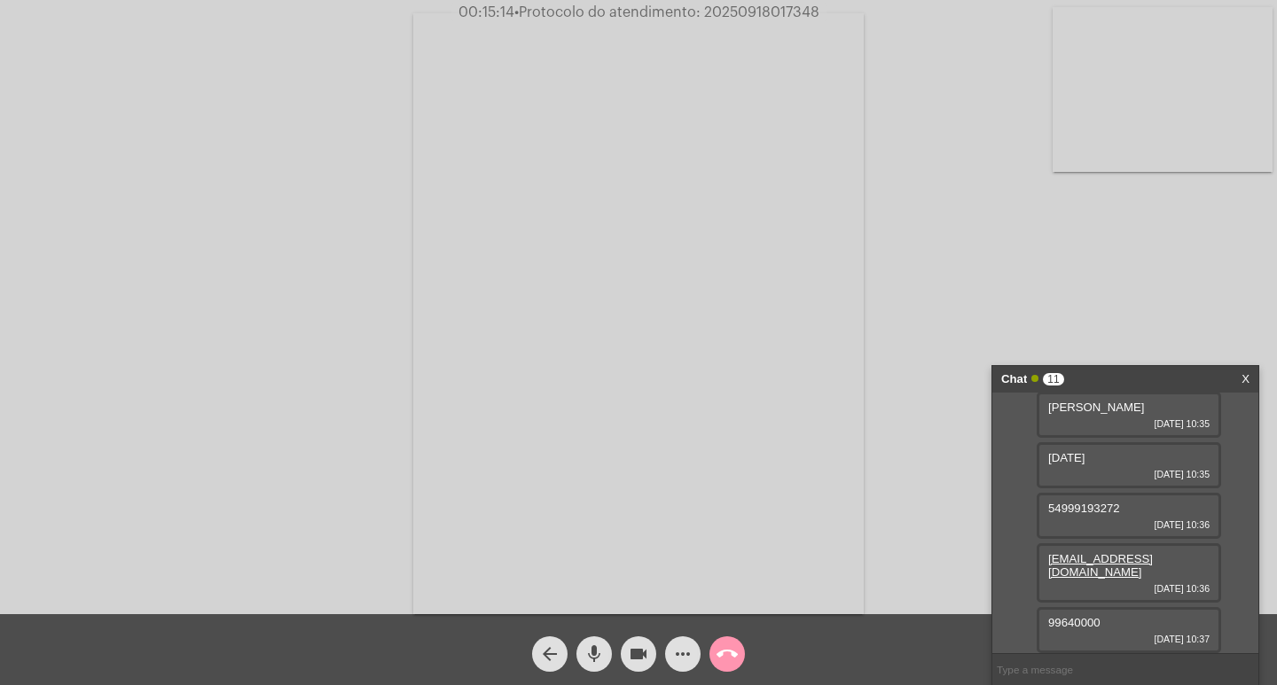
scroll to position [459, 0]
click at [1074, 626] on span "99640000" at bounding box center [1074, 622] width 52 height 13
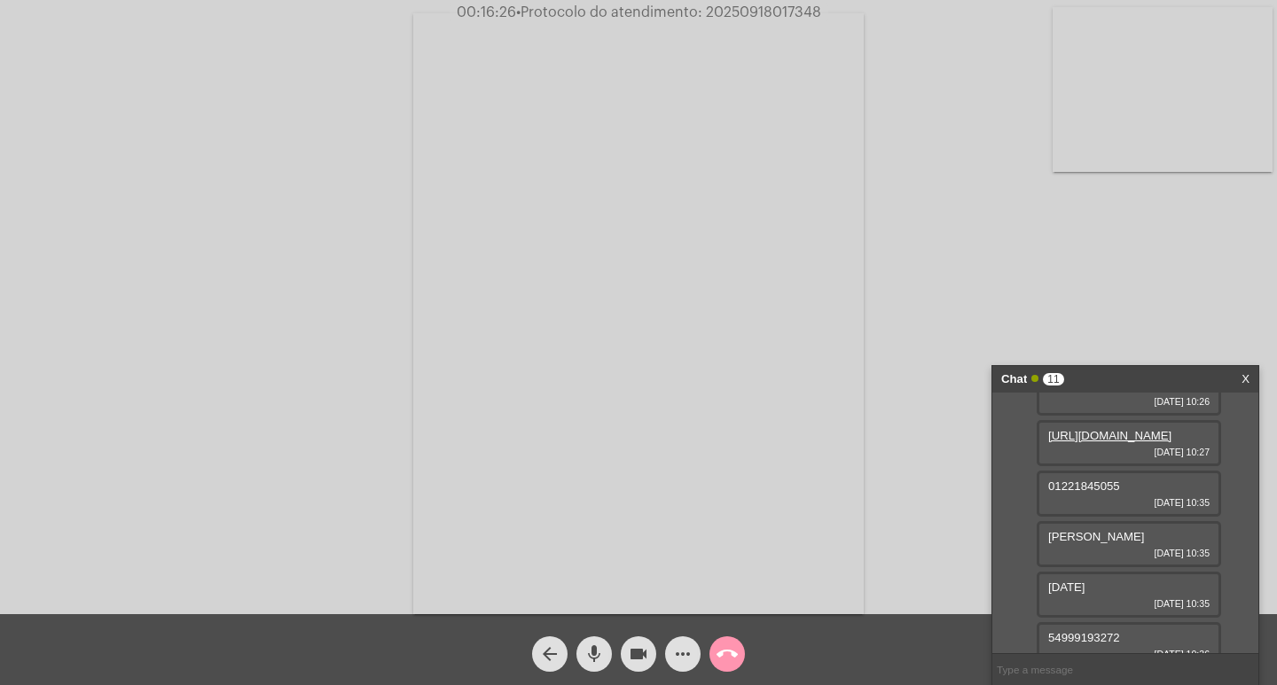
scroll to position [193, 0]
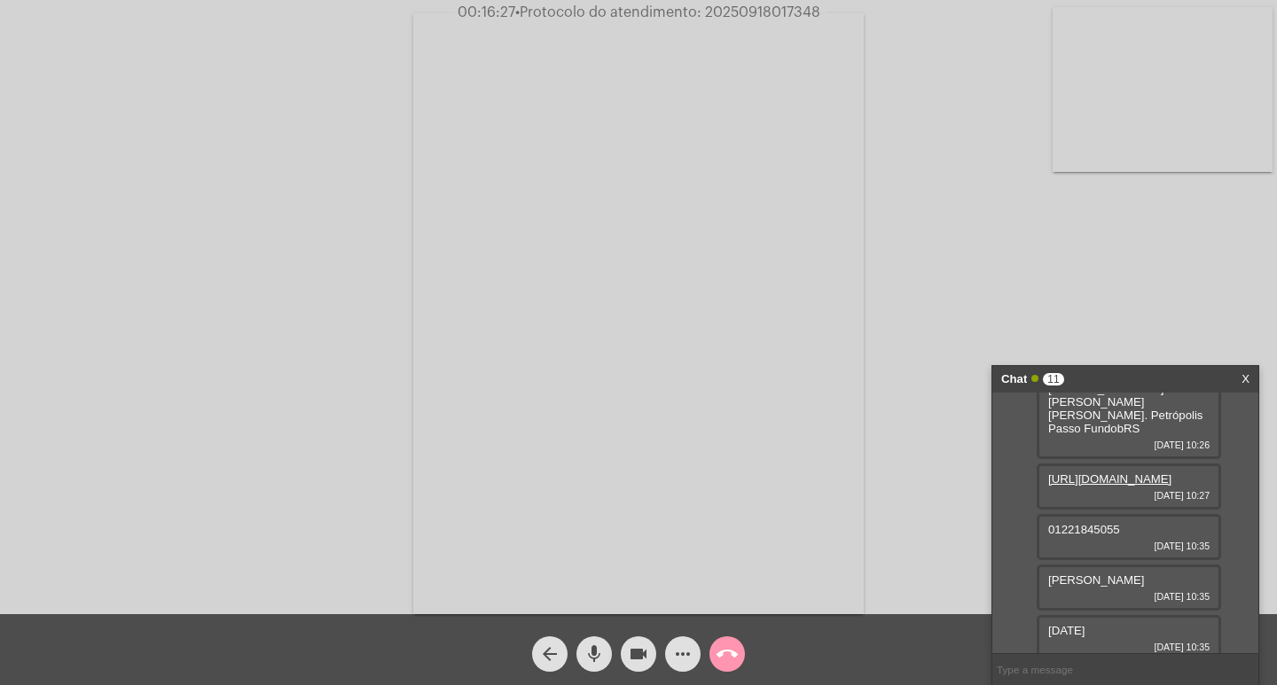
click at [1127, 486] on link "[URL][DOMAIN_NAME]" at bounding box center [1109, 479] width 123 height 13
click at [674, 635] on div "more_horiz" at bounding box center [683, 650] width 44 height 44
click at [686, 653] on mat-icon "more_horiz" at bounding box center [682, 654] width 21 height 21
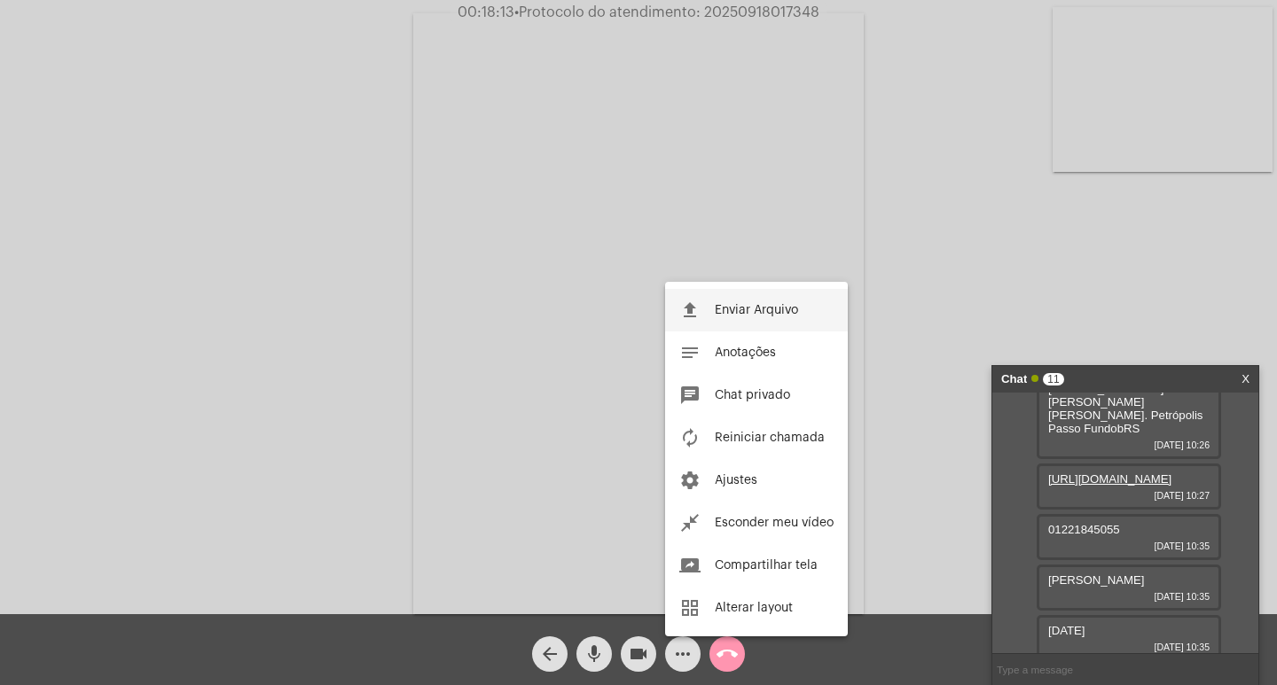
click at [731, 312] on span "Enviar Arquivo" at bounding box center [756, 310] width 83 height 12
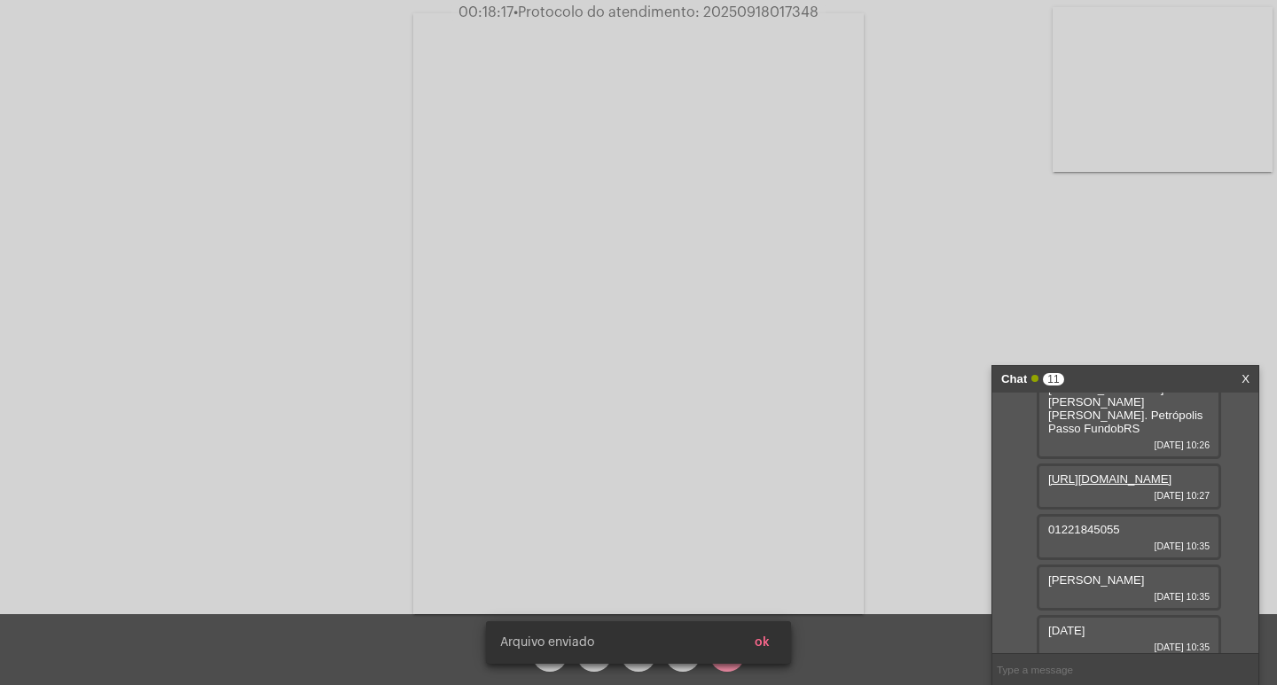
scroll to position [550, 0]
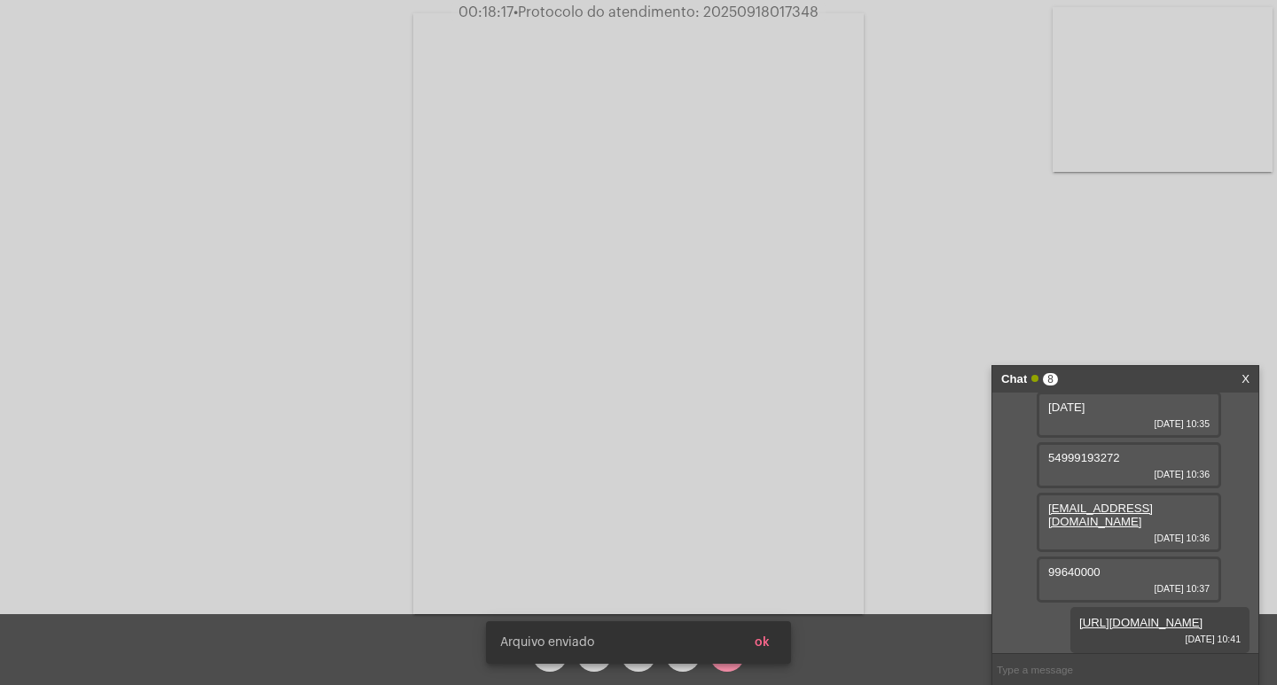
click at [1031, 669] on input "text" at bounding box center [1125, 669] width 266 height 31
paste input "11 [PERSON_NAME], 13 Horas e 19 Minutos até o vencimento!"
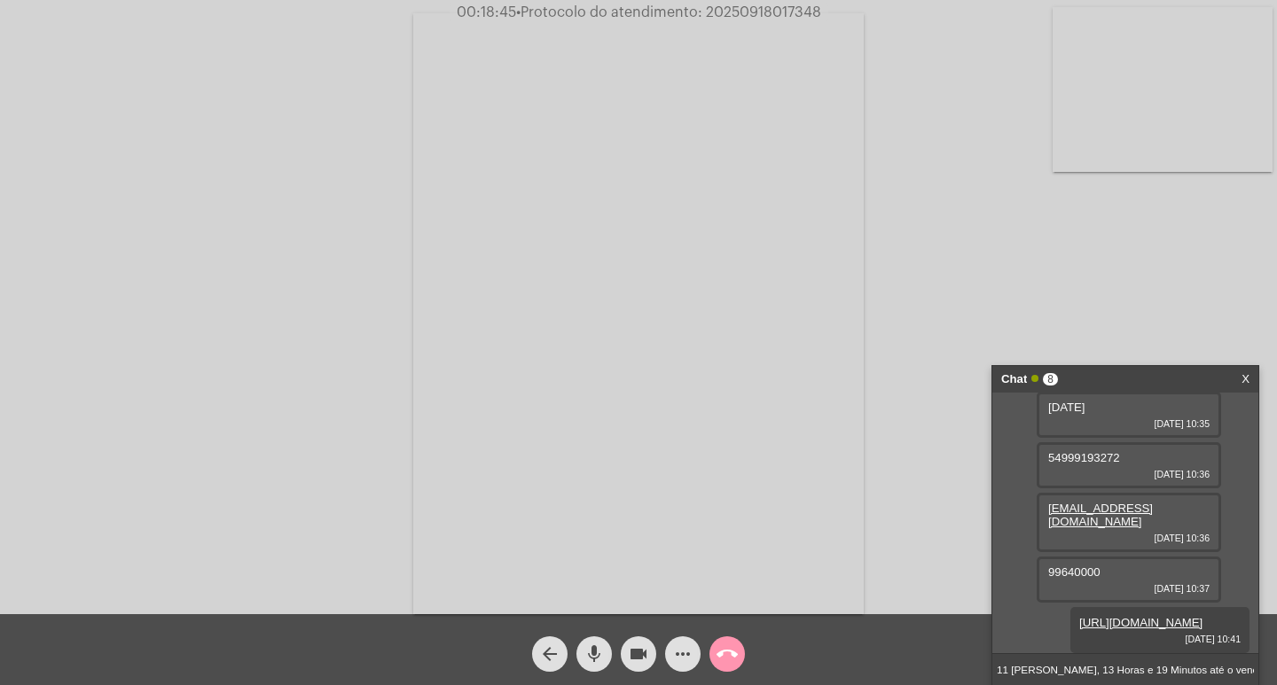
type input "11 [PERSON_NAME], 13 Horas e 19 Minutos até o vencimento!"
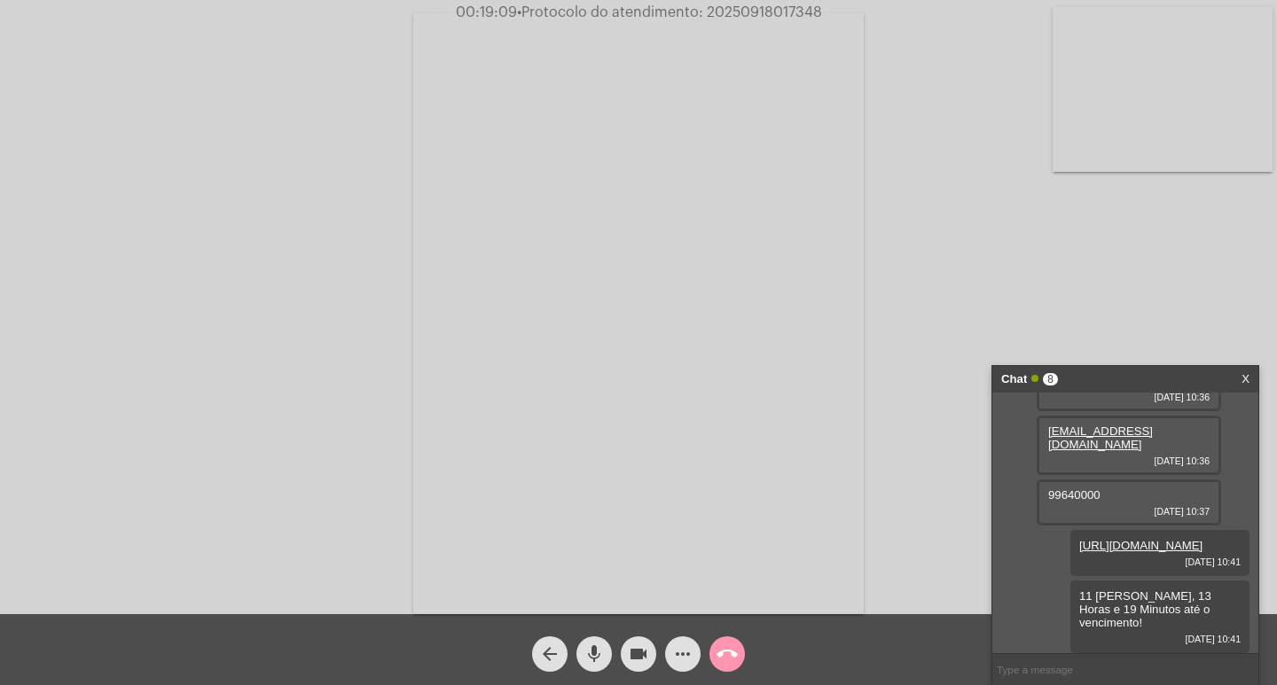
scroll to position [614, 0]
click at [719, 15] on span "• Protocolo do atendimento: 20250918017348" at bounding box center [664, 12] width 305 height 14
click at [736, 657] on mat-icon "call_end" at bounding box center [726, 654] width 21 height 21
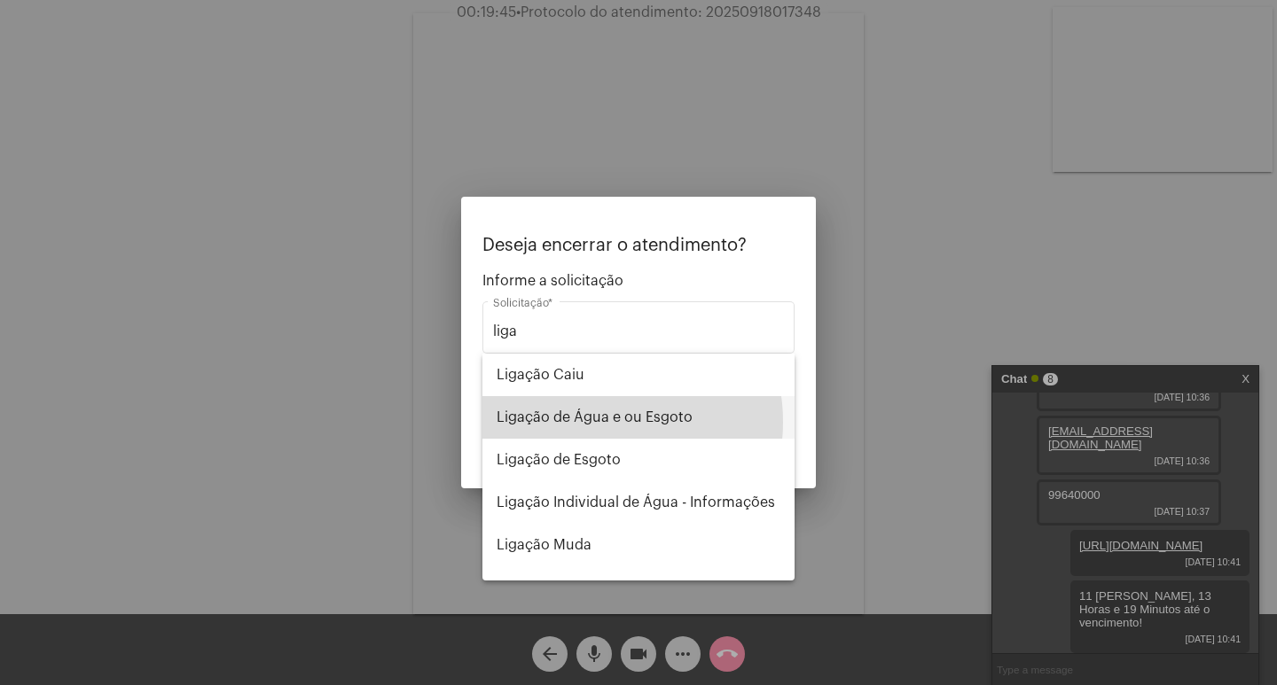
click at [590, 422] on span "Ligação de Água e ou Esgoto" at bounding box center [639, 417] width 284 height 43
type input "Ligação de Água e ou Esgoto"
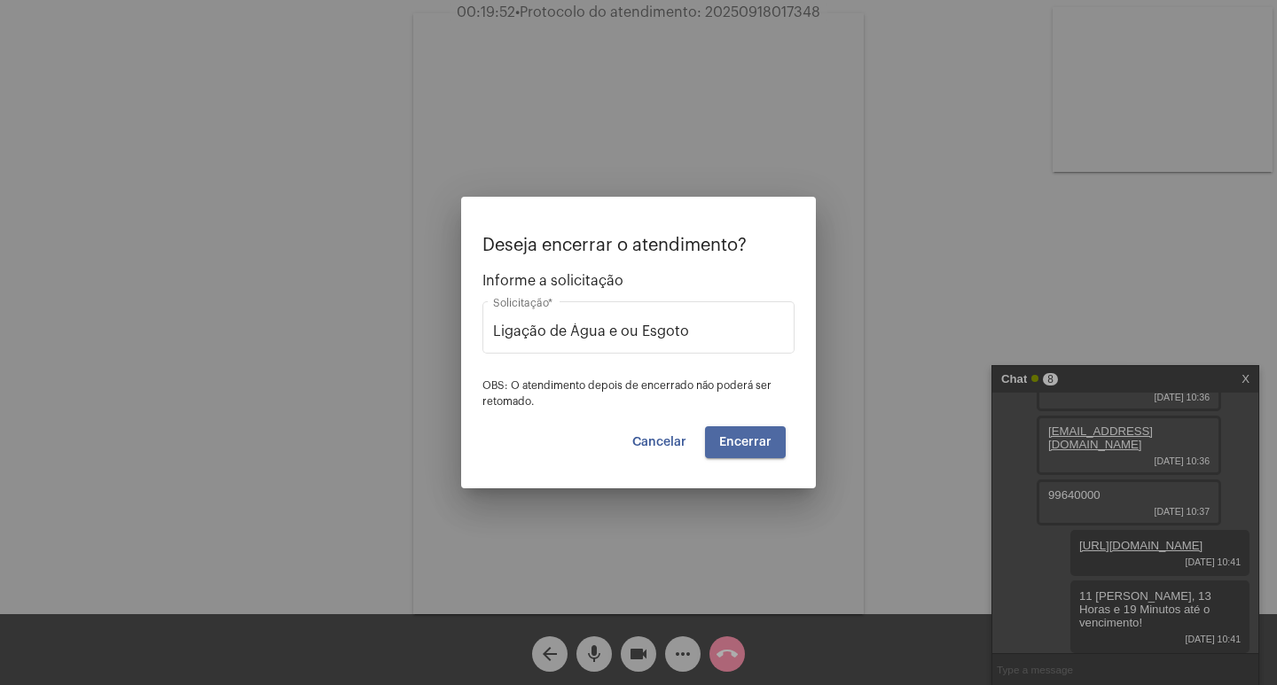
click at [759, 448] on span "Encerrar" at bounding box center [745, 442] width 52 height 12
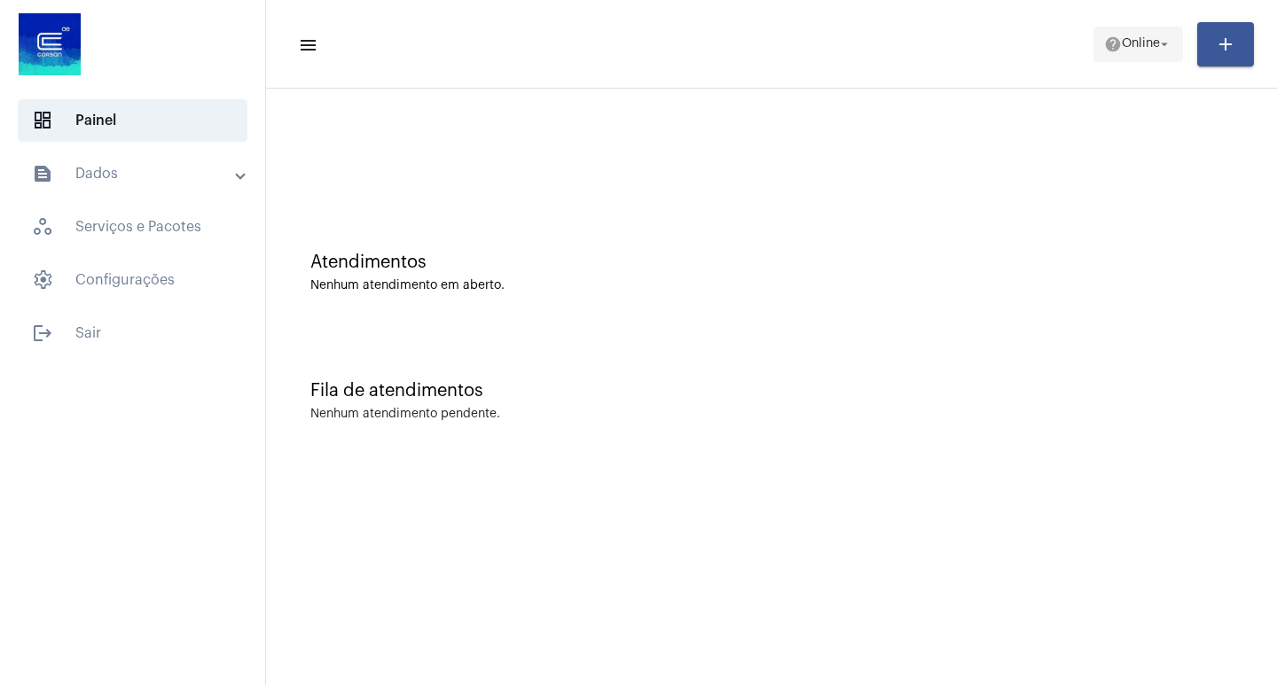
click at [1145, 38] on span "Online" at bounding box center [1141, 44] width 38 height 12
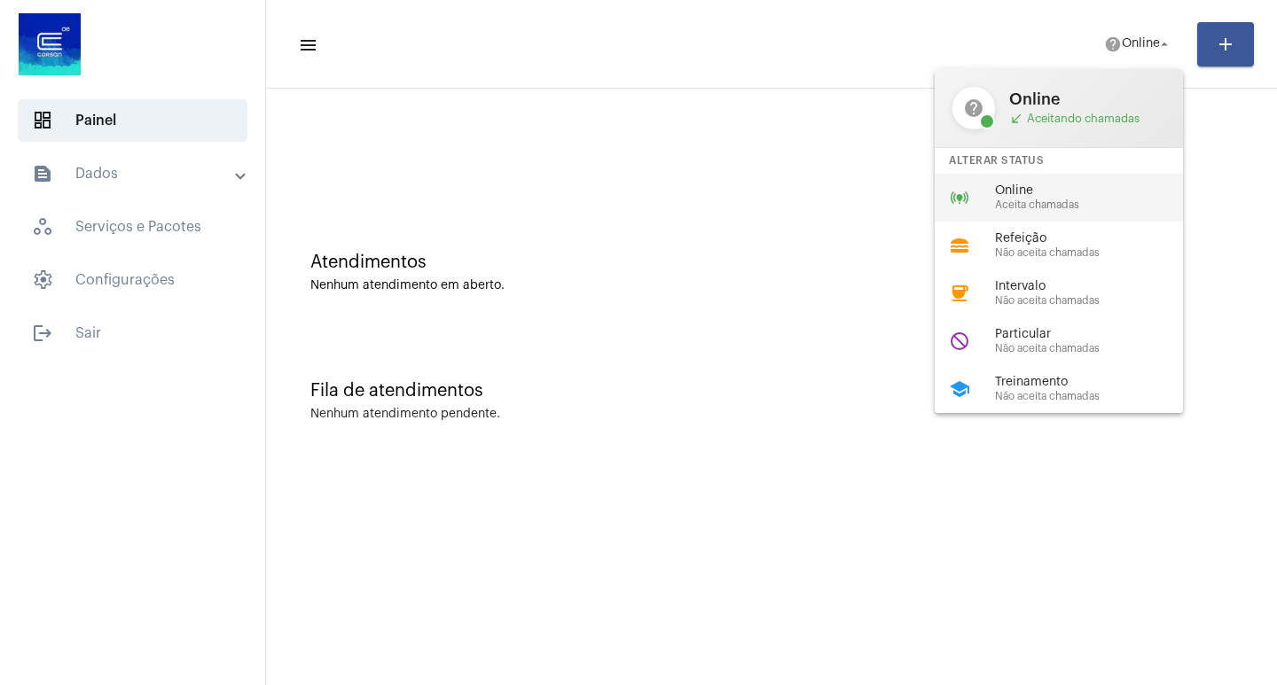
click at [1059, 198] on div "Online Aceita chamadas" at bounding box center [1096, 197] width 202 height 27
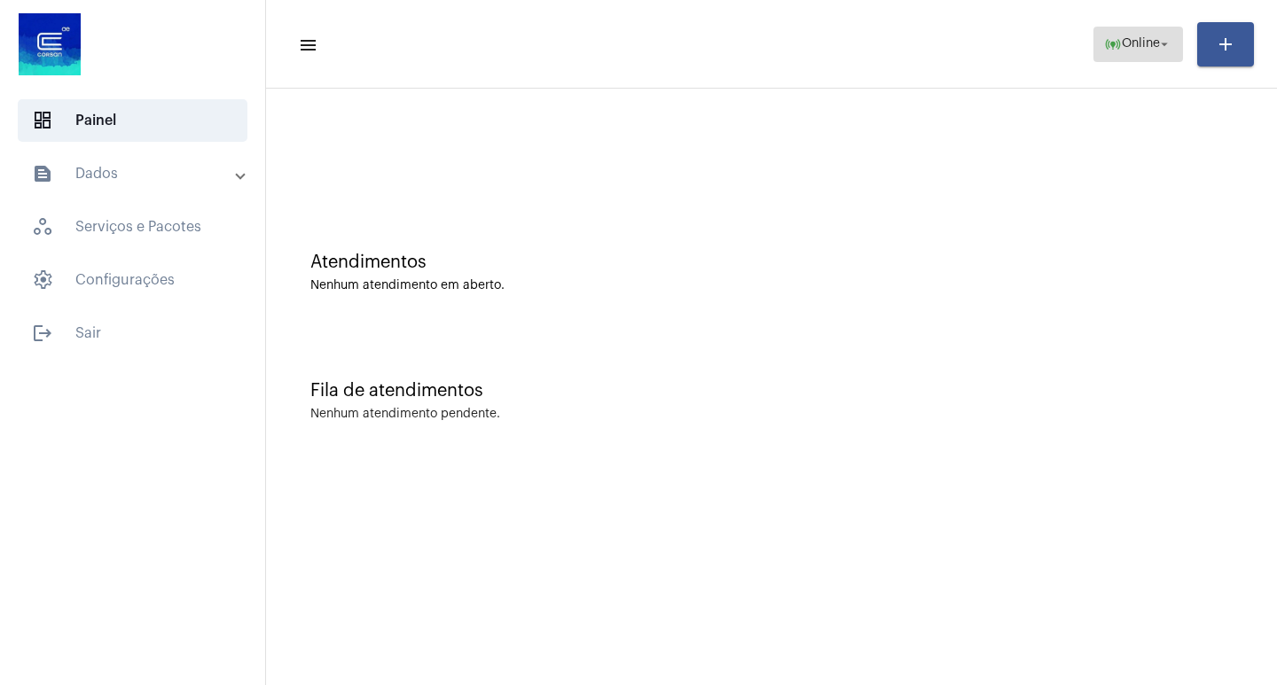
click at [1111, 50] on mat-icon "online_prediction" at bounding box center [1113, 44] width 18 height 18
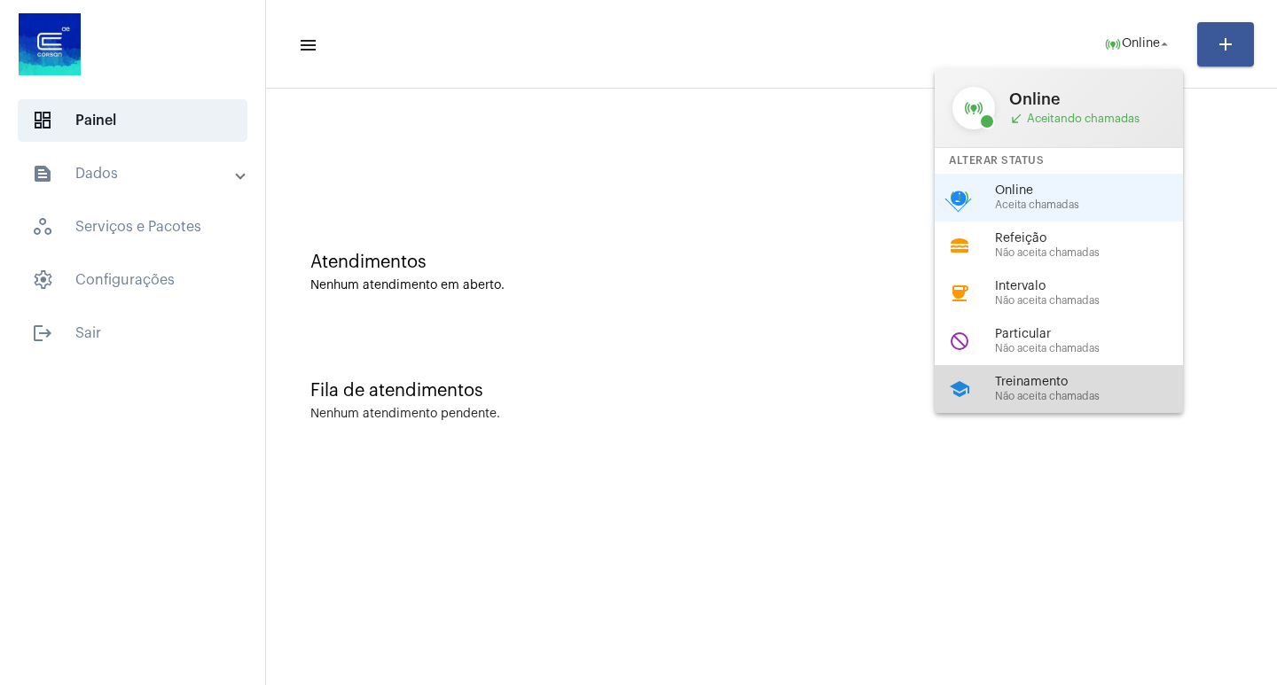
click at [1091, 371] on div "school Treinamento Não aceita chamadas" at bounding box center [1072, 389] width 277 height 48
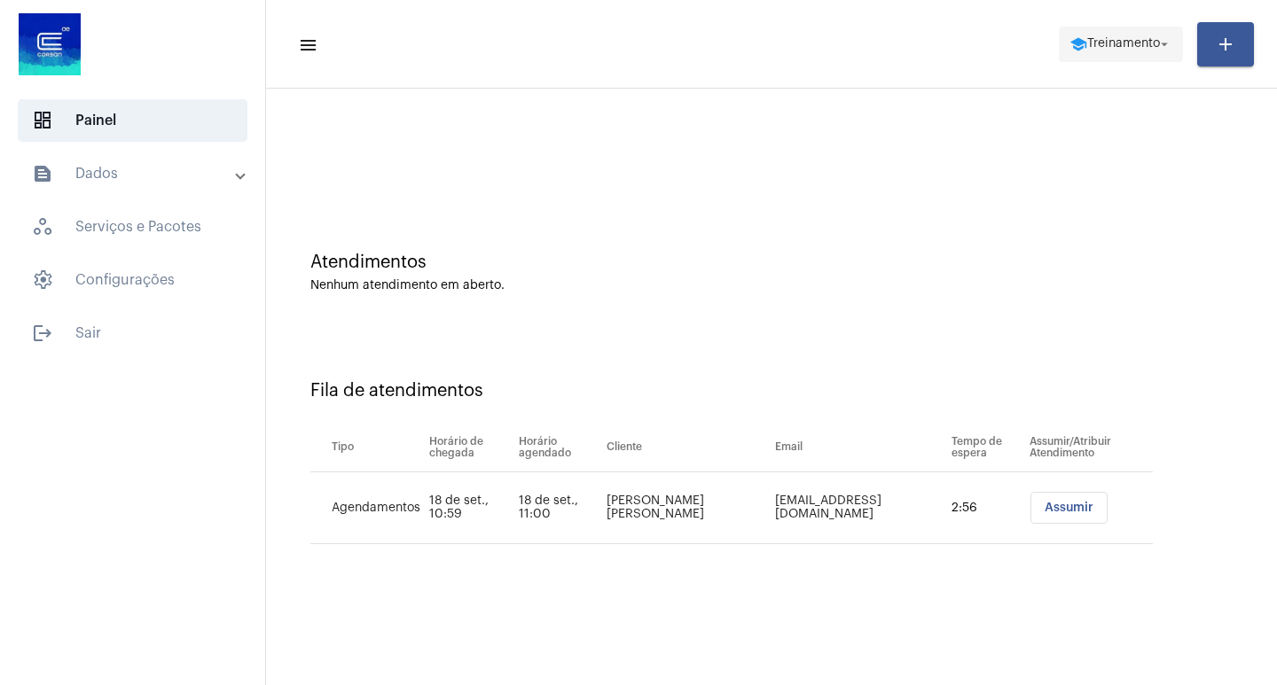
click at [1093, 61] on button "school Treinamento arrow_drop_down" at bounding box center [1121, 44] width 124 height 35
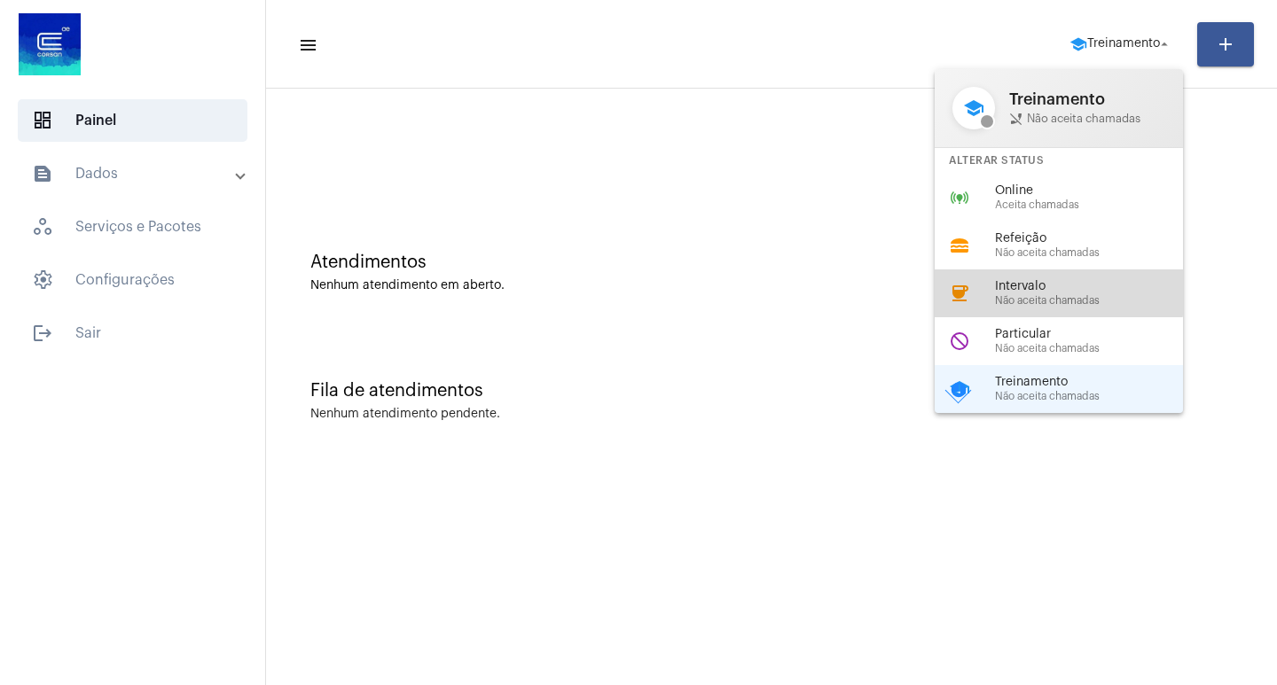
click at [1000, 280] on span "Intervalo" at bounding box center [1096, 286] width 202 height 13
